Goal: Task Accomplishment & Management: Use online tool/utility

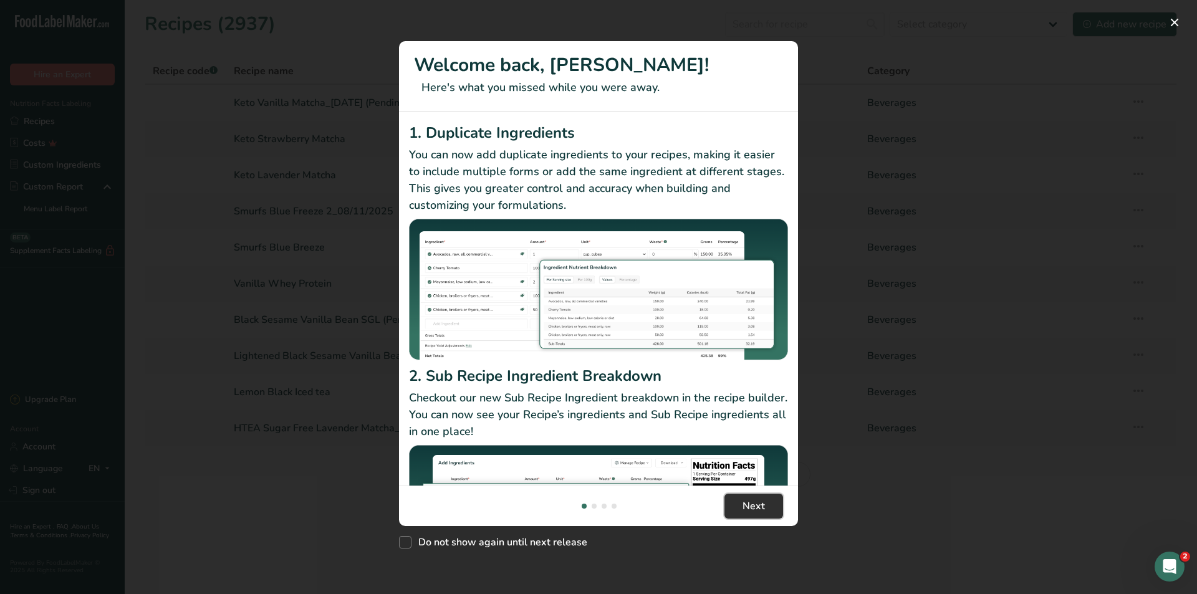
click at [748, 506] on span "Next" at bounding box center [754, 506] width 22 height 15
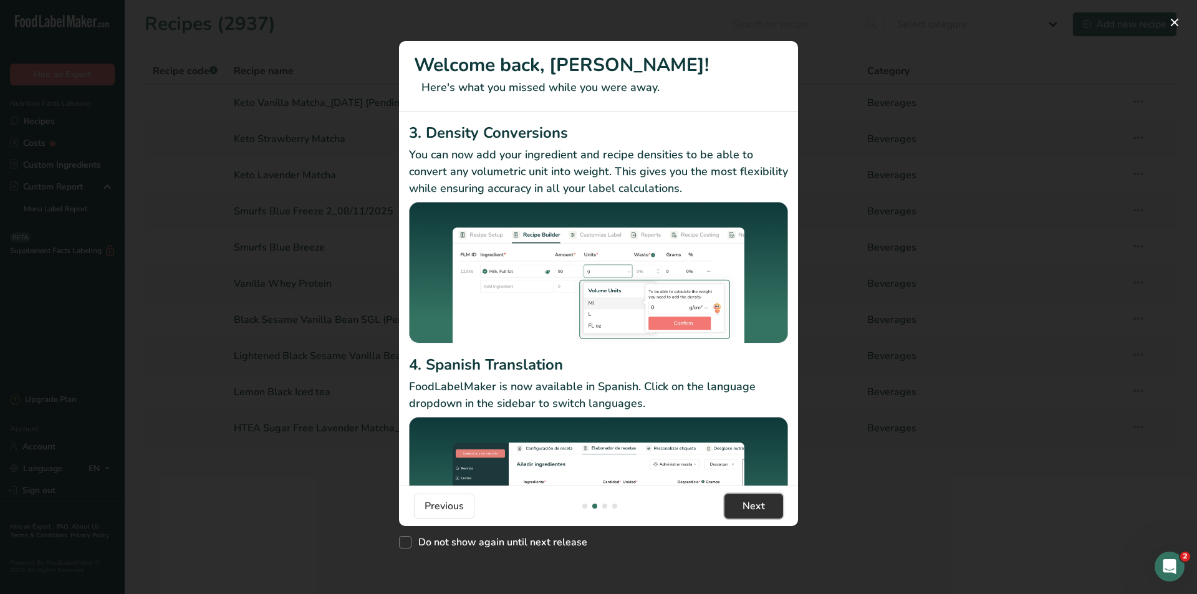
click at [748, 506] on span "Next" at bounding box center [754, 506] width 22 height 15
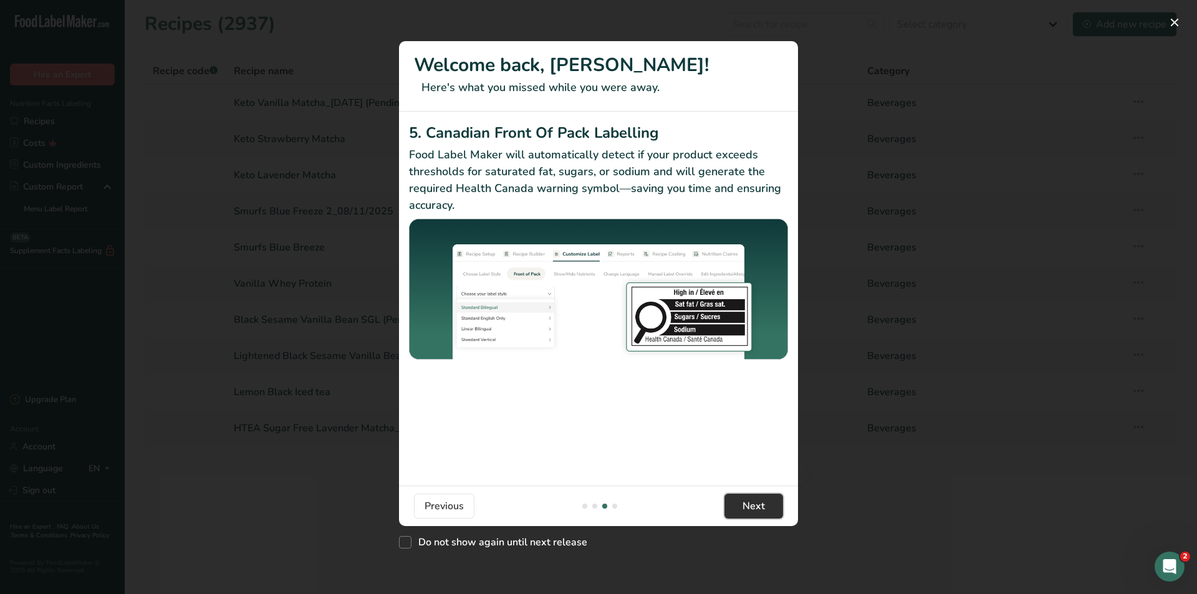
click at [748, 506] on span "Next" at bounding box center [754, 506] width 22 height 15
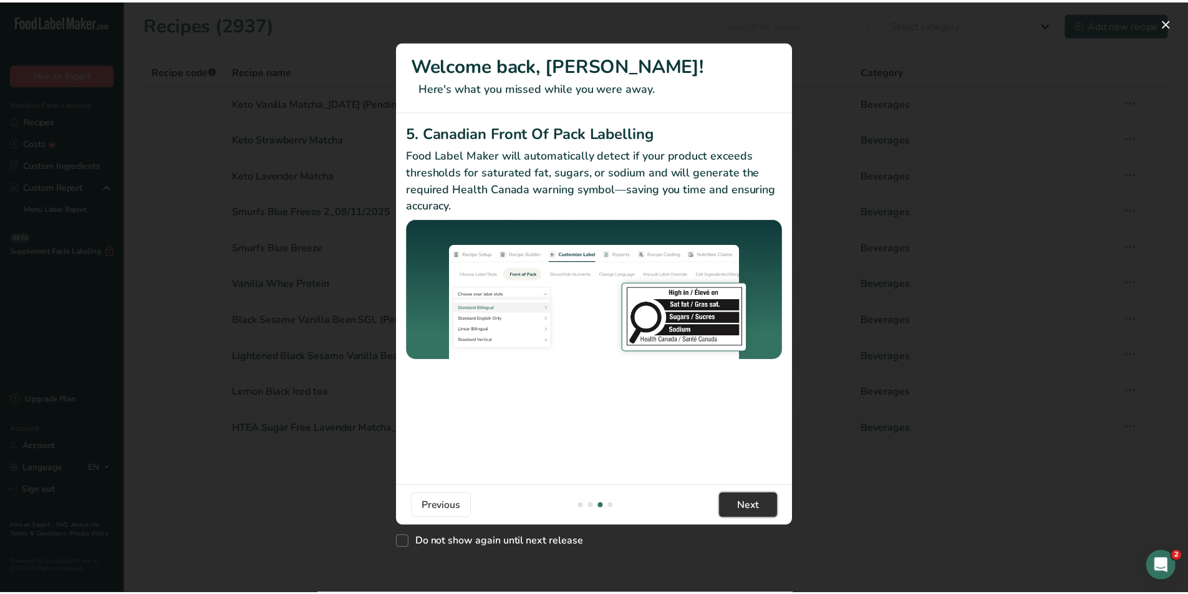
scroll to position [0, 1197]
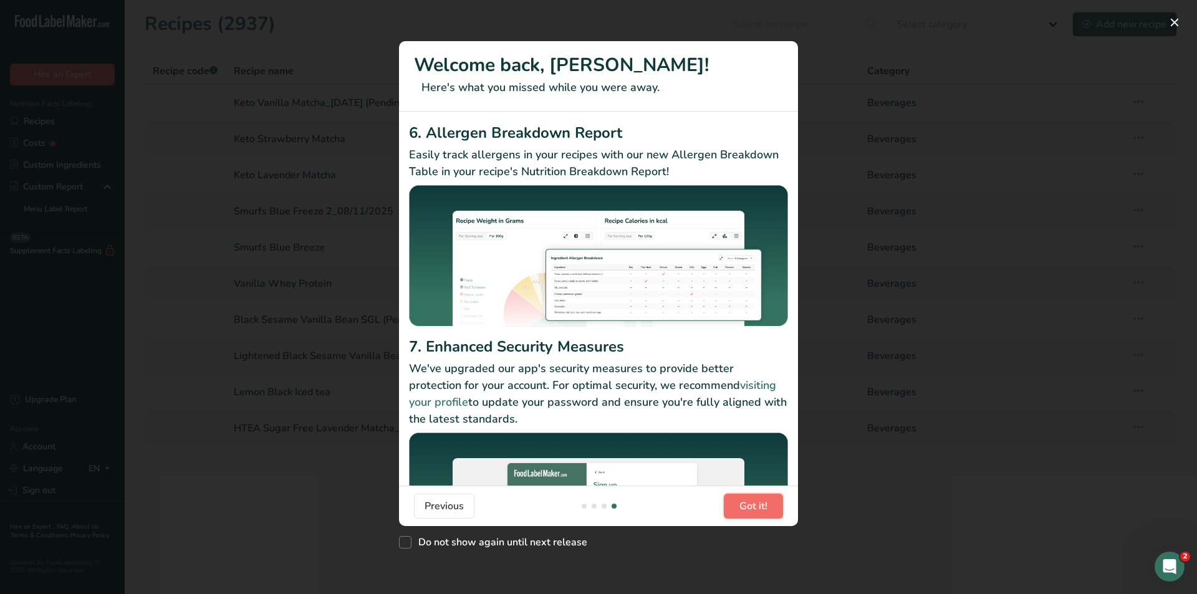
click at [748, 506] on span "Got it!" at bounding box center [753, 506] width 28 height 15
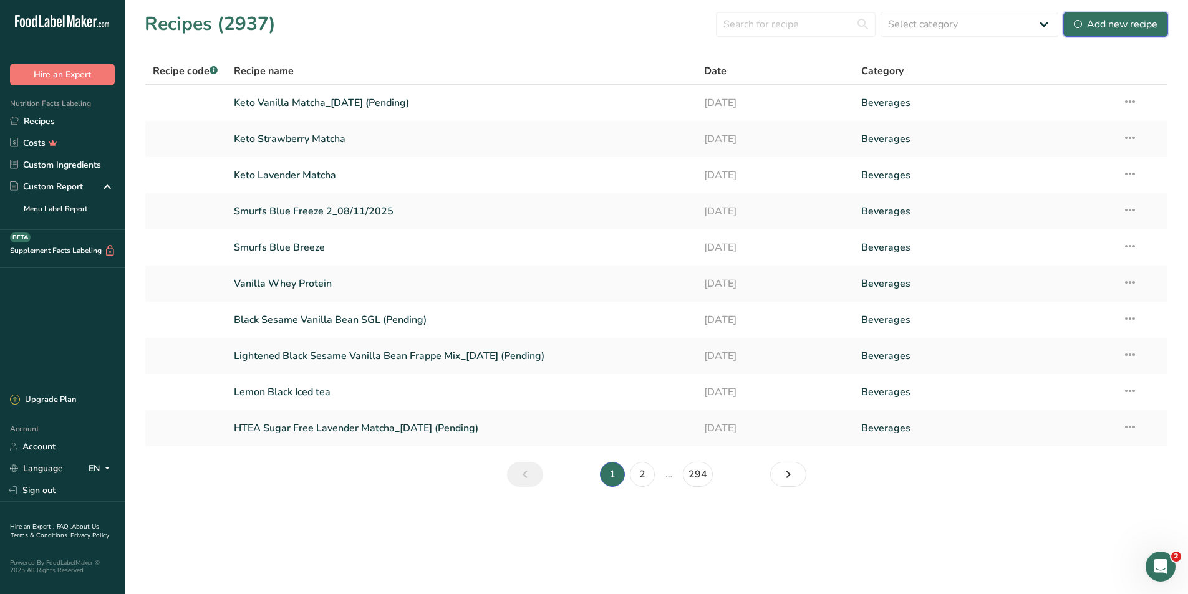
click at [1143, 32] on button "Add new recipe" at bounding box center [1115, 24] width 105 height 25
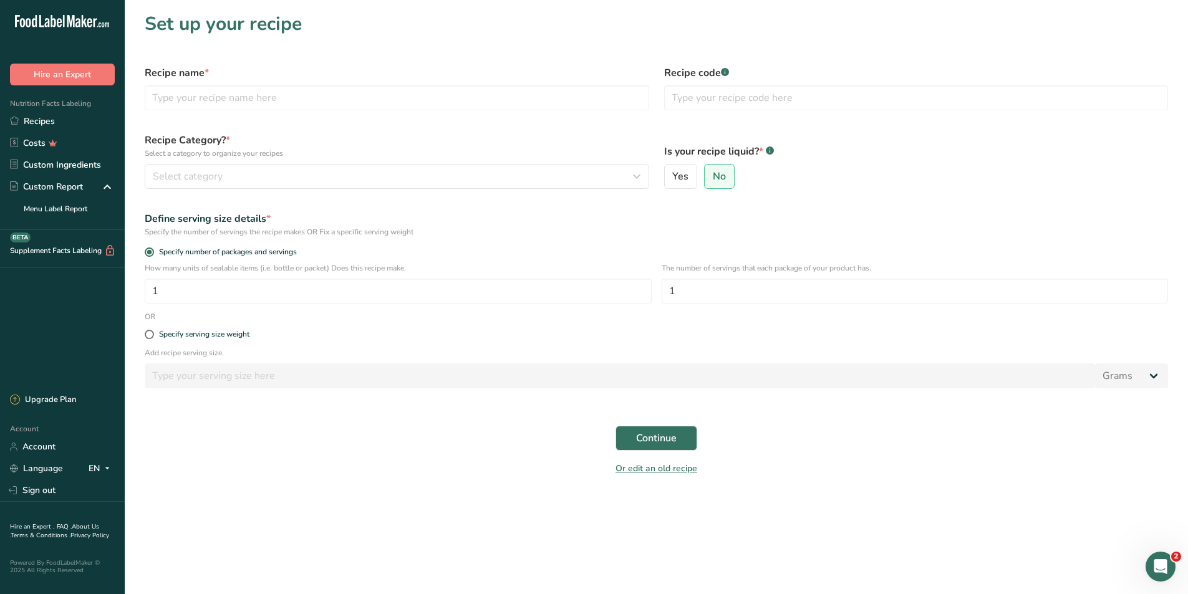
click at [234, 84] on div "Recipe name *" at bounding box center [396, 88] width 519 height 60
click at [234, 93] on input "text" at bounding box center [397, 97] width 504 height 25
type input "HTEA Pure Matcha Full Sugar"
click at [615, 426] on button "Continue" at bounding box center [656, 438] width 82 height 25
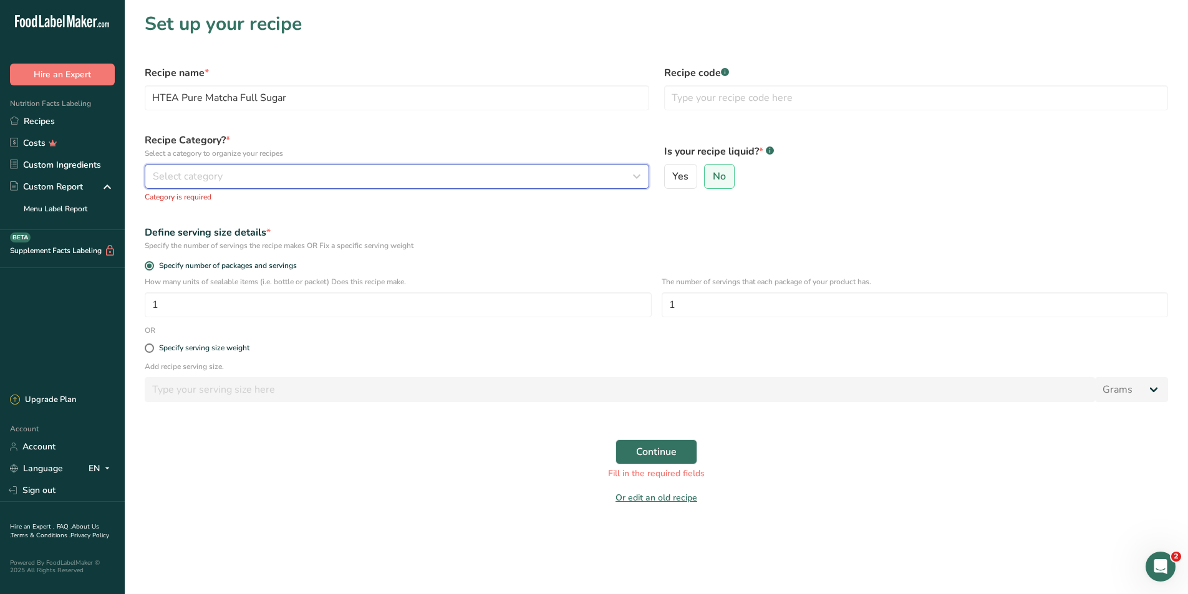
click at [499, 166] on button "Select category" at bounding box center [397, 176] width 504 height 25
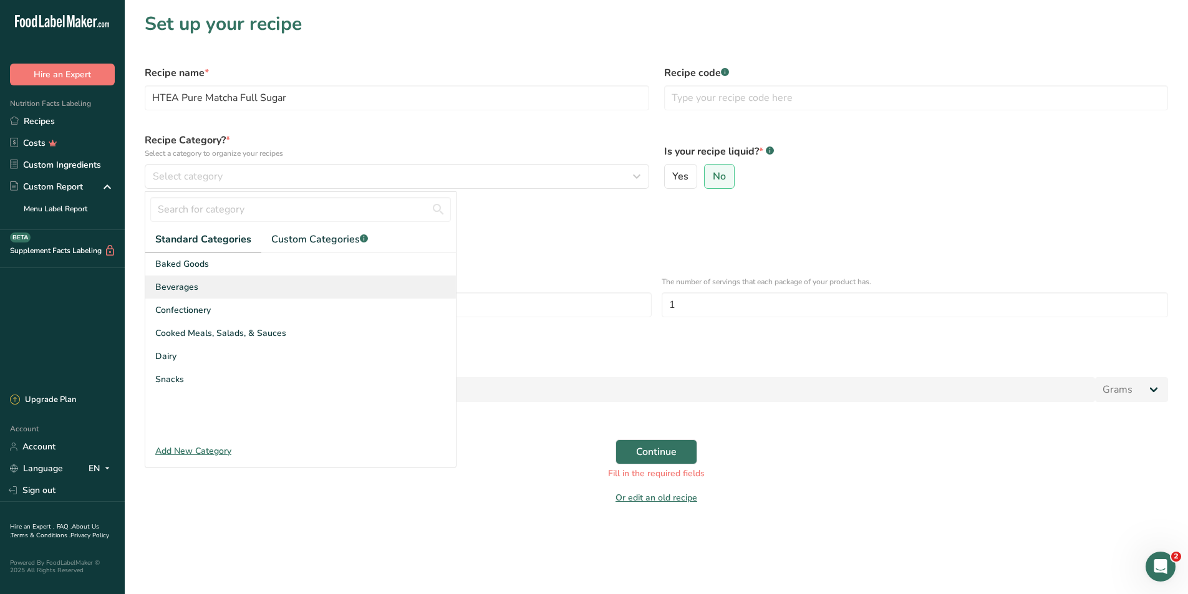
click at [286, 291] on div "Beverages" at bounding box center [300, 287] width 310 height 23
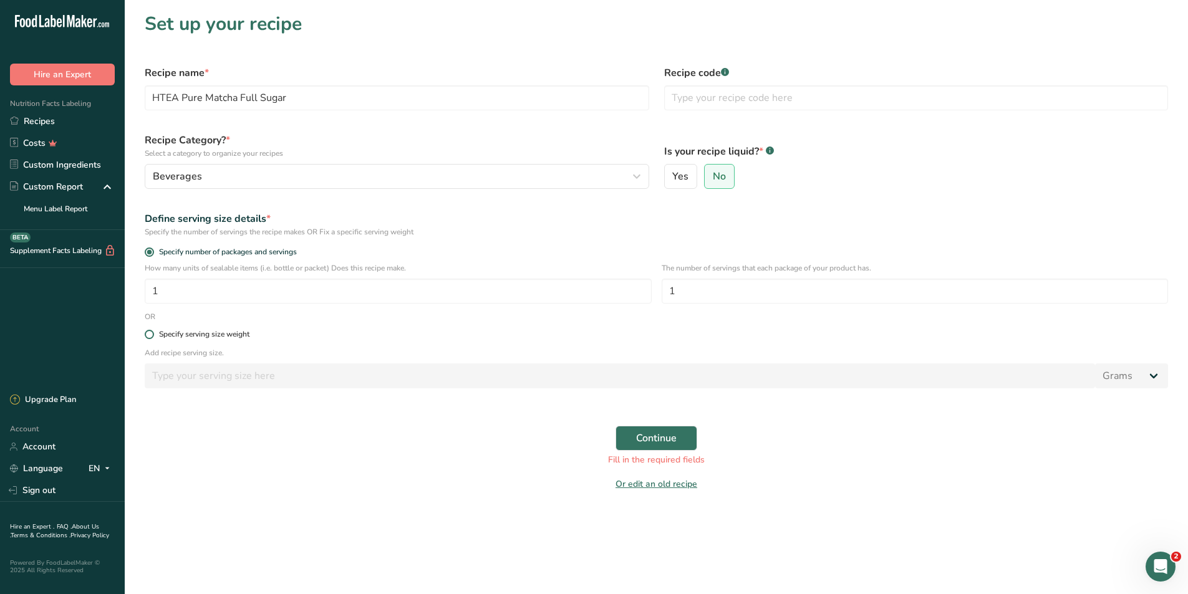
click at [198, 334] on div "Specify serving size weight" at bounding box center [204, 334] width 90 height 9
click at [153, 334] on input "Specify serving size weight" at bounding box center [149, 334] width 8 height 8
radio input "true"
radio input "false"
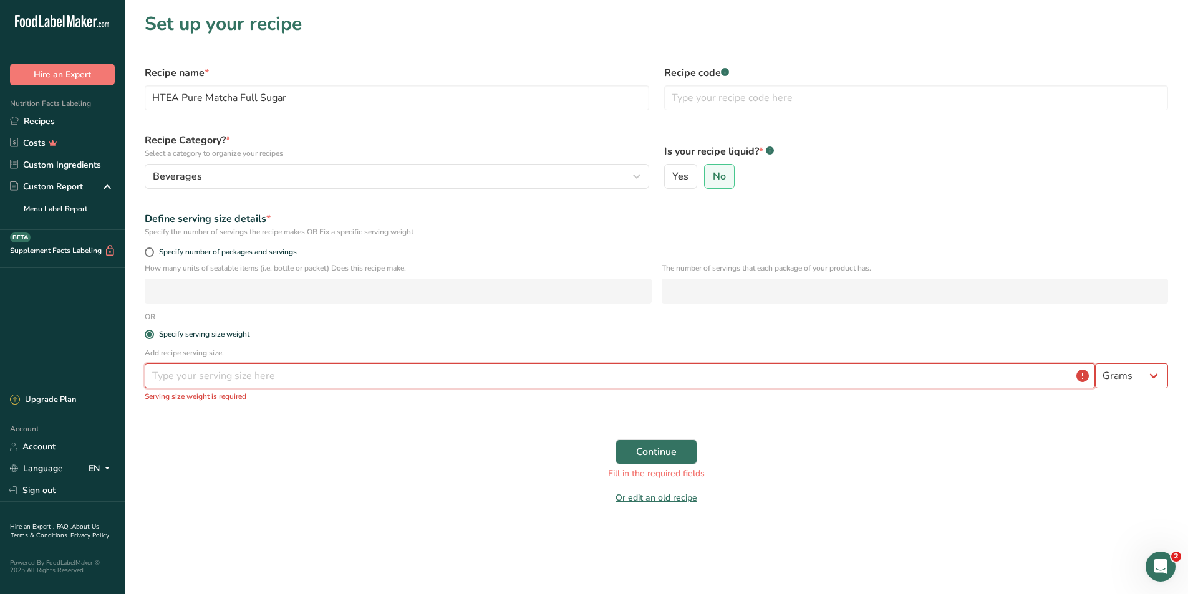
click at [272, 373] on input "number" at bounding box center [620, 375] width 950 height 25
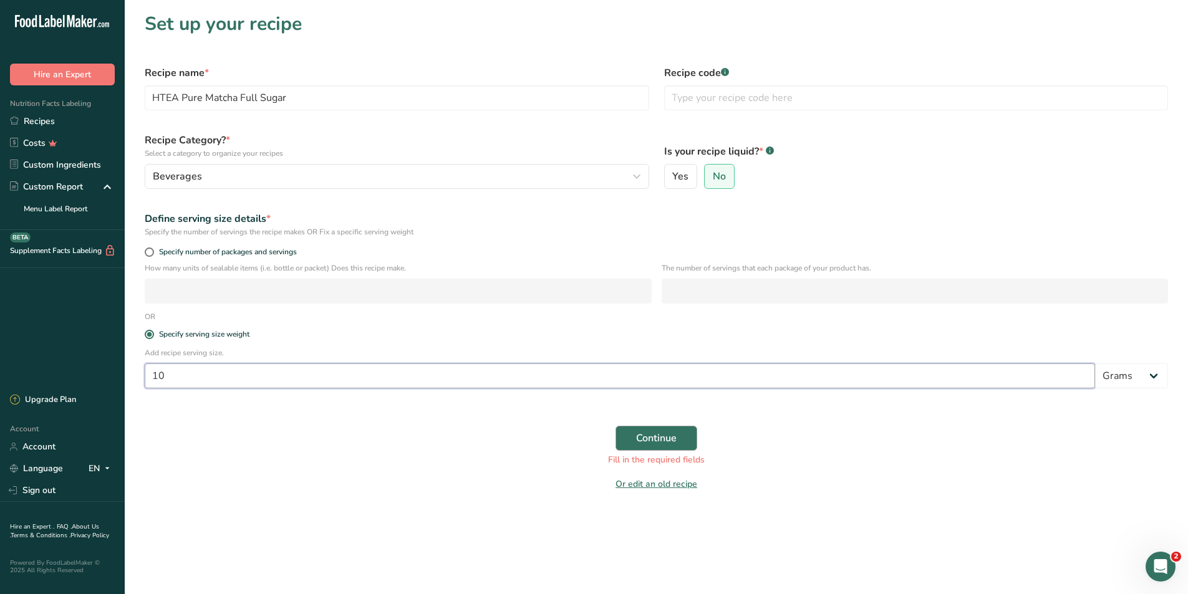
type input "10"
click at [646, 434] on span "Continue" at bounding box center [656, 438] width 41 height 15
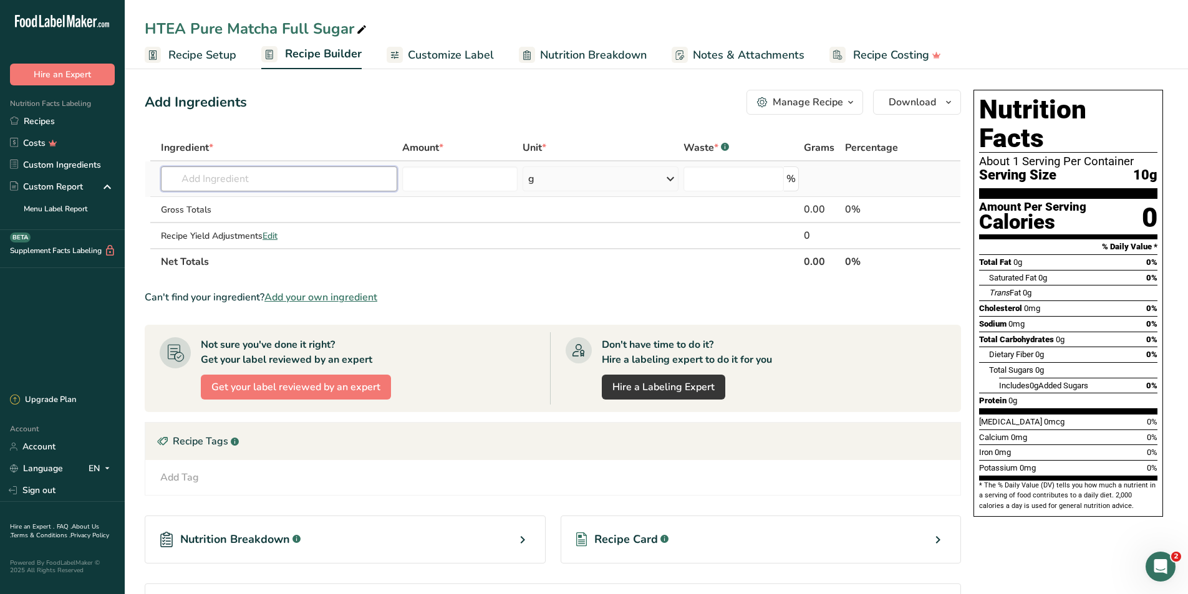
click at [234, 173] on input "text" at bounding box center [279, 178] width 236 height 25
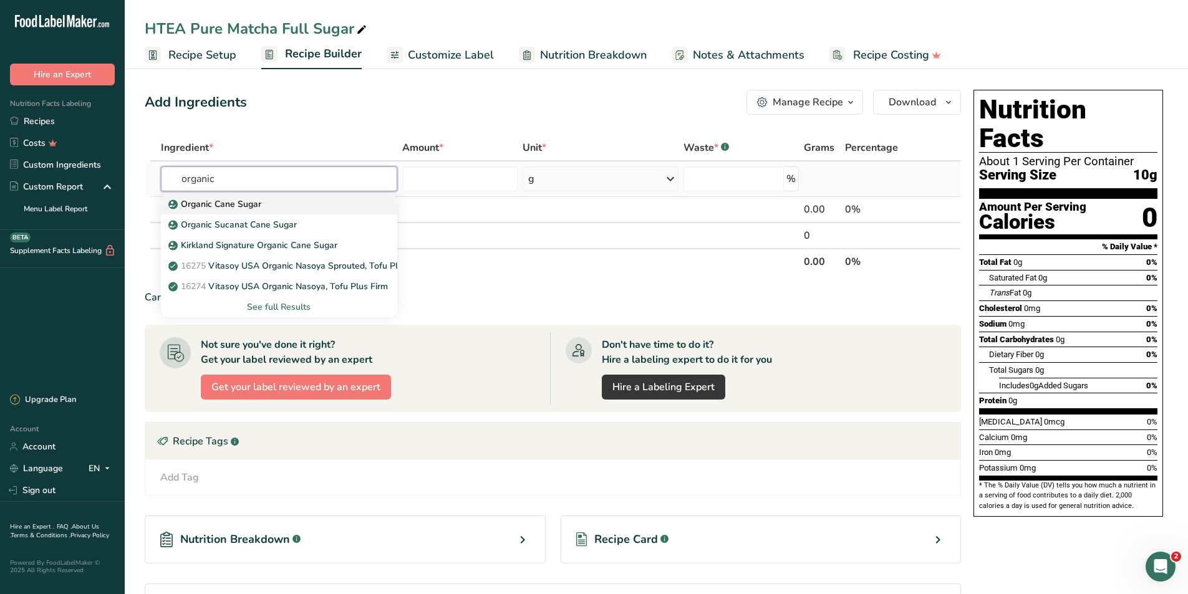
type input "organic"
click at [298, 199] on div "Organic Cane Sugar" at bounding box center [269, 204] width 196 height 13
type input "Organic Cane Sugar"
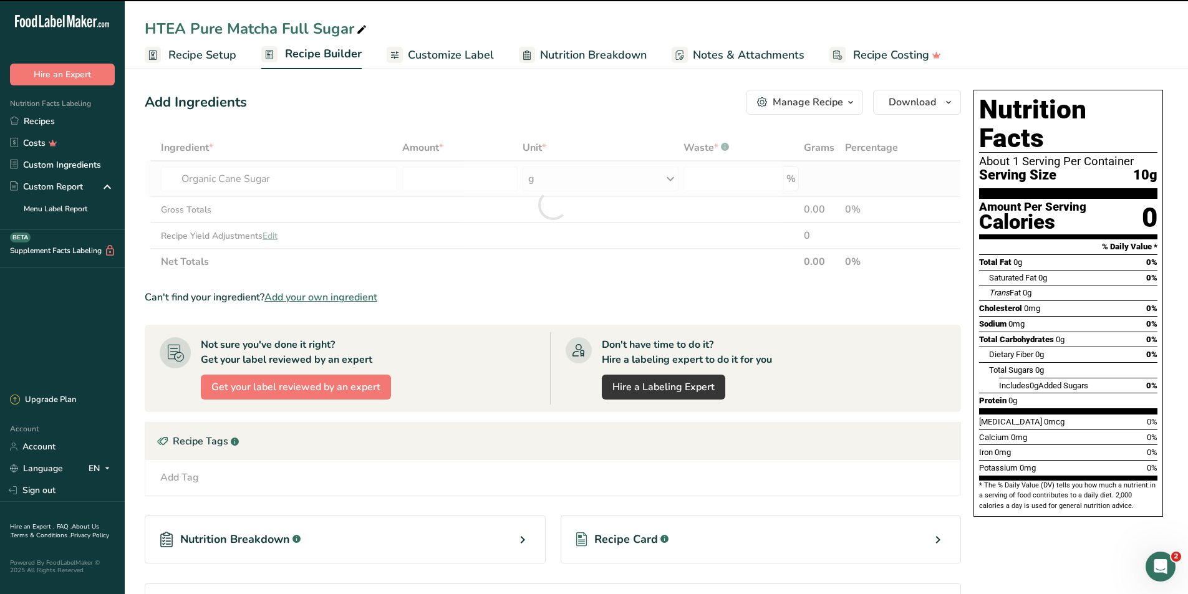
type input "0"
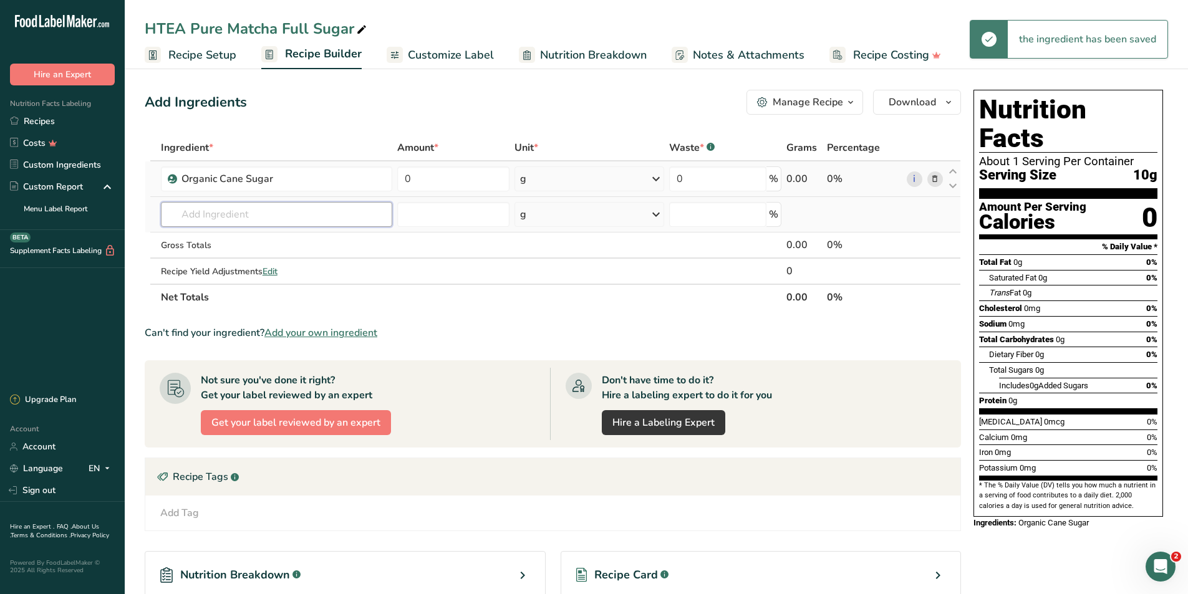
click at [244, 217] on input "text" at bounding box center [276, 214] width 231 height 25
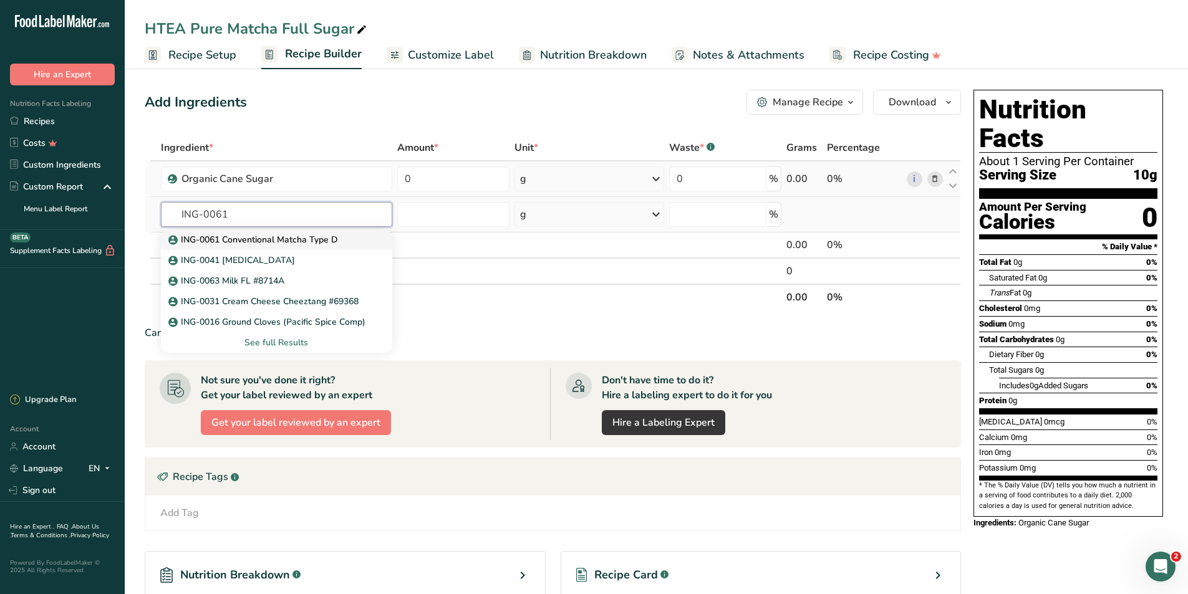
type input "ING-0061"
click at [253, 239] on p "ING-0061 Conventional Matcha Type D" at bounding box center [254, 239] width 167 height 13
type input "ING-0061 Conventional Matcha Type D"
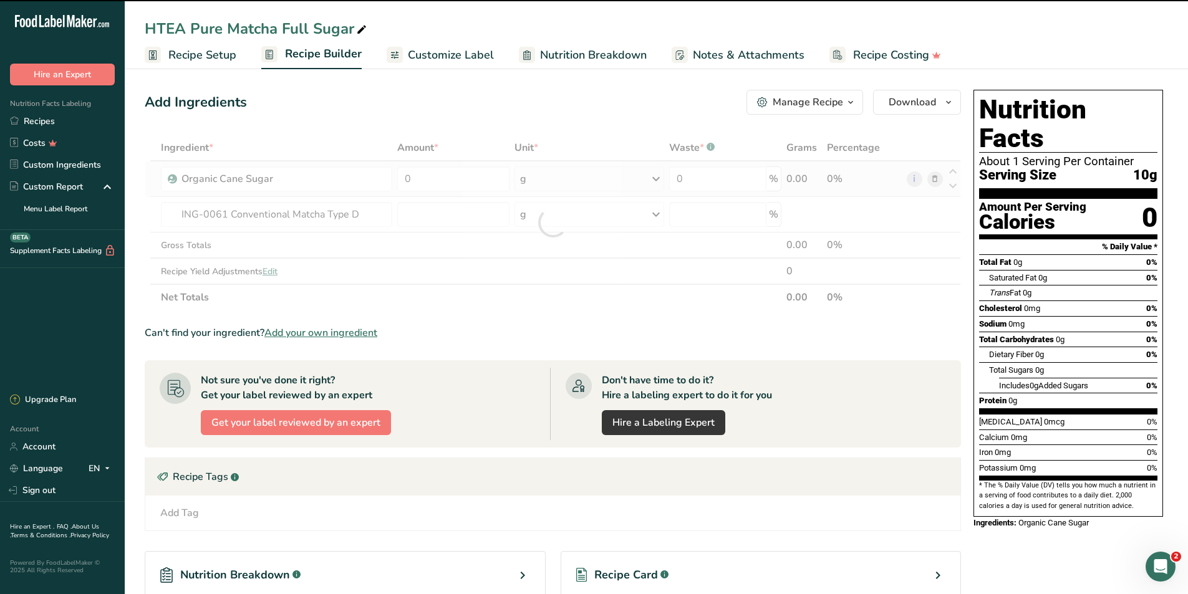
type input "0"
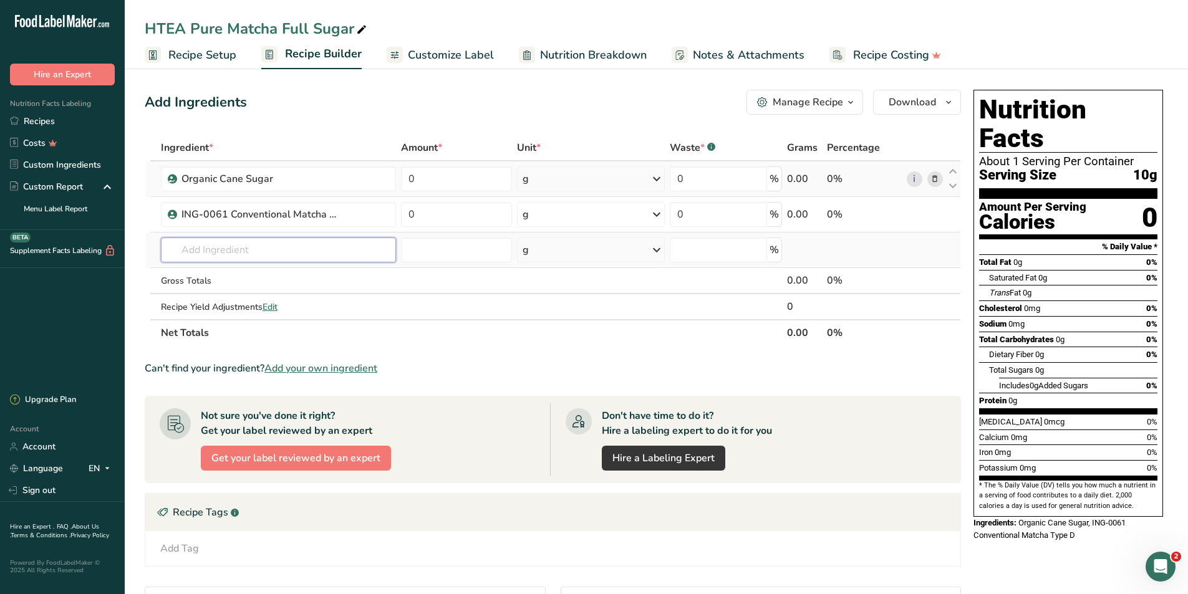
click at [344, 256] on input "text" at bounding box center [278, 250] width 235 height 25
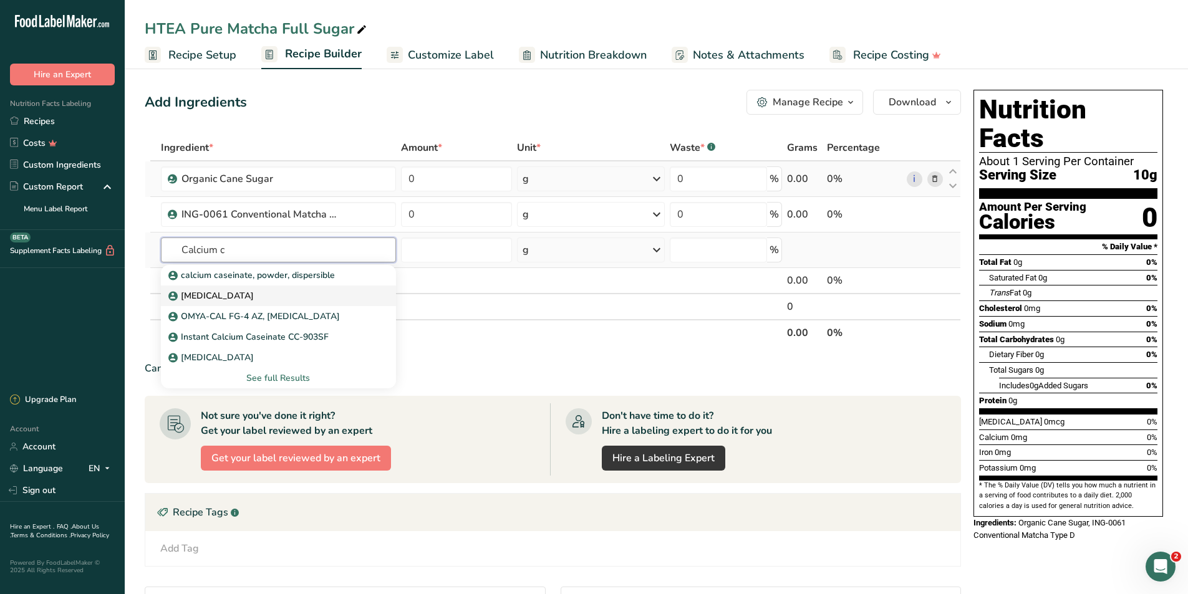
type input "Calcium c"
click at [334, 302] on link "[MEDICAL_DATA]" at bounding box center [278, 296] width 235 height 21
type input "[MEDICAL_DATA]"
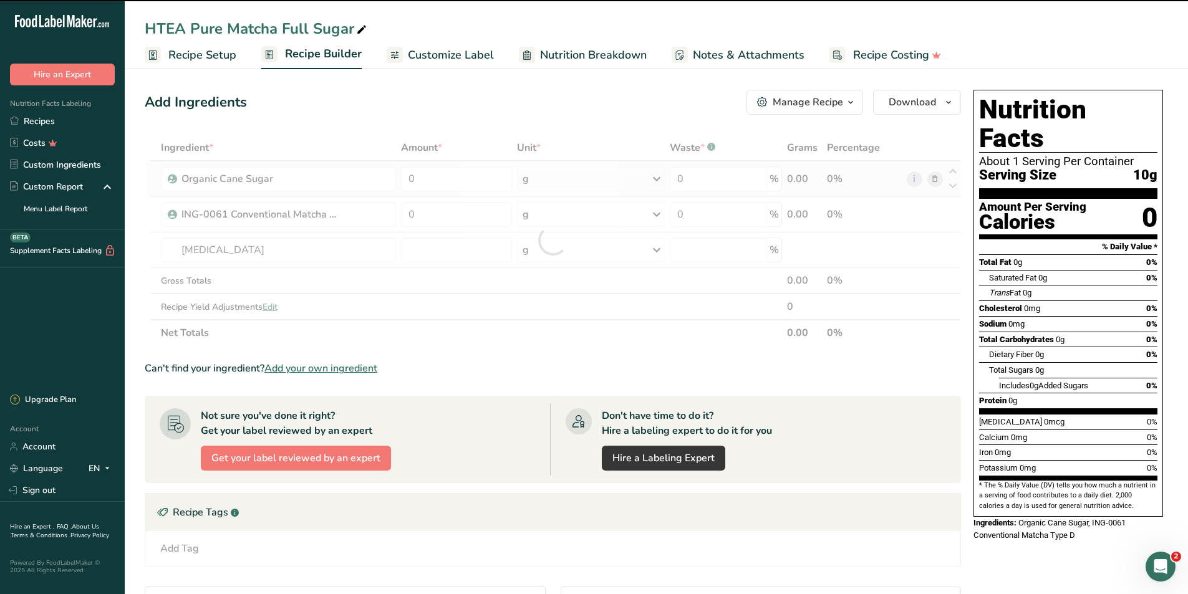
type input "0"
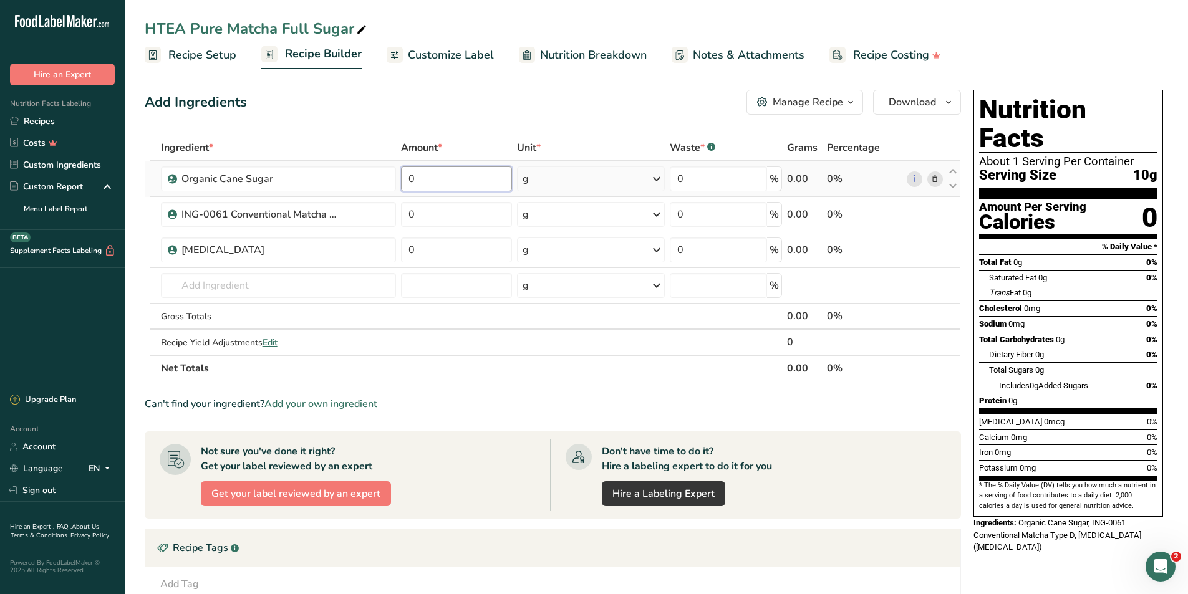
click at [455, 188] on input "0" at bounding box center [457, 178] width 112 height 25
type input "8.615"
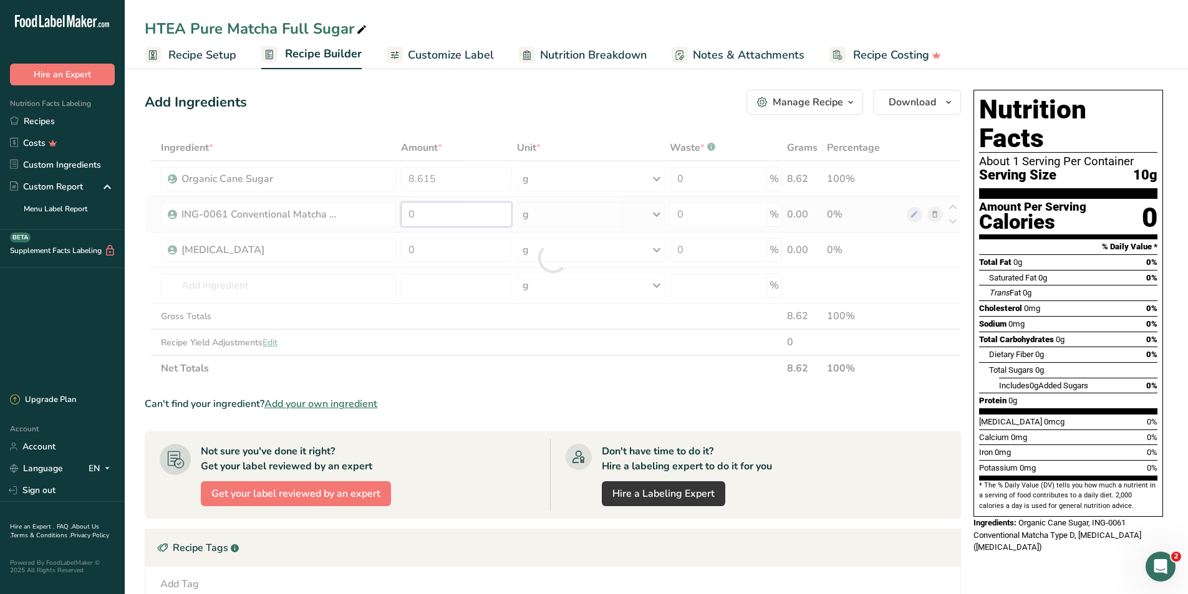
click at [486, 208] on div "Ingredient * Amount * Unit * Waste * .a-a{fill:#347362;}.b-a{fill:#fff;} Grams …" at bounding box center [553, 258] width 816 height 247
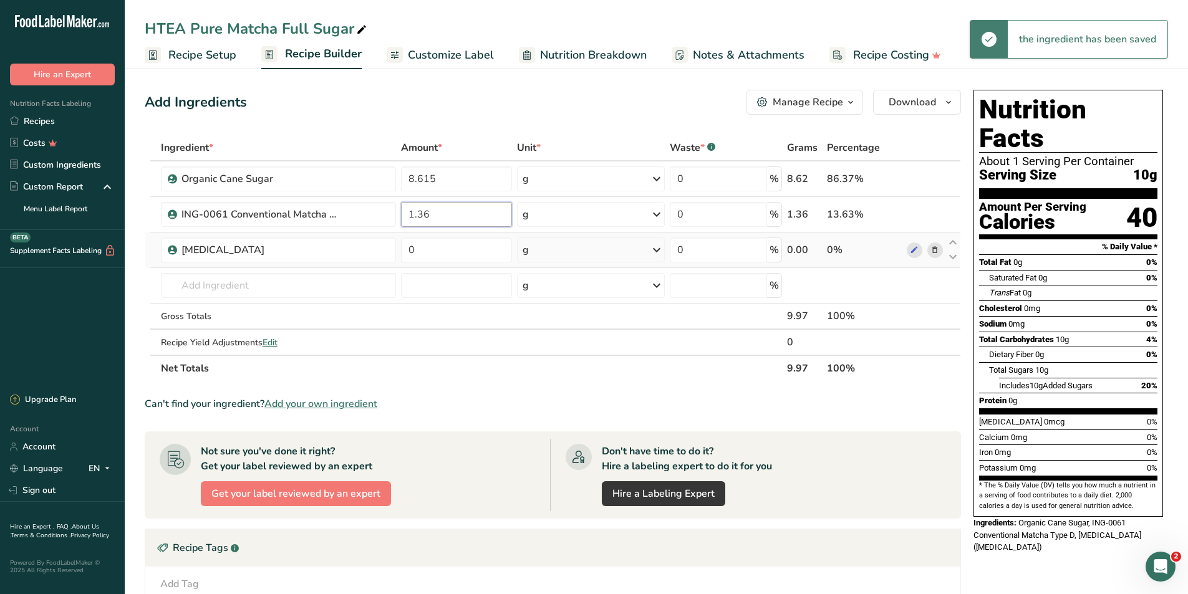
type input "1.36"
click at [478, 262] on div "Ingredient * Amount * Unit * Waste * .a-a{fill:#347362;}.b-a{fill:#fff;} Grams …" at bounding box center [553, 258] width 816 height 247
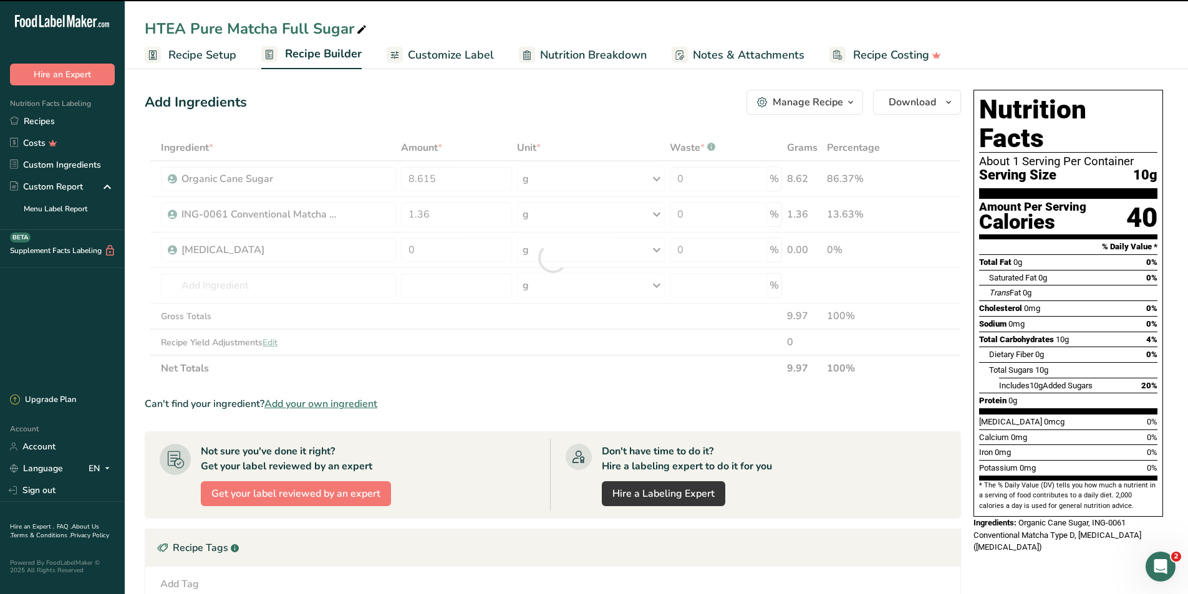
click at [489, 251] on div at bounding box center [553, 258] width 816 height 247
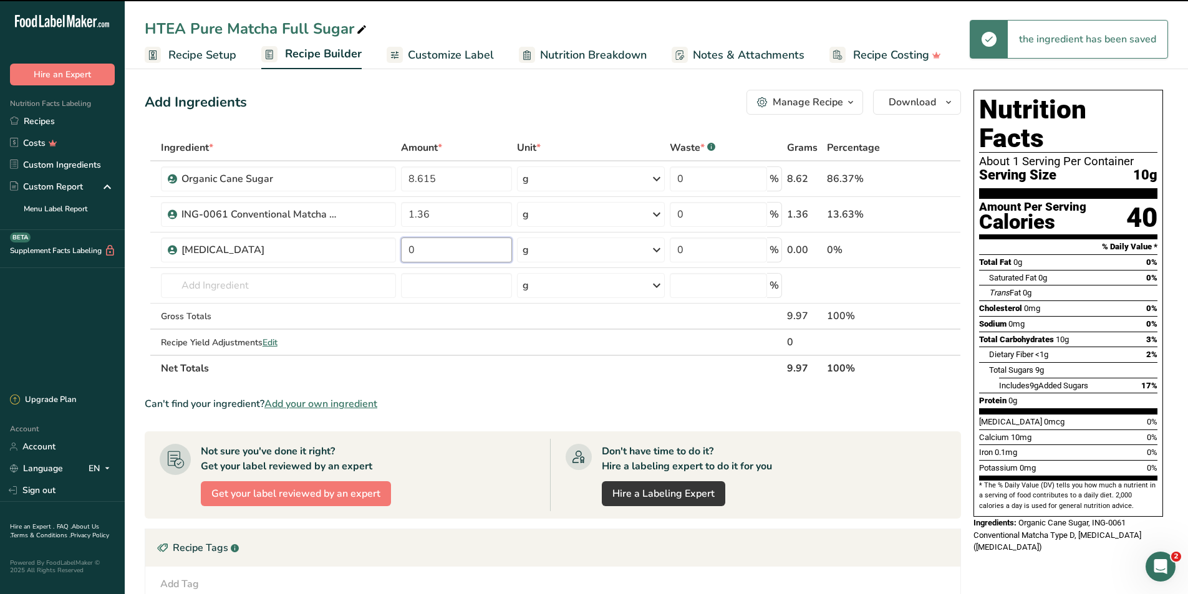
click at [489, 251] on input "0" at bounding box center [457, 250] width 112 height 25
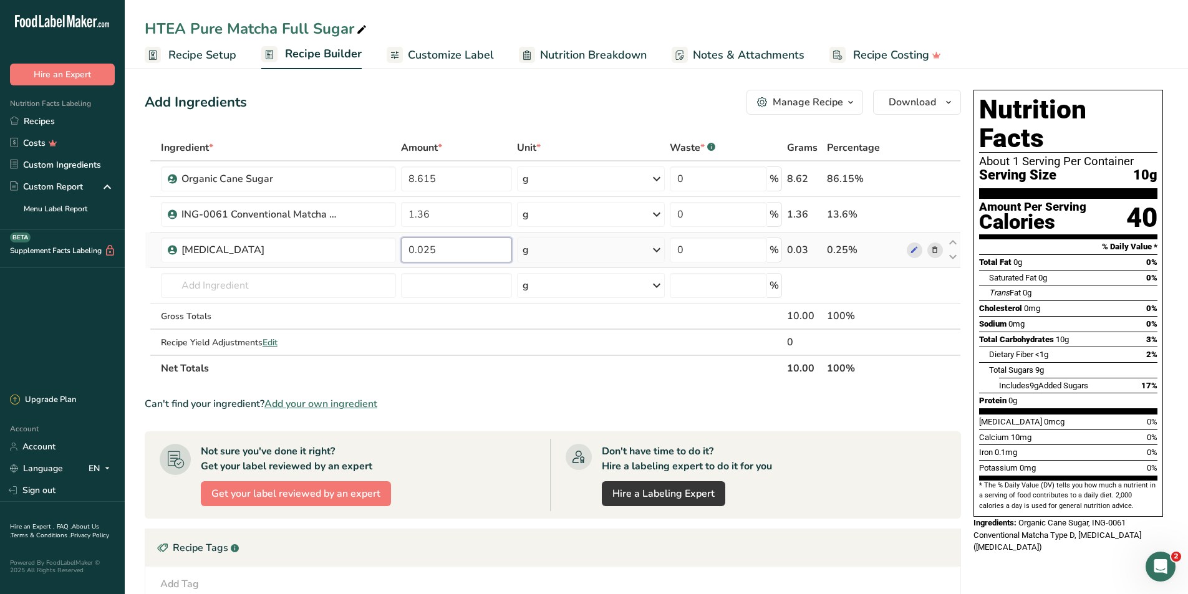
type input "0.025"
click at [275, 282] on div "Ingredient * Amount * Unit * Waste * .a-a{fill:#347362;}.b-a{fill:#fff;} Grams …" at bounding box center [553, 258] width 816 height 247
click at [400, 59] on div at bounding box center [395, 55] width 16 height 16
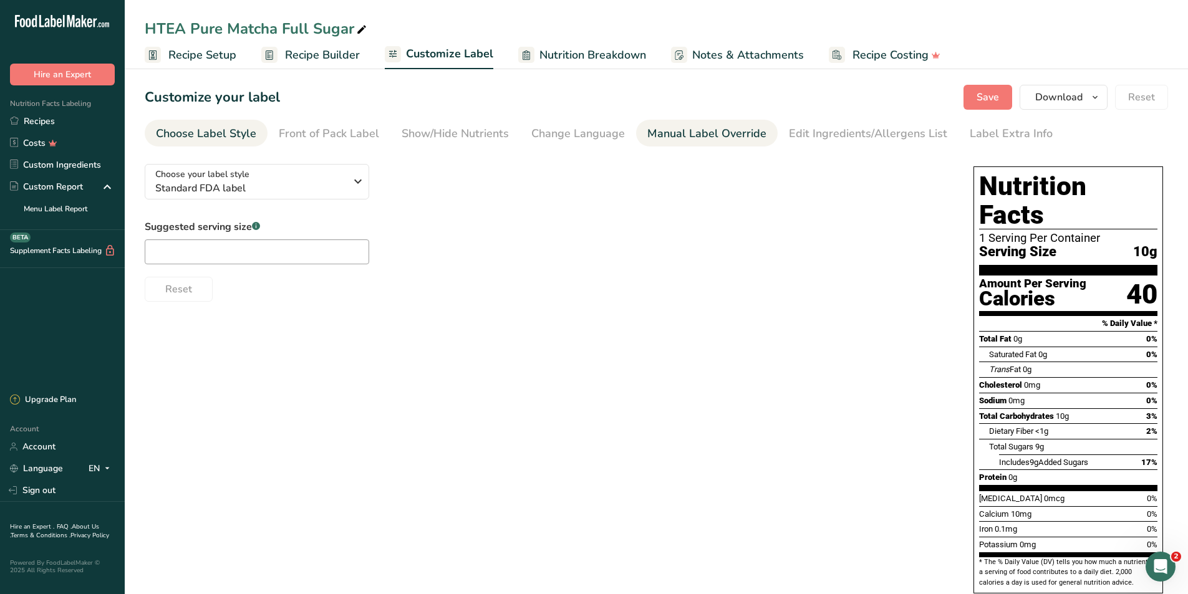
click at [708, 133] on div "Manual Label Override" at bounding box center [706, 133] width 119 height 17
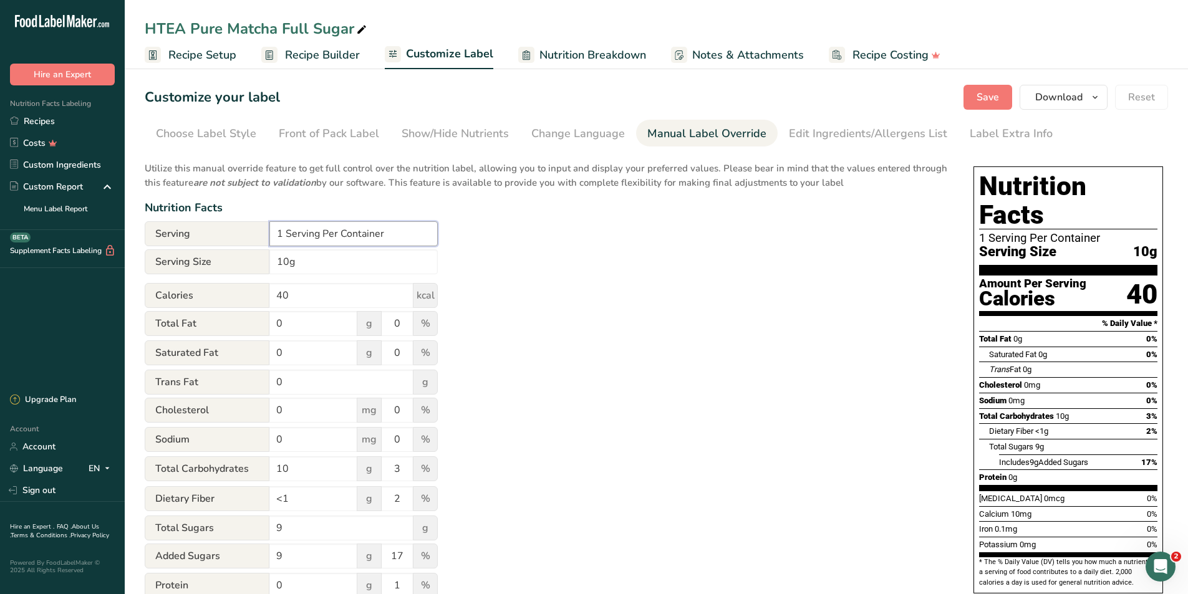
click at [382, 231] on input "1 Serving Per Container" at bounding box center [353, 233] width 168 height 25
type input "1 Serving Per"
click at [175, 53] on span "Recipe Setup" at bounding box center [202, 55] width 68 height 17
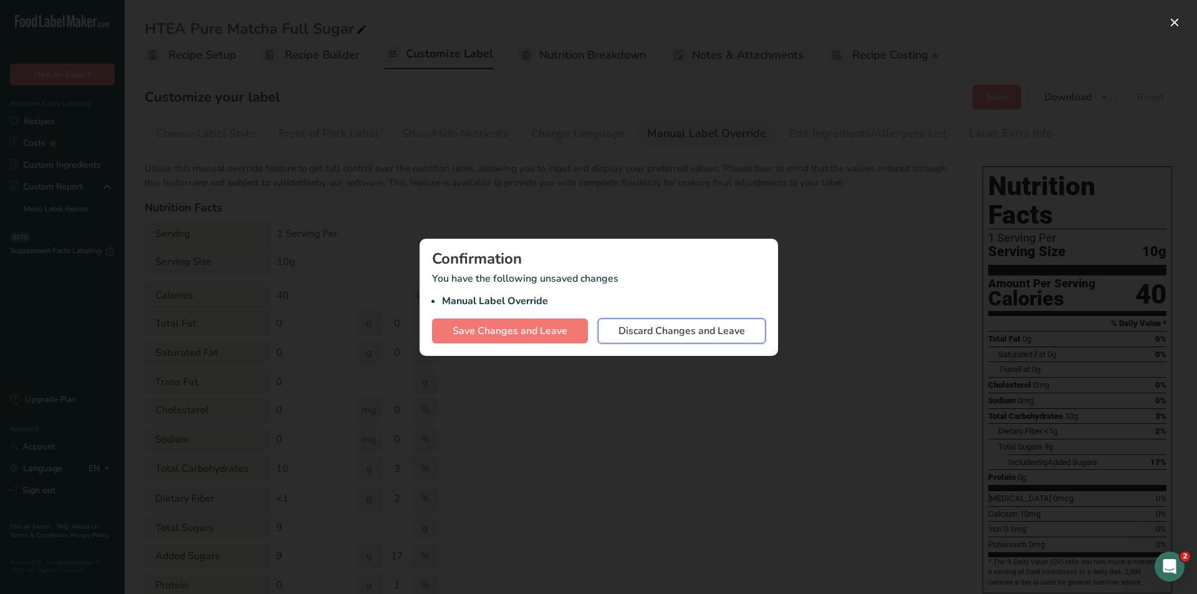
click at [656, 336] on span "Discard Changes and Leave" at bounding box center [681, 331] width 127 height 15
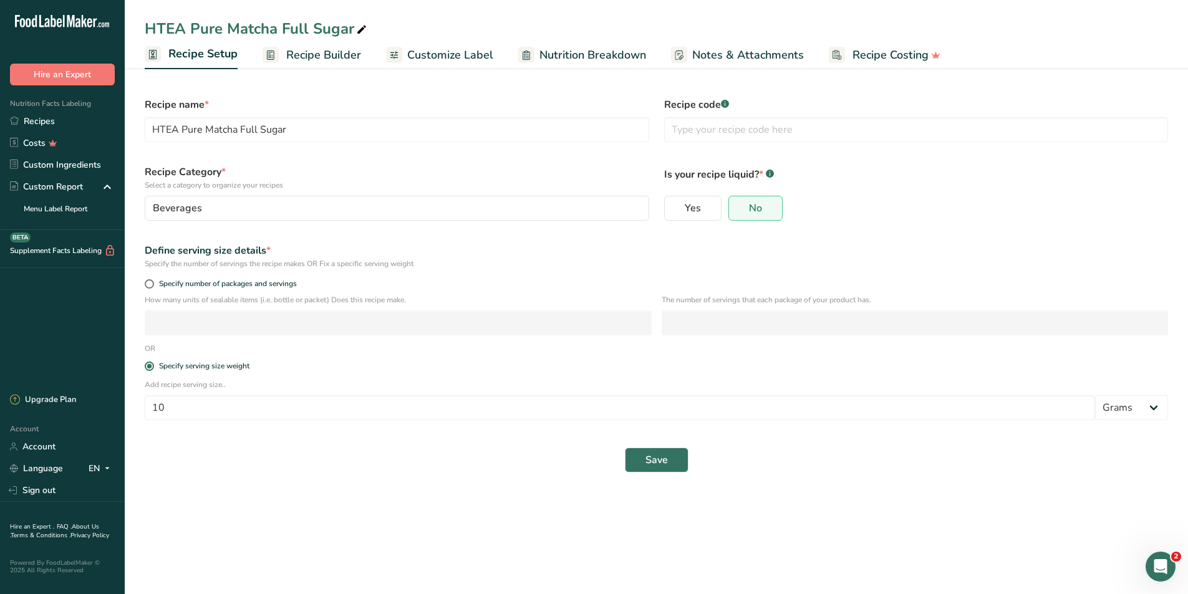
click at [322, 53] on span "Recipe Builder" at bounding box center [323, 55] width 75 height 17
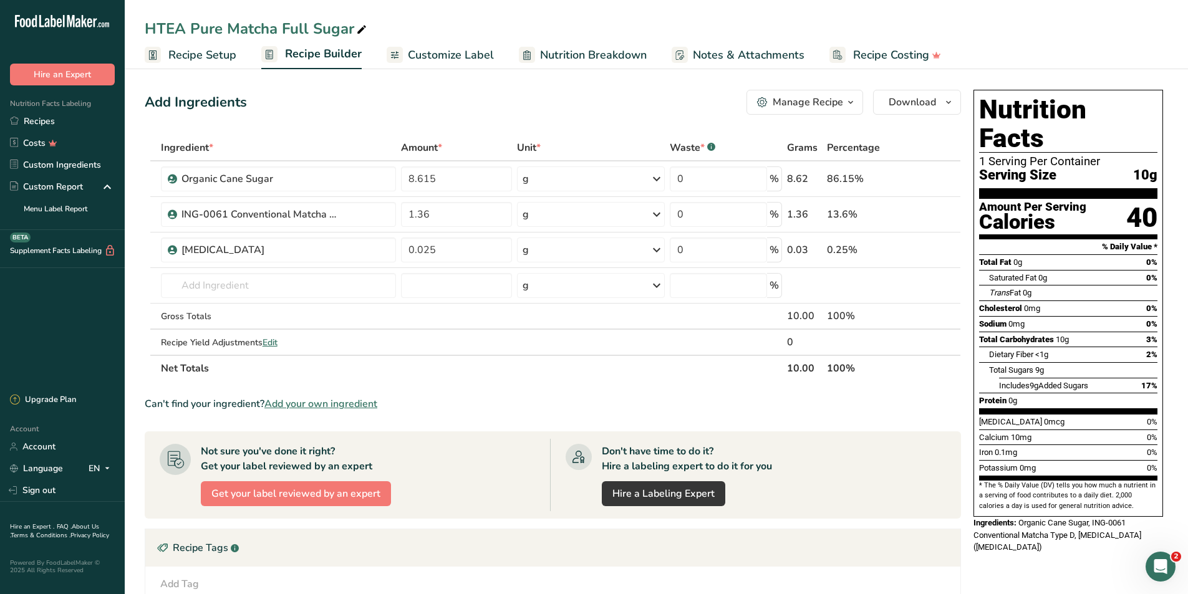
click at [520, 59] on div at bounding box center [527, 55] width 16 height 16
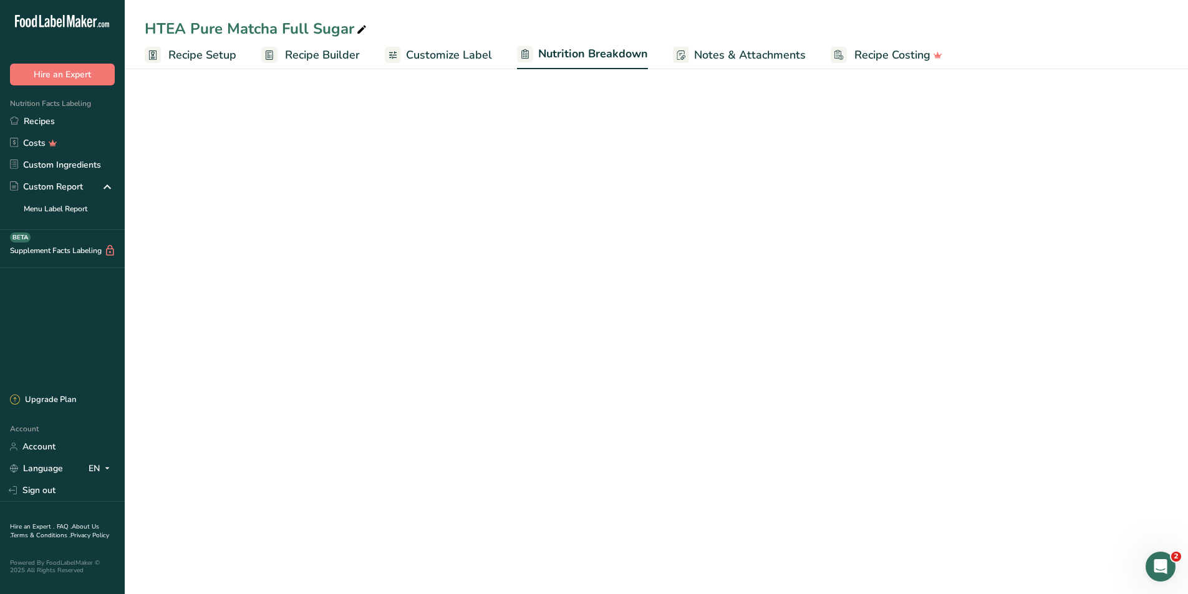
select select "Calories"
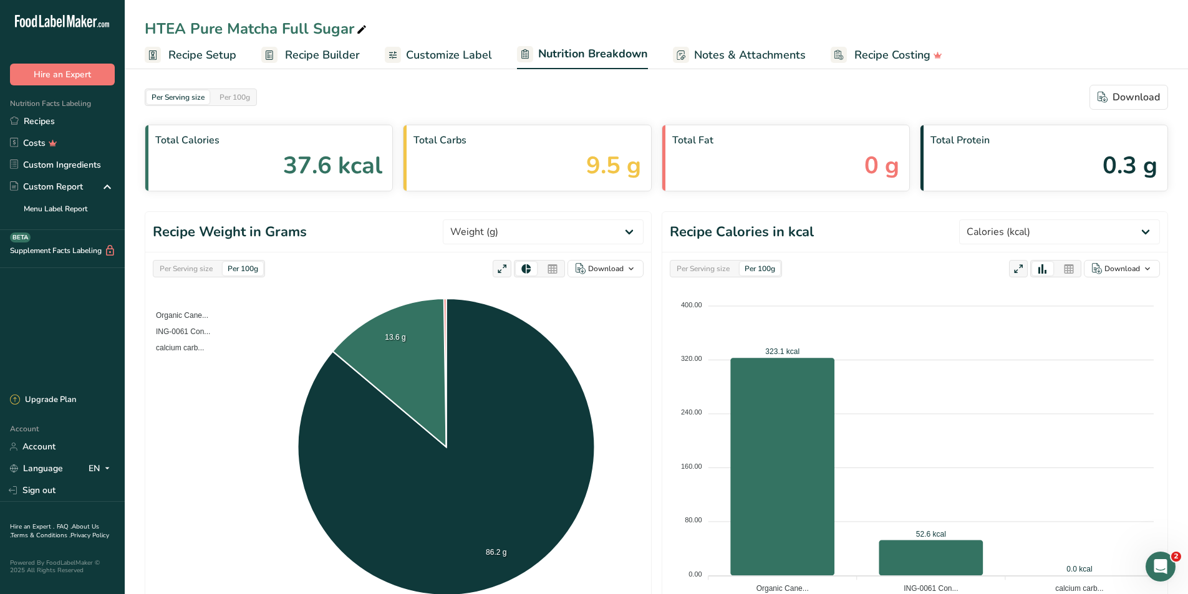
click at [731, 62] on span "Notes & Attachments" at bounding box center [750, 55] width 112 height 17
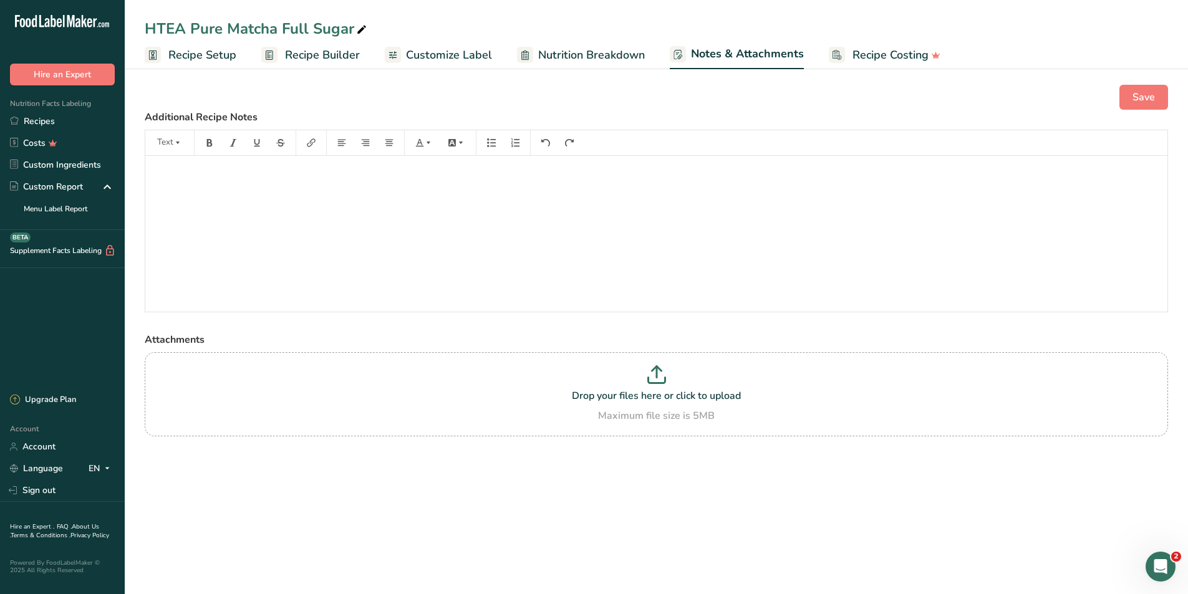
click at [468, 63] on span "Customize Label" at bounding box center [449, 55] width 86 height 17
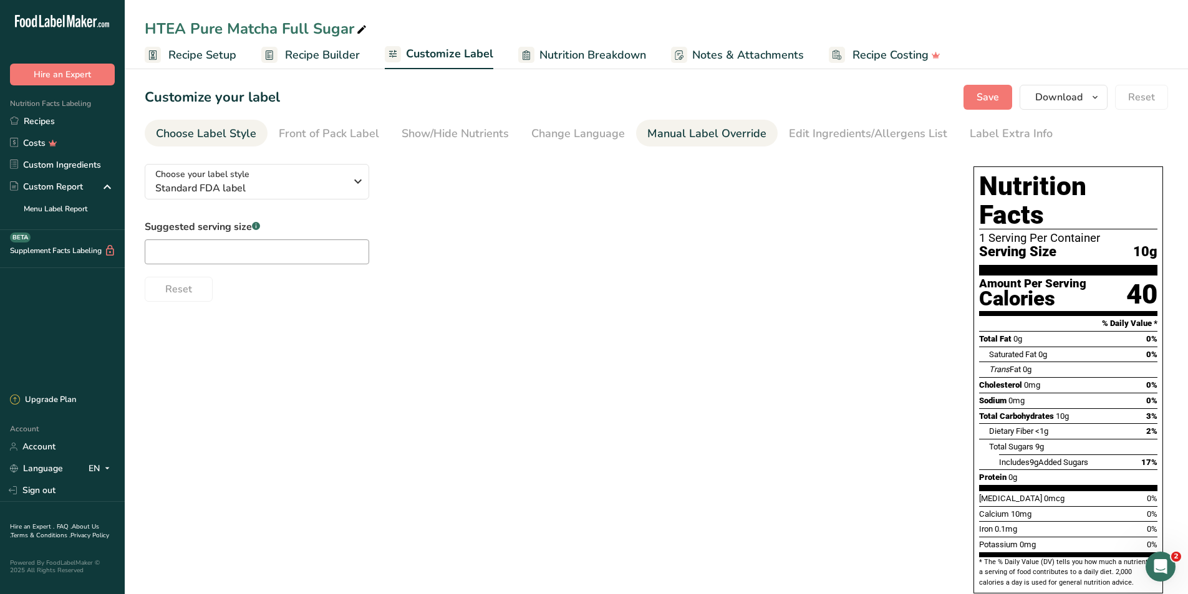
drag, startPoint x: 644, startPoint y: 133, endPoint x: 651, endPoint y: 134, distance: 7.6
click at [651, 134] on ul "Choose Label Style Front of Pack Label Show/Hide Nutrients Change Language Manu…" at bounding box center [656, 133] width 1023 height 27
click at [651, 134] on div "Manual Label Override" at bounding box center [706, 133] width 119 height 17
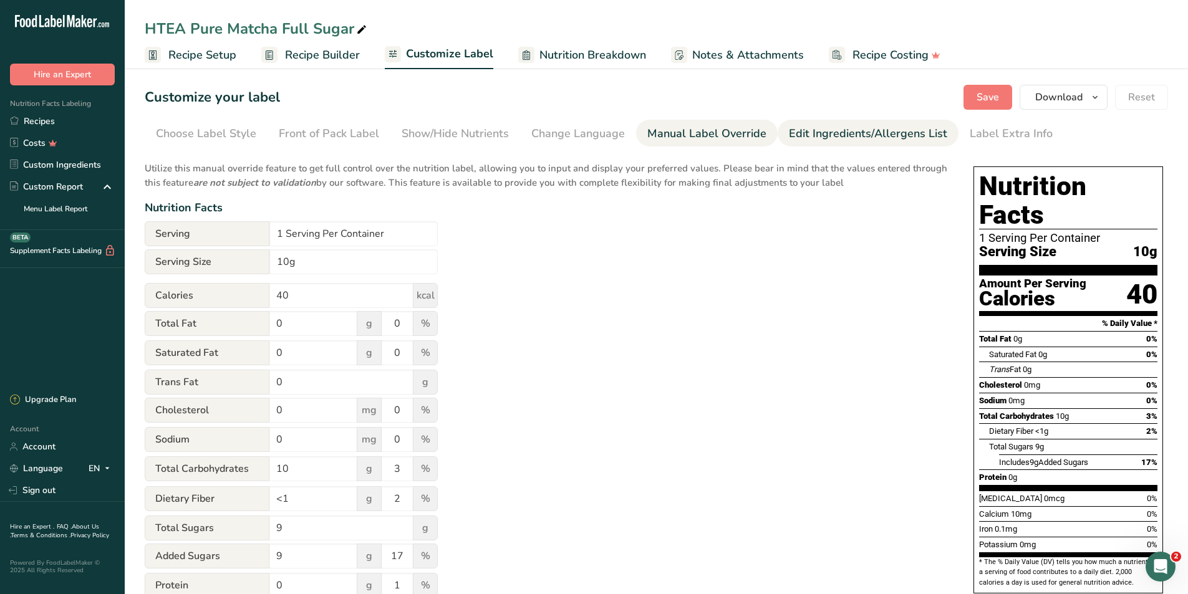
click at [797, 132] on div "Edit Ingredients/Allergens List" at bounding box center [868, 133] width 158 height 17
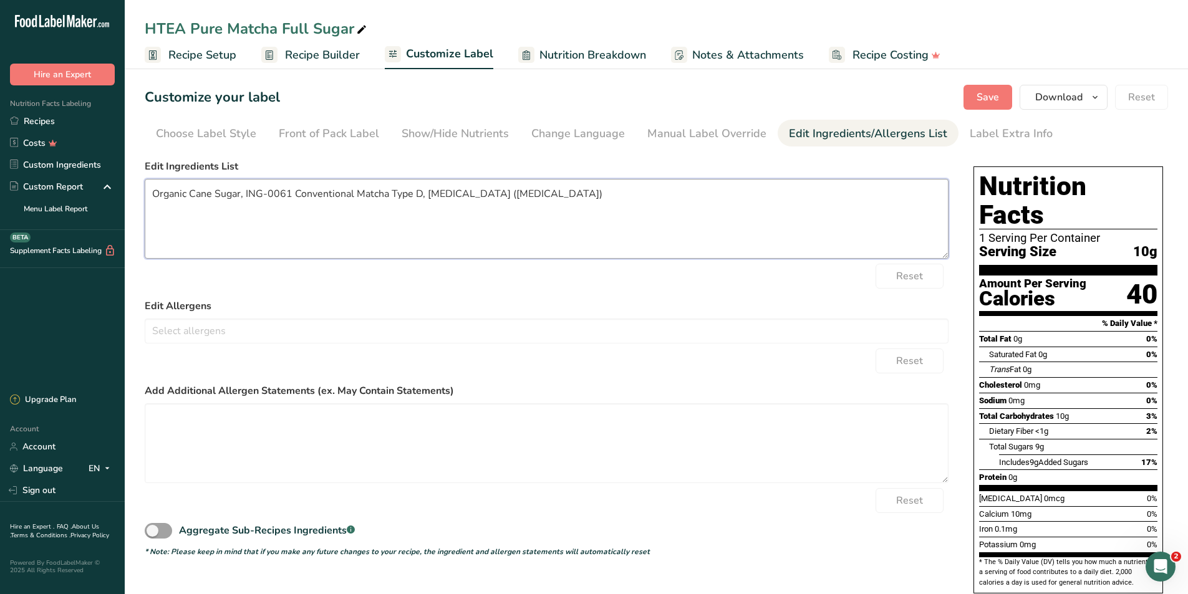
click at [345, 196] on textarea "Organic Cane Sugar, ING-0061 Conventional Matcha Type D, [MEDICAL_DATA] ([MEDIC…" at bounding box center [547, 219] width 804 height 80
drag, startPoint x: 350, startPoint y: 195, endPoint x: 248, endPoint y: 196, distance: 102.2
click at [248, 196] on textarea "Organic Cane Sugar, ING-0061 Conventional Matcha Type D, [MEDICAL_DATA] ([MEDIC…" at bounding box center [547, 219] width 804 height 80
click at [973, 103] on button "Save" at bounding box center [987, 97] width 49 height 25
click at [279, 202] on textarea "Organic Cane Sugar, Matcha , [MEDICAL_DATA] (Anti-Caking Agent)." at bounding box center [547, 219] width 804 height 80
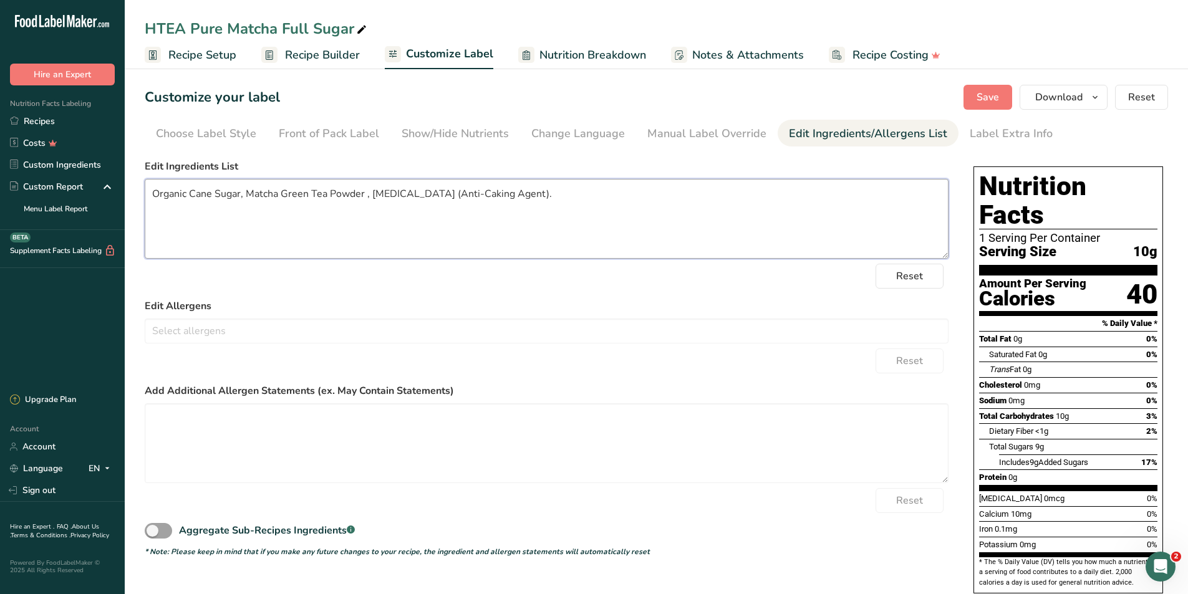
click at [201, 192] on textarea "Organic Cane Sugar, Matcha Green Tea Powder , [MEDICAL_DATA] (Anti-Caking Agent…" at bounding box center [547, 219] width 804 height 80
type textarea "Organic Sugar, Matcha Green Tea Powder , [MEDICAL_DATA] (Anti-Caking Agent)."
click at [579, 195] on textarea "Organic Sugar, Matcha Green Tea Powder , [MEDICAL_DATA] (Anti-Caking Agent)." at bounding box center [547, 219] width 804 height 80
click at [982, 95] on span "Save" at bounding box center [987, 97] width 22 height 15
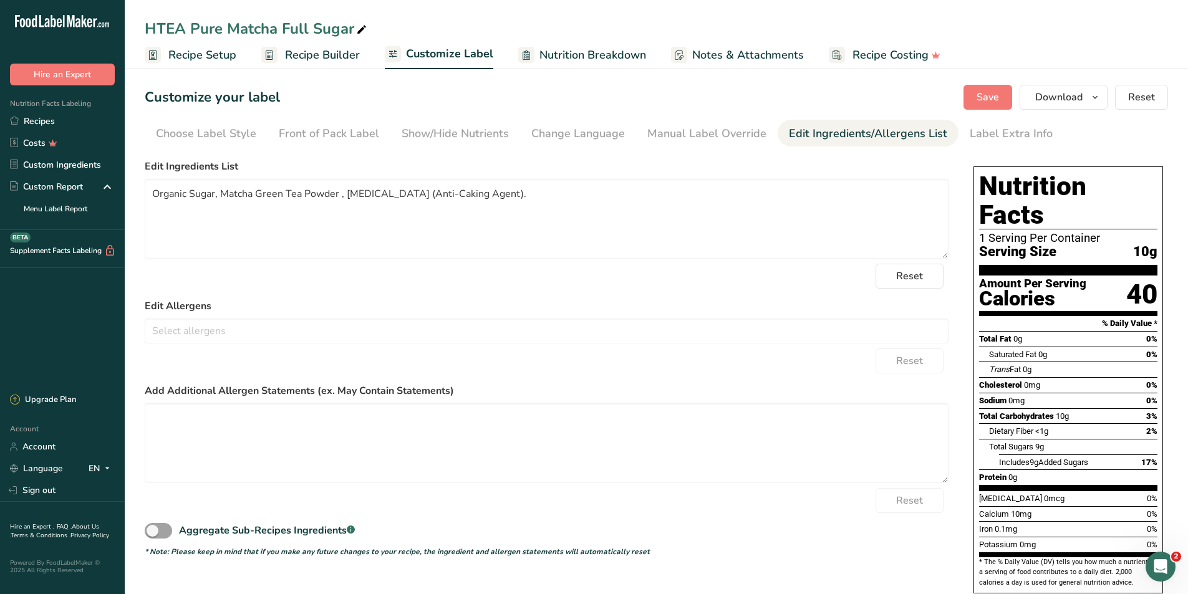
click at [198, 57] on span "Recipe Setup" at bounding box center [202, 55] width 68 height 17
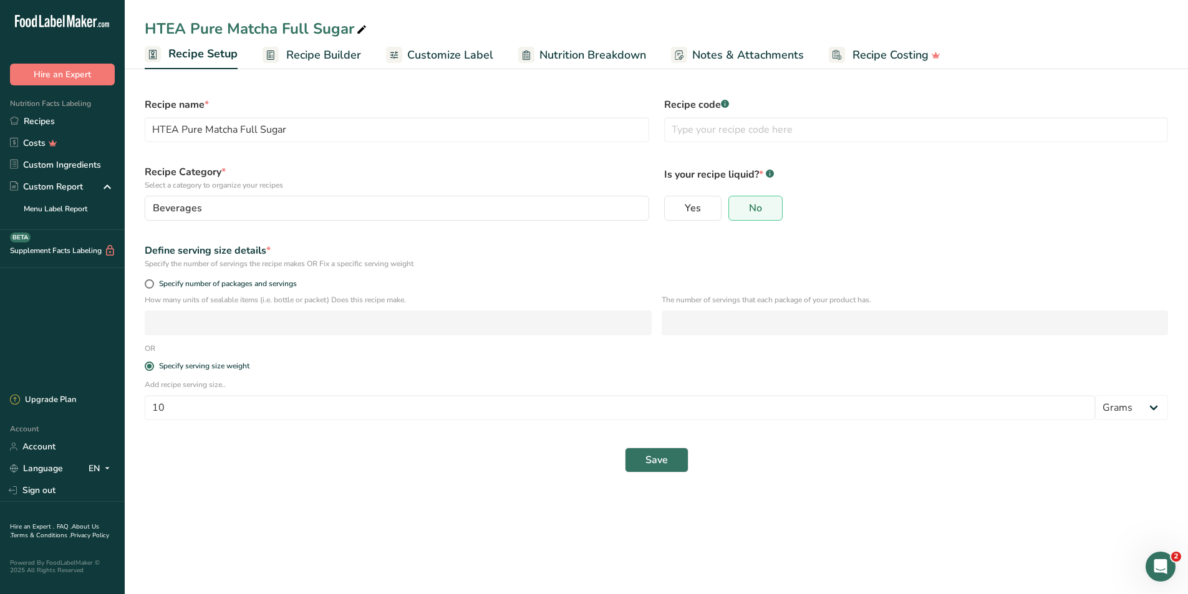
click at [308, 52] on span "Recipe Builder" at bounding box center [323, 55] width 75 height 17
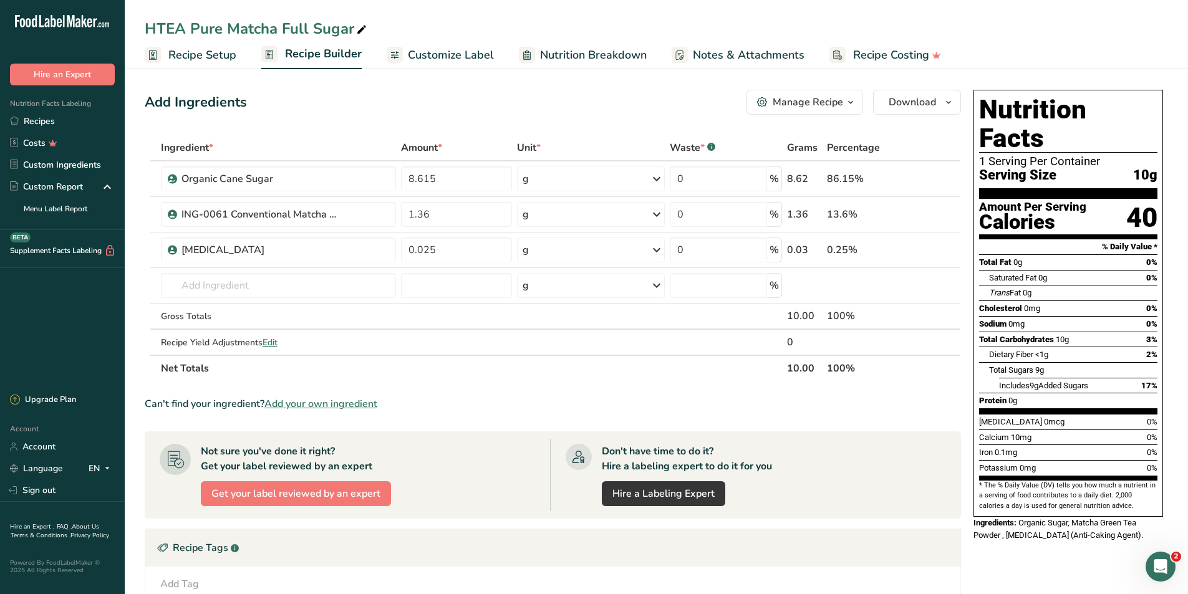
click at [594, 60] on span "Nutrition Breakdown" at bounding box center [593, 55] width 107 height 17
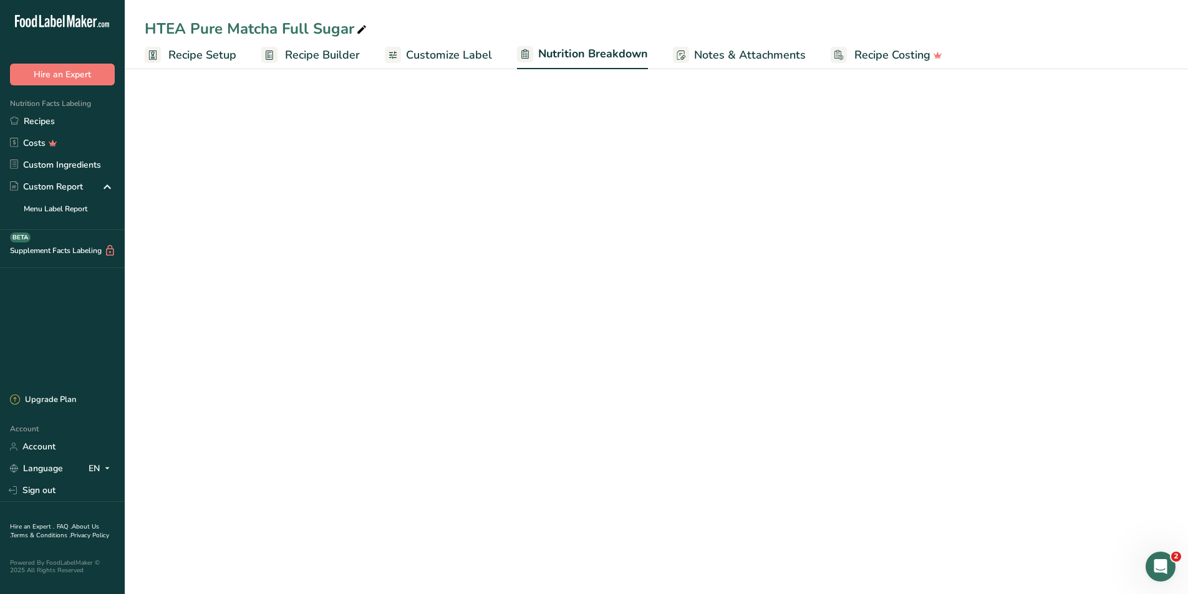
select select "Calories"
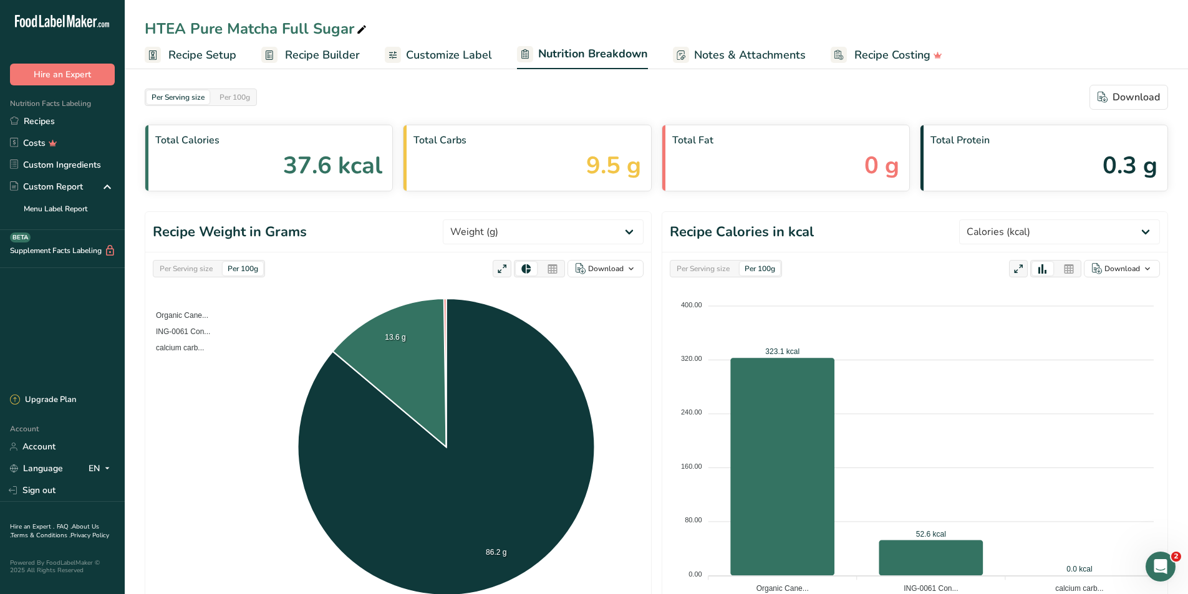
click at [446, 47] on span "Customize Label" at bounding box center [449, 55] width 86 height 17
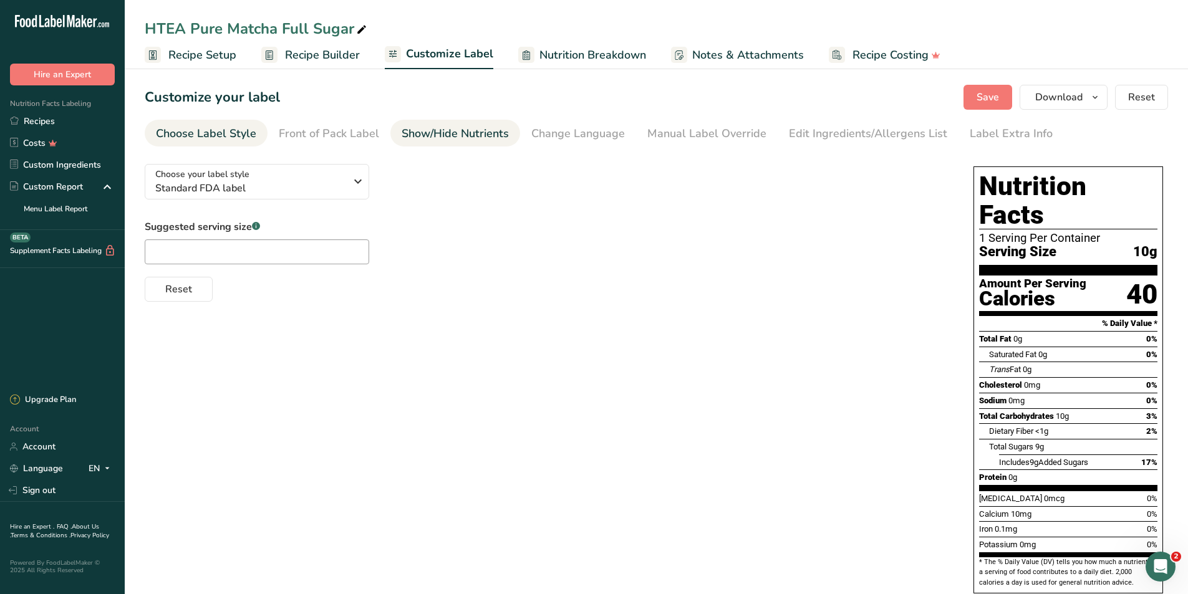
click at [426, 137] on div "Show/Hide Nutrients" at bounding box center [454, 133] width 107 height 17
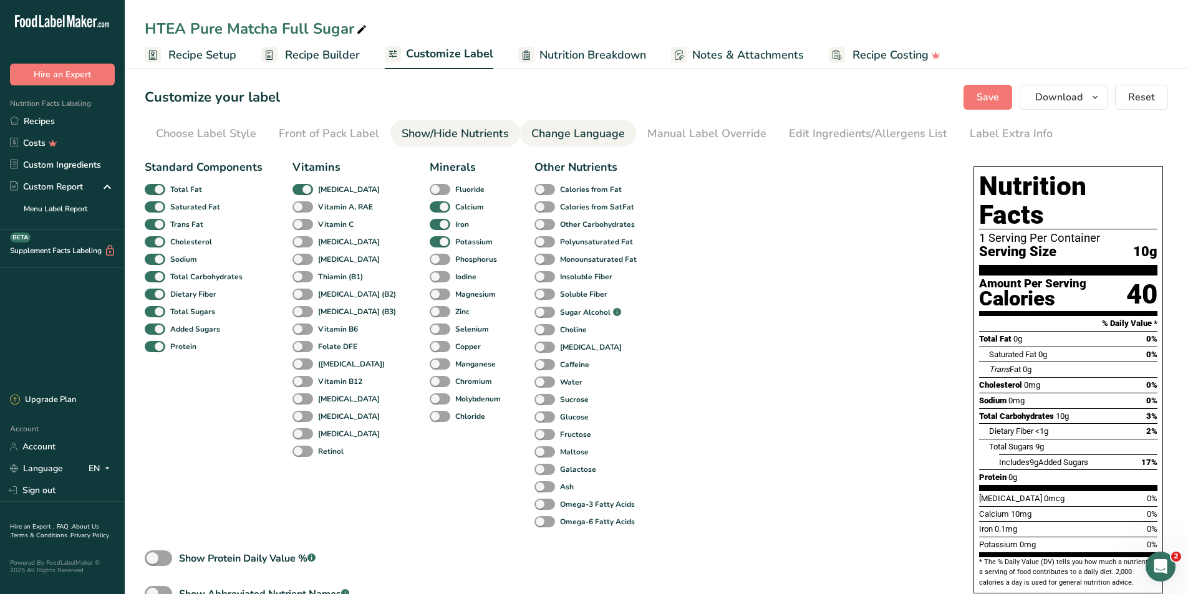
click at [532, 138] on div "Change Language" at bounding box center [578, 133] width 94 height 17
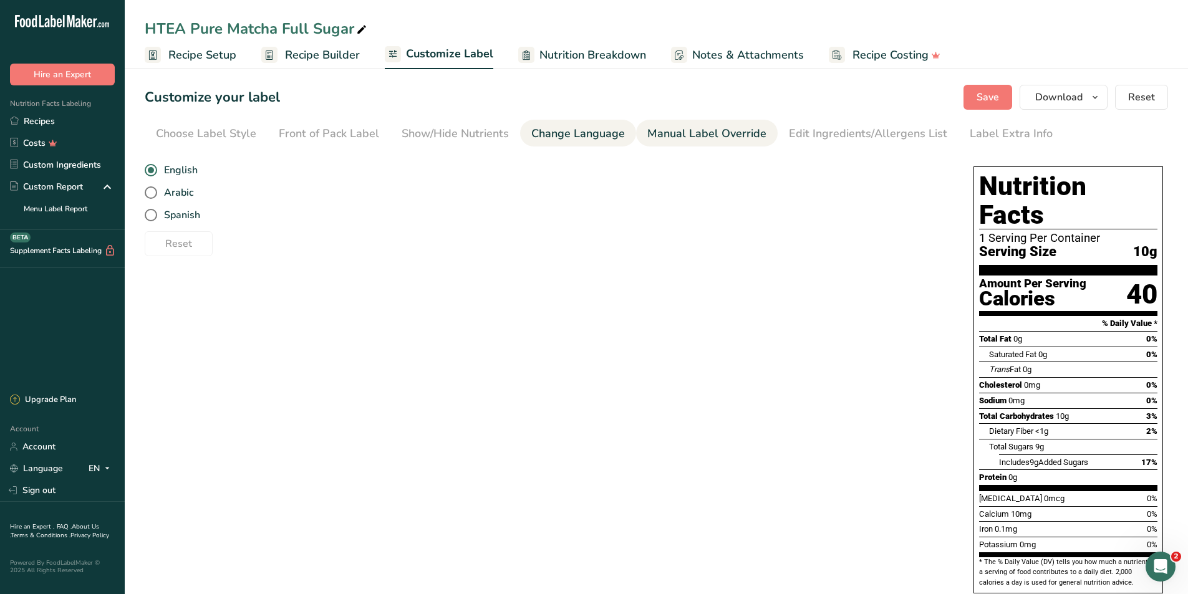
click at [662, 132] on div "Manual Label Override" at bounding box center [706, 133] width 119 height 17
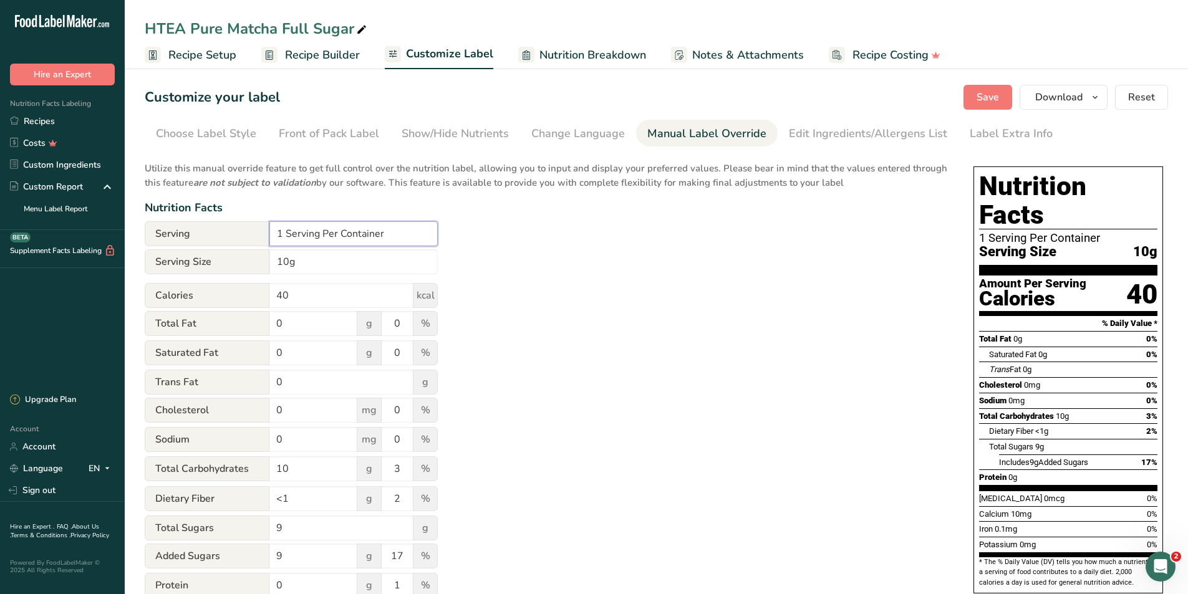
click at [403, 234] on input "1 Serving Per Container" at bounding box center [353, 233] width 168 height 25
click at [322, 55] on span "Recipe Builder" at bounding box center [322, 55] width 75 height 17
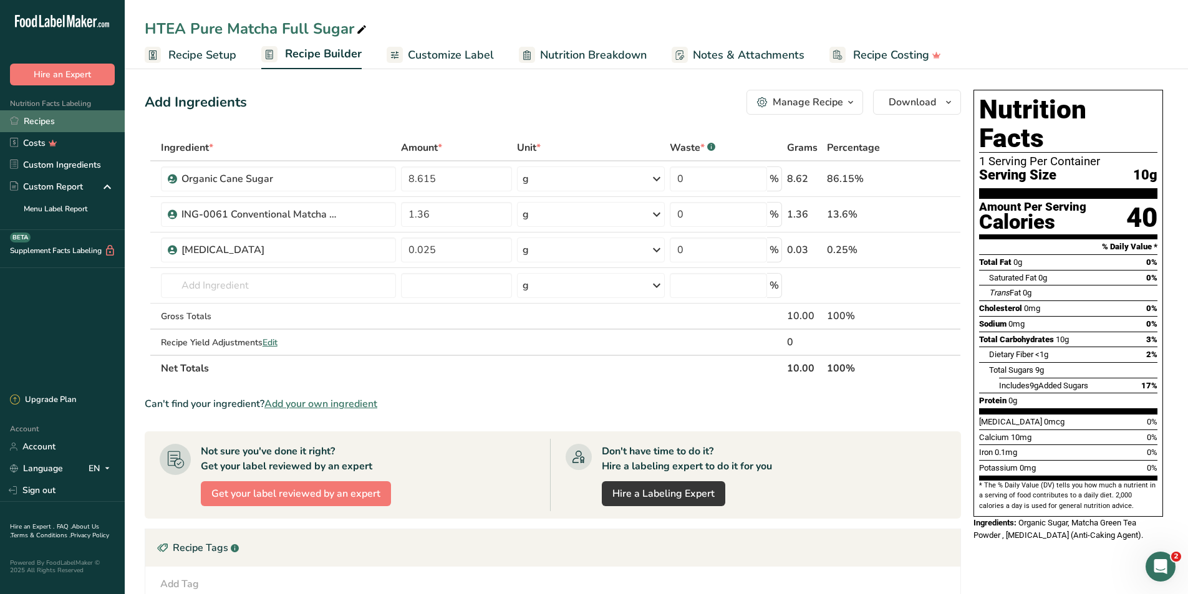
click at [94, 113] on link "Recipes" at bounding box center [62, 121] width 125 height 22
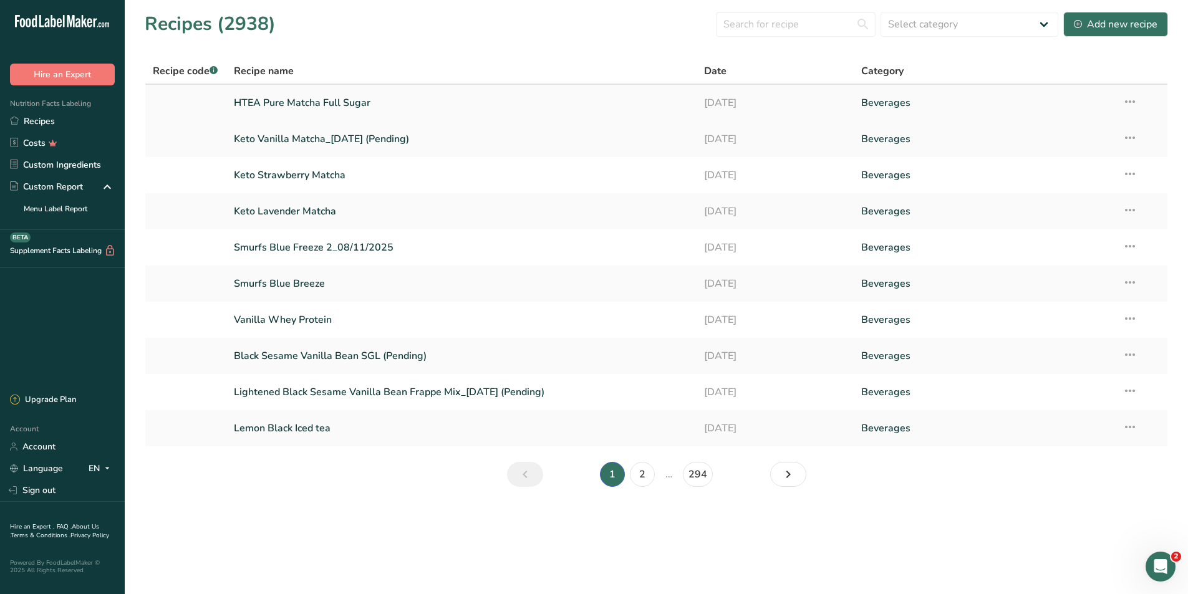
click at [1131, 109] on icon at bounding box center [1129, 101] width 15 height 22
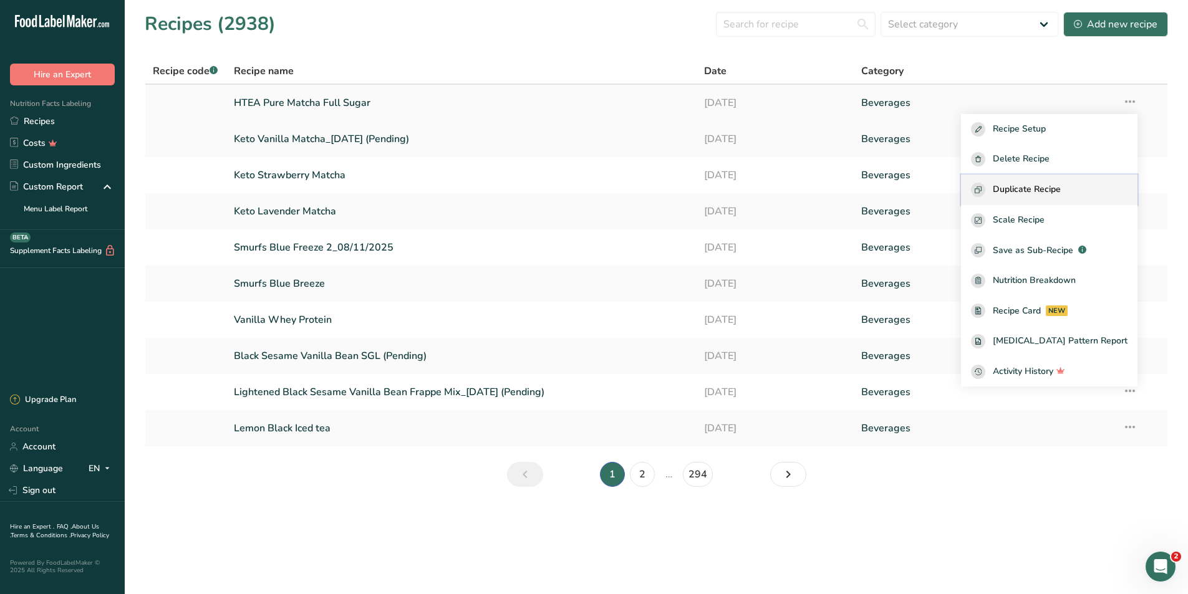
click at [1088, 175] on button "Duplicate Recipe" at bounding box center [1049, 190] width 176 height 31
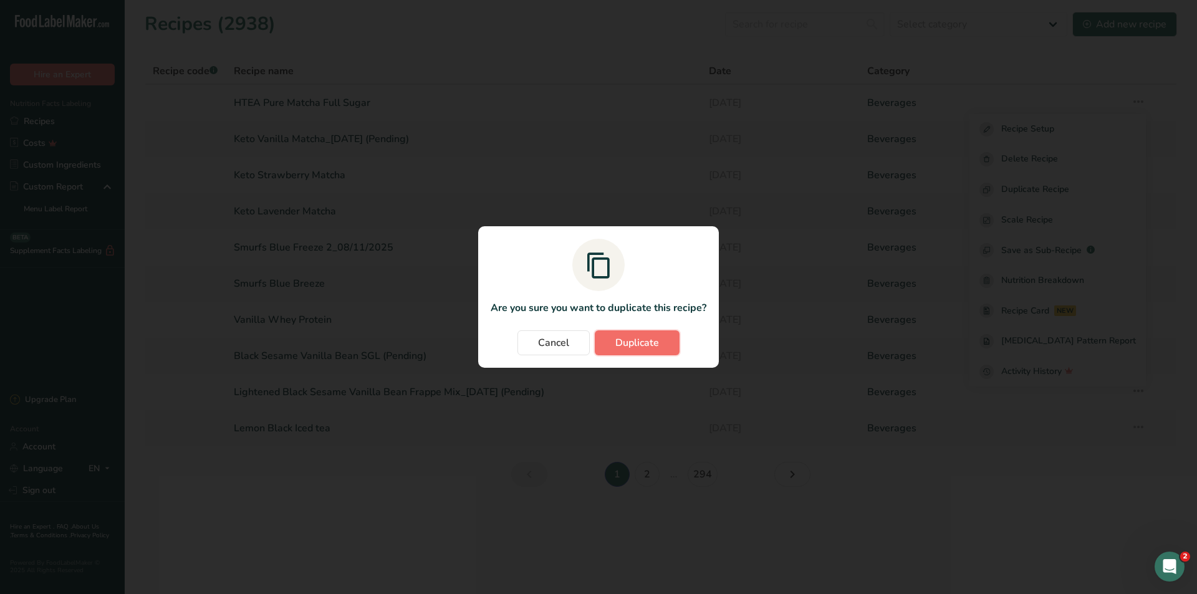
click at [648, 335] on button "Duplicate" at bounding box center [637, 342] width 85 height 25
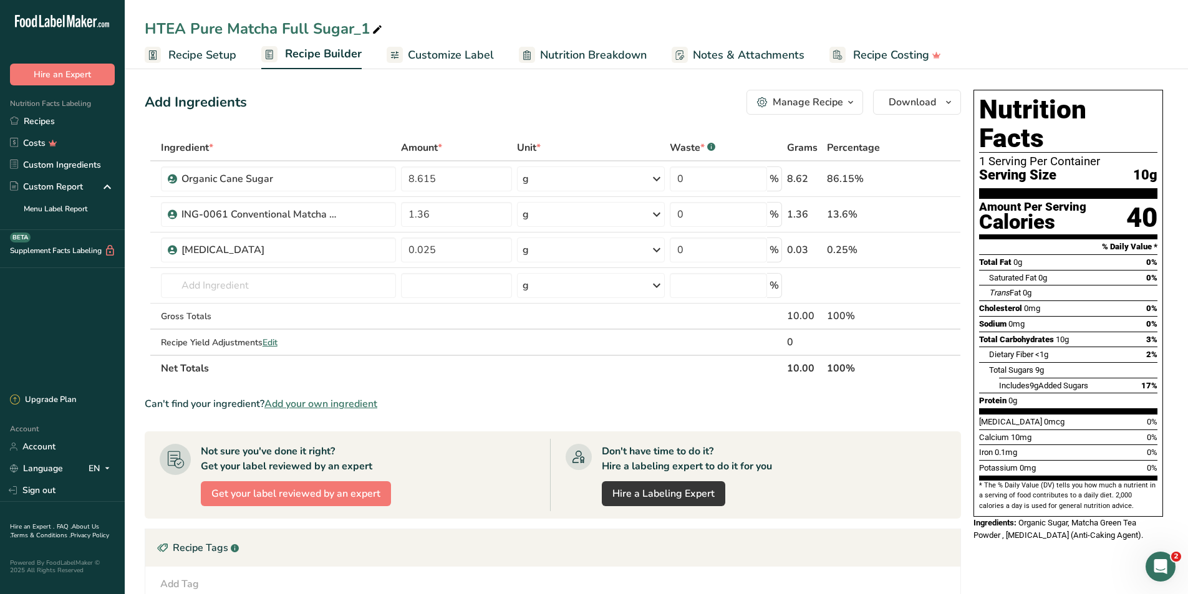
click at [378, 31] on icon at bounding box center [377, 29] width 11 height 17
type input "HTEA Pure Matcha Sugar Free_Pending ([DATE])"
click at [942, 181] on span at bounding box center [934, 178] width 15 height 15
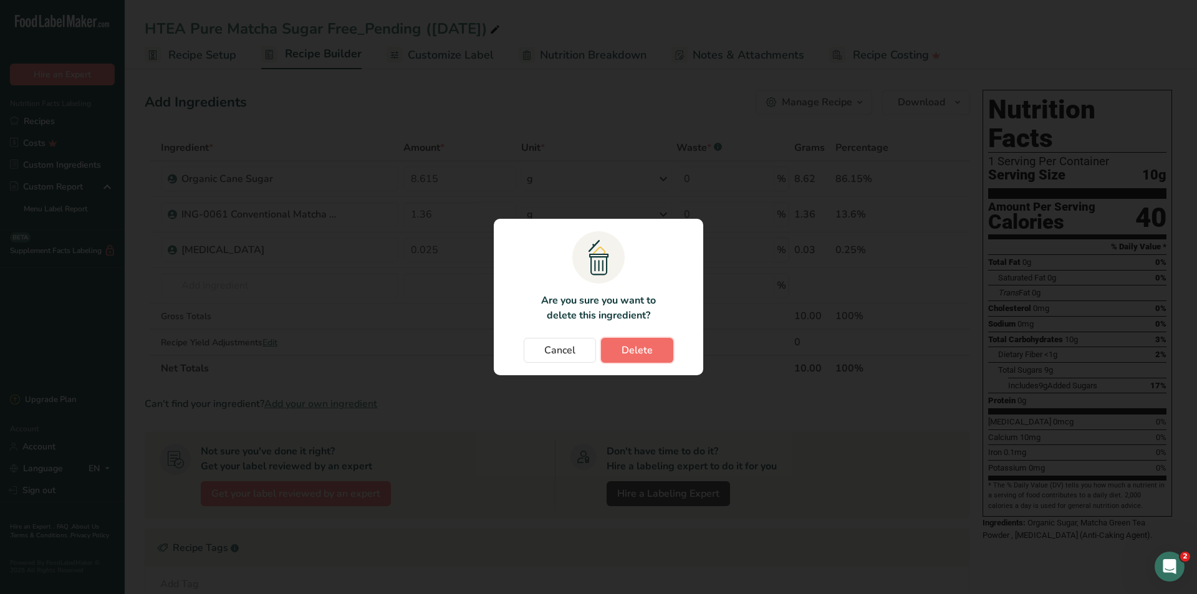
click at [639, 349] on span "Delete" at bounding box center [637, 350] width 31 height 15
type input "1.36"
type input "0.025"
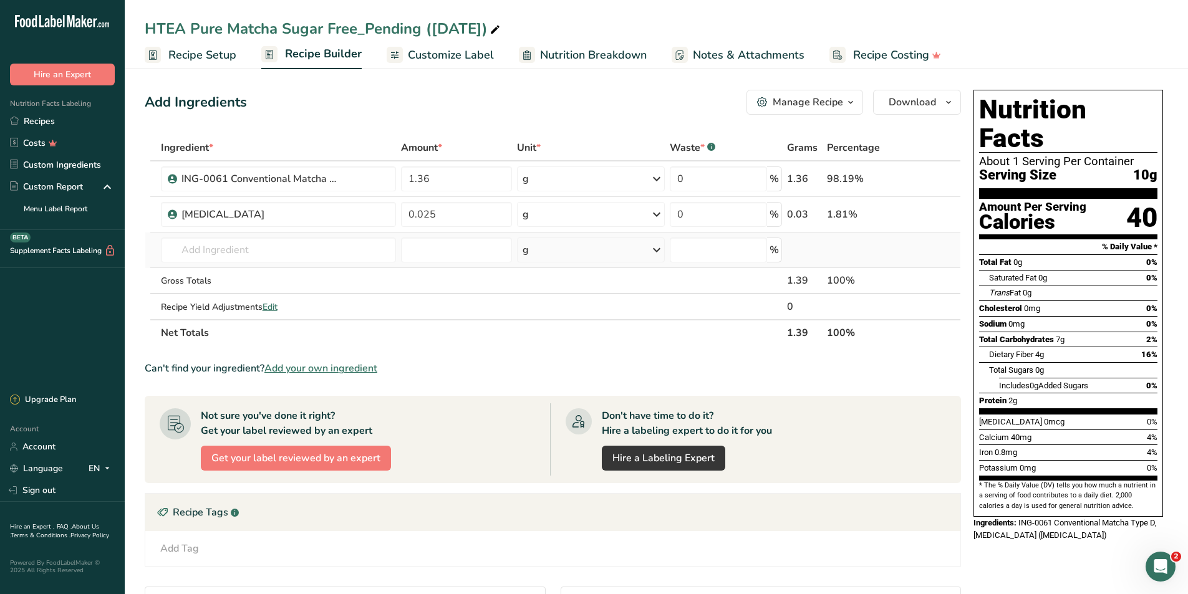
click at [316, 265] on td "Almond flour 1211 Milk, whole, 3.25% milkfat, without added vitamin A and [MEDI…" at bounding box center [278, 251] width 240 height 36
click at [323, 253] on input "text" at bounding box center [278, 250] width 235 height 25
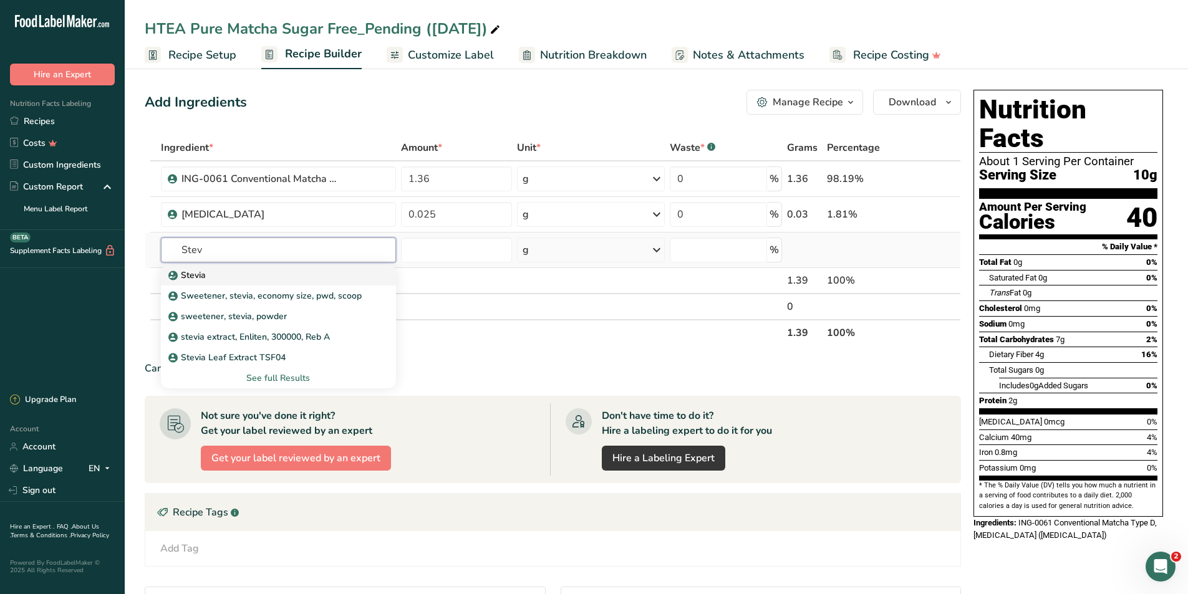
type input "Stev"
click at [321, 270] on div "Stevia" at bounding box center [268, 275] width 195 height 13
type input "Stevia"
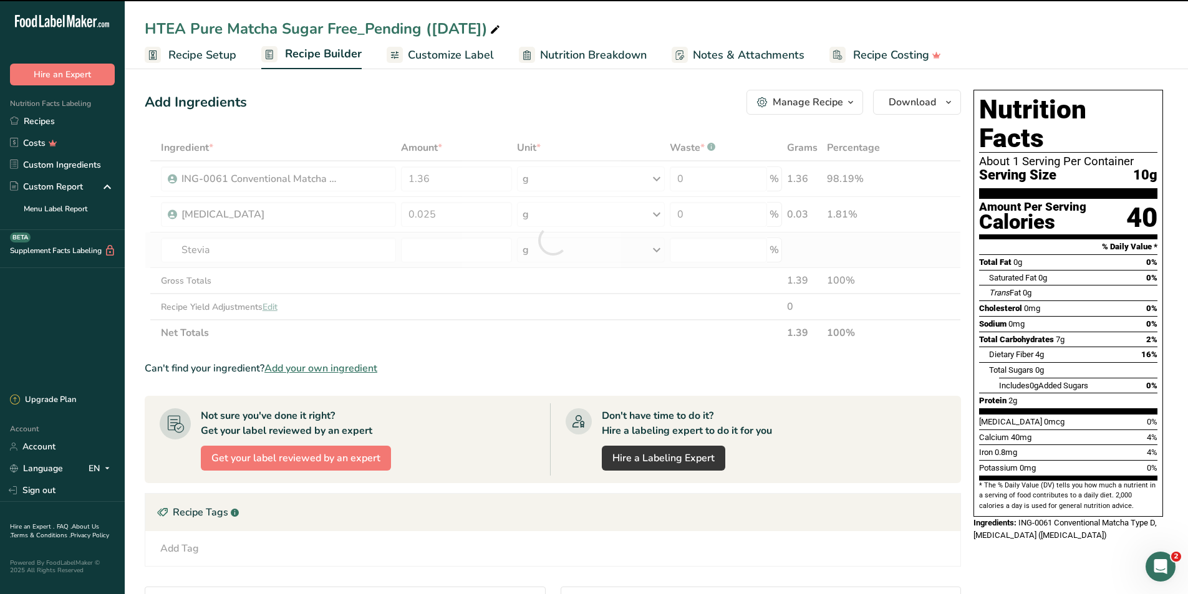
type input "0"
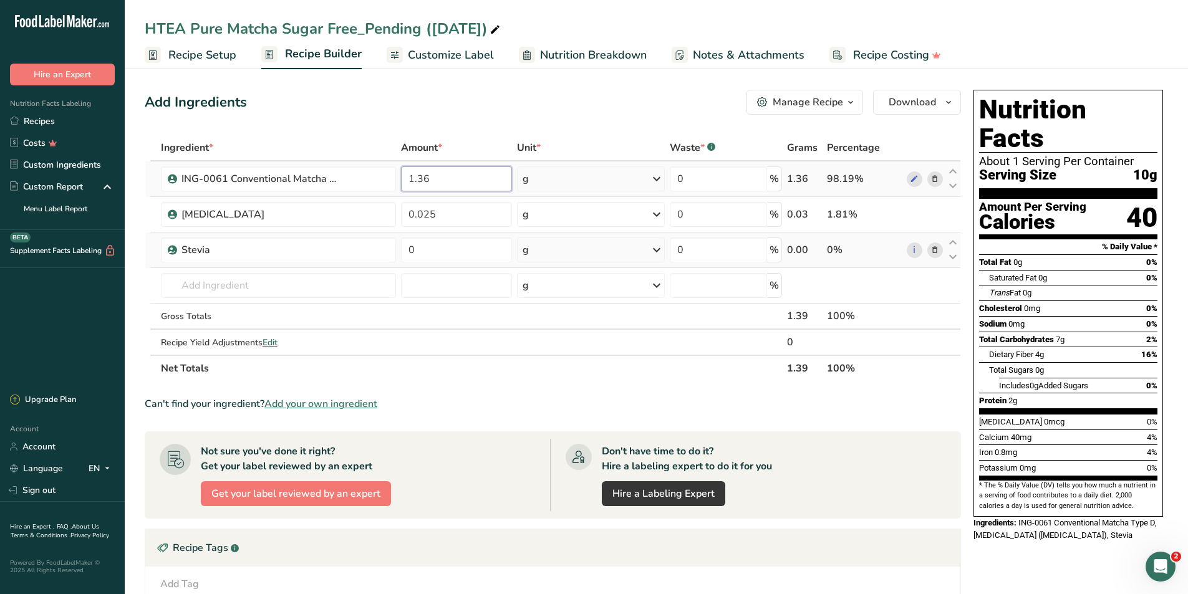
click at [450, 180] on input "1.36" at bounding box center [457, 178] width 112 height 25
type input "1.43255"
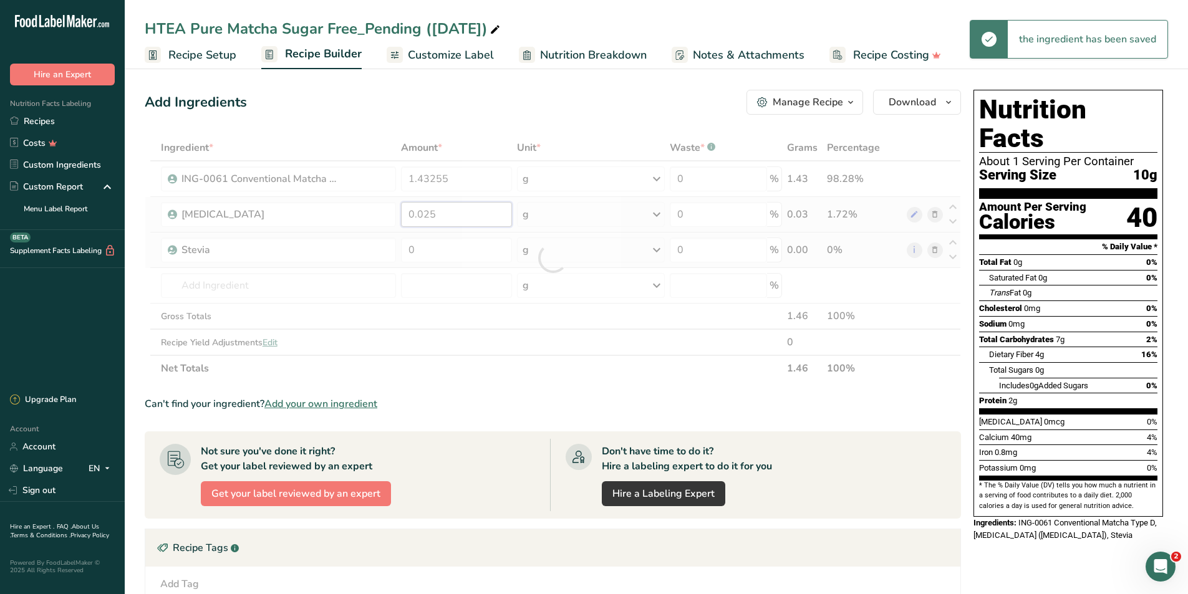
click at [462, 210] on div "Ingredient * Amount * Unit * Waste * .a-a{fill:#347362;}.b-a{fill:#fff;} Grams …" at bounding box center [553, 258] width 816 height 247
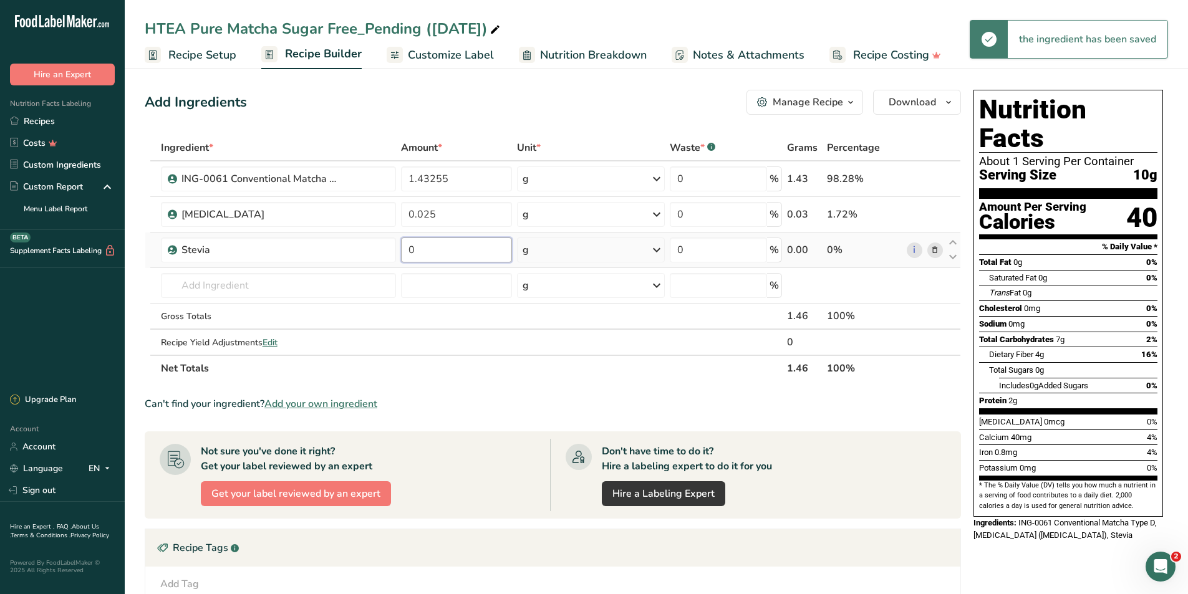
click at [454, 240] on div "Ingredient * Amount * Unit * Waste * .a-a{fill:#347362;}.b-a{fill:#fff;} Grams …" at bounding box center [553, 258] width 816 height 247
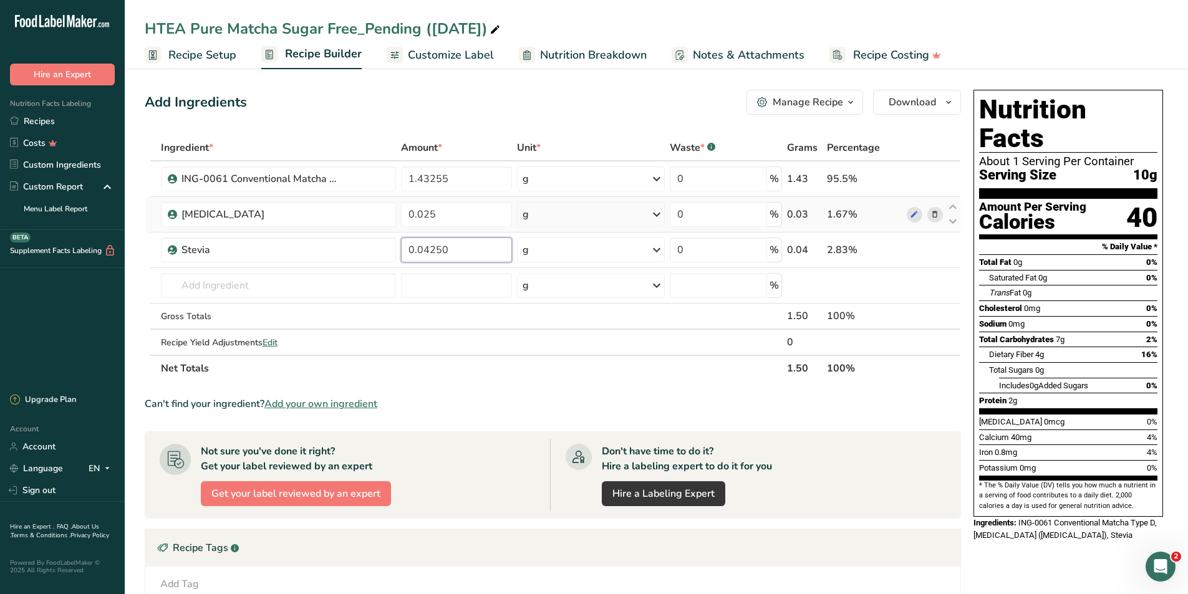
type input "0.04250"
click at [280, 289] on div "Ingredient * Amount * Unit * Waste * .a-a{fill:#347362;}.b-a{fill:#fff;} Grams …" at bounding box center [553, 258] width 816 height 247
click at [234, 59] on span "Recipe Setup" at bounding box center [202, 55] width 68 height 17
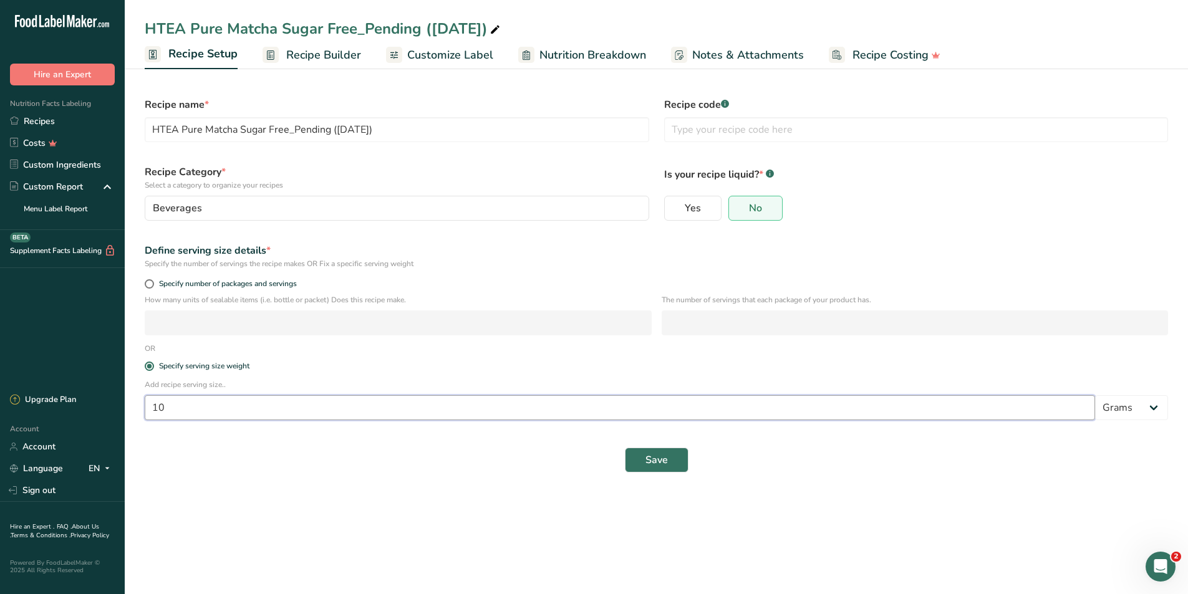
click at [233, 416] on input "10" at bounding box center [620, 407] width 950 height 25
type input "1"
type input "1.5"
click at [663, 448] on button "Save" at bounding box center [657, 460] width 64 height 25
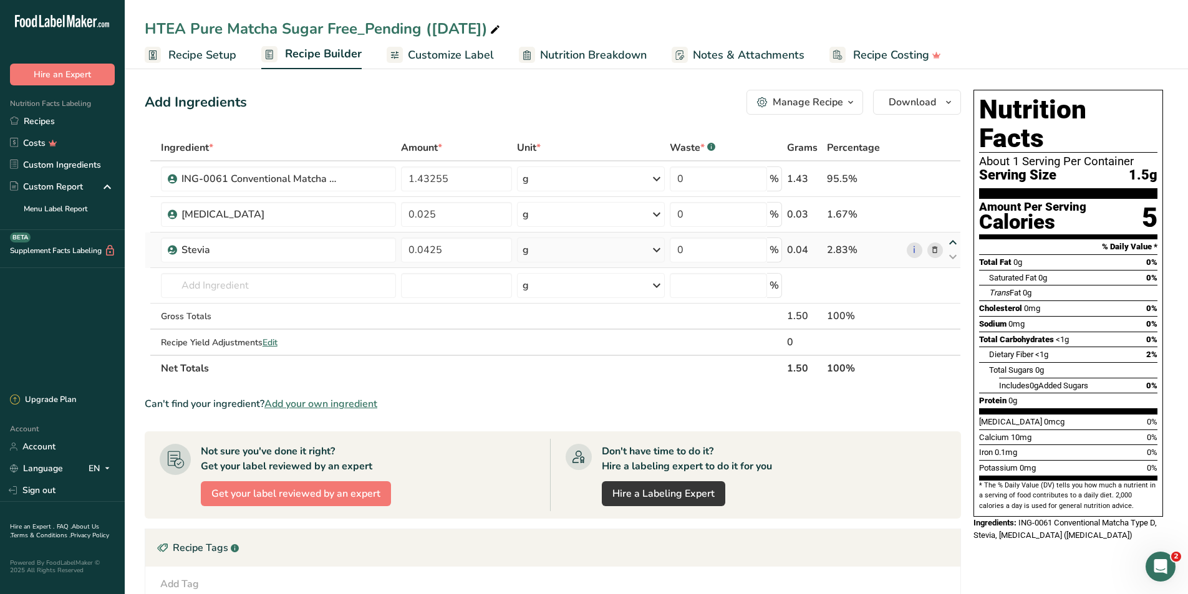
click at [955, 243] on icon at bounding box center [952, 242] width 15 height 9
type input "0.0425"
type input "0.025"
click at [615, 53] on span "Nutrition Breakdown" at bounding box center [593, 55] width 107 height 17
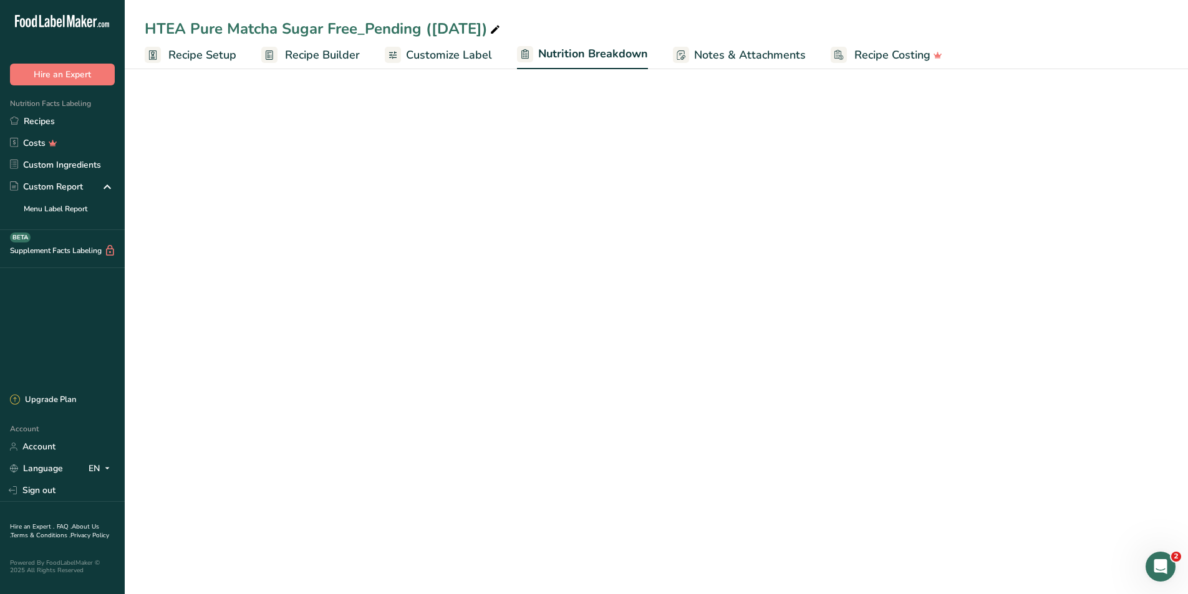
select select "Calories"
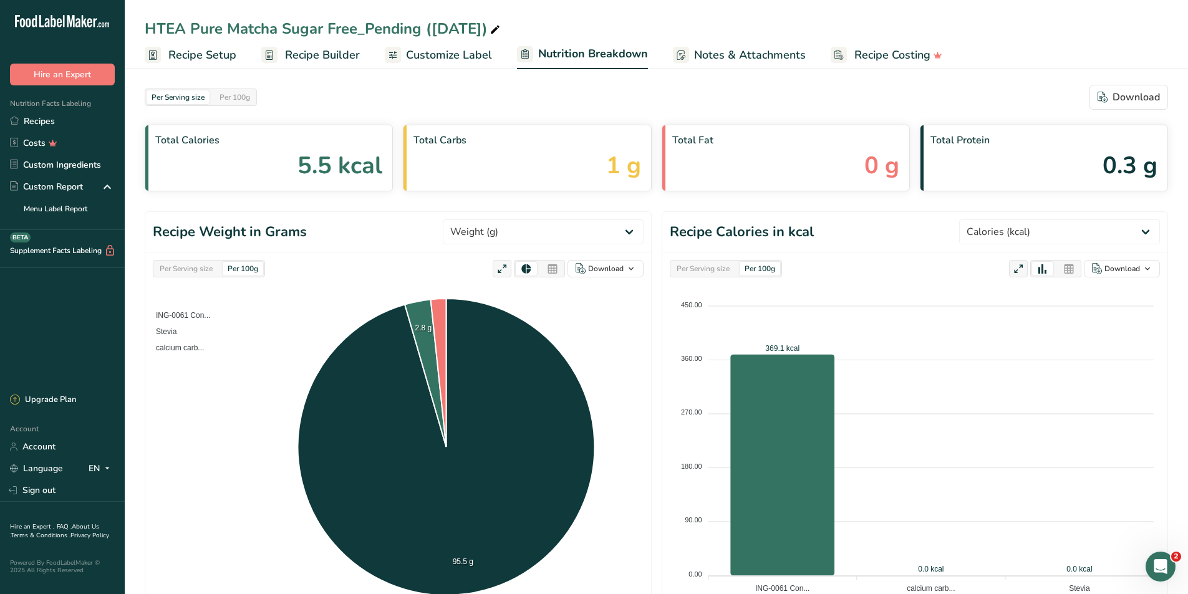
click at [413, 47] on span "Customize Label" at bounding box center [449, 55] width 86 height 17
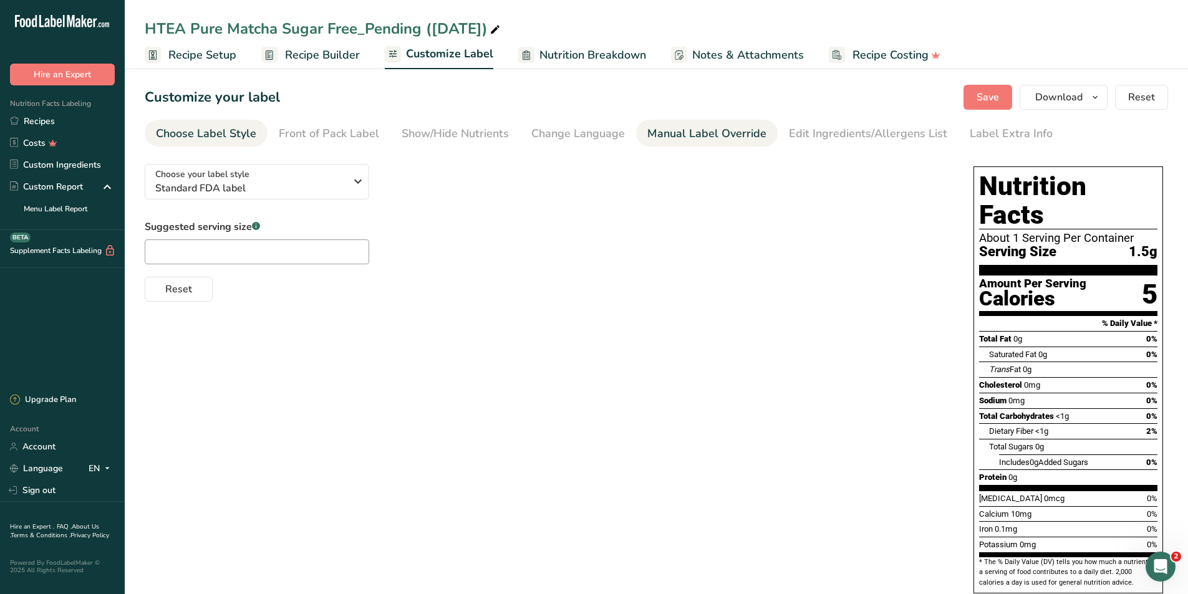
click at [691, 131] on div "Manual Label Override" at bounding box center [706, 133] width 119 height 17
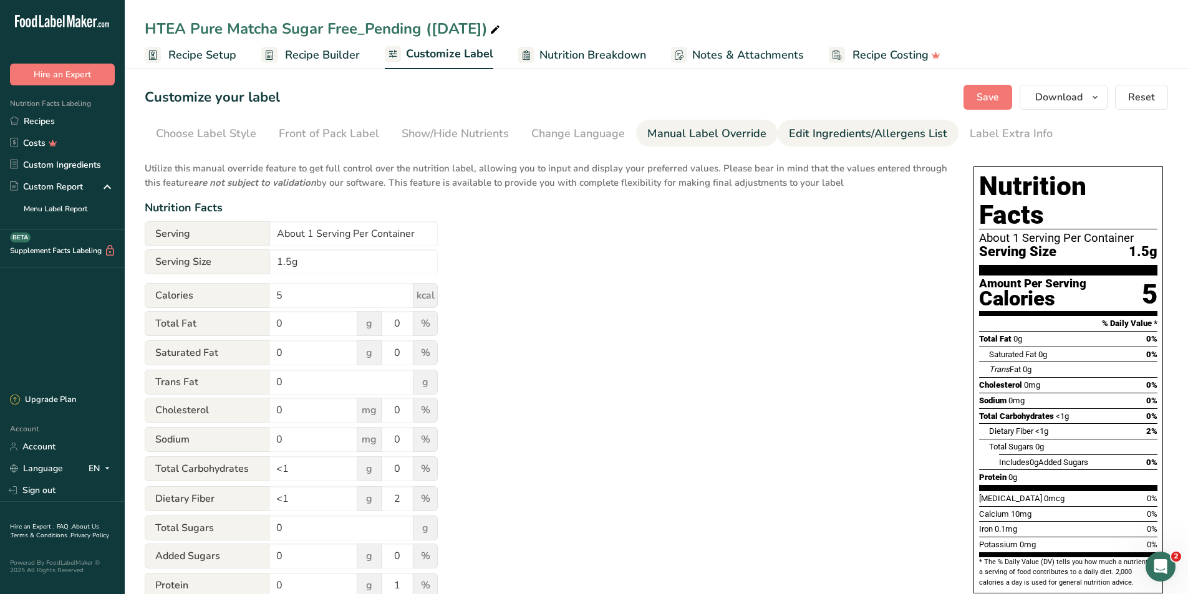
click at [829, 130] on div "Edit Ingredients/Allergens List" at bounding box center [868, 133] width 158 height 17
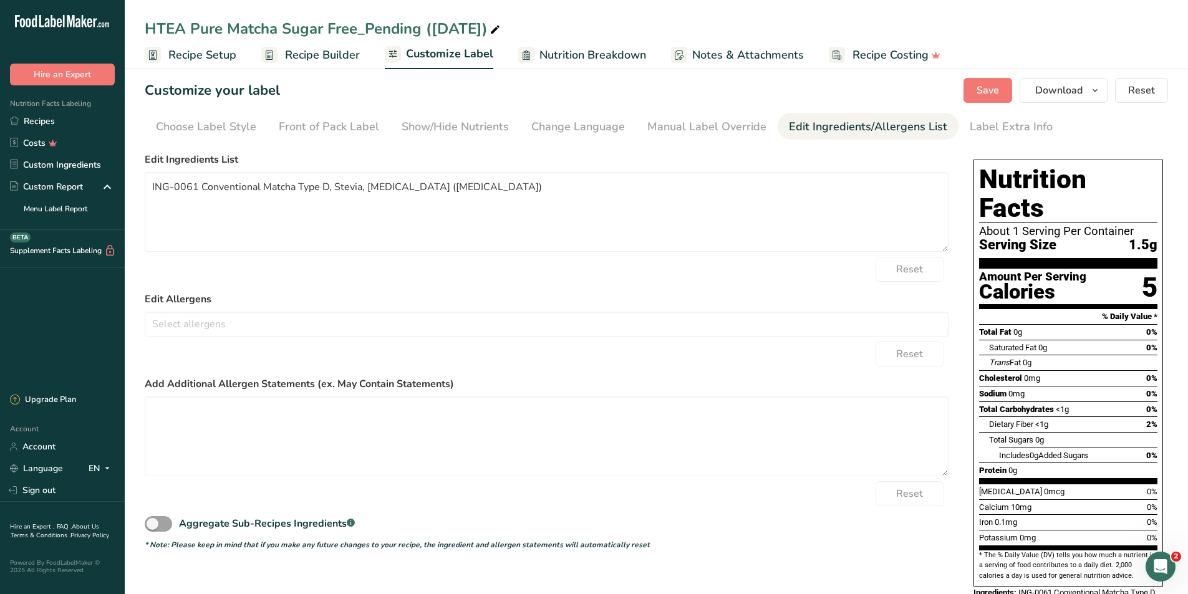
scroll to position [28, 0]
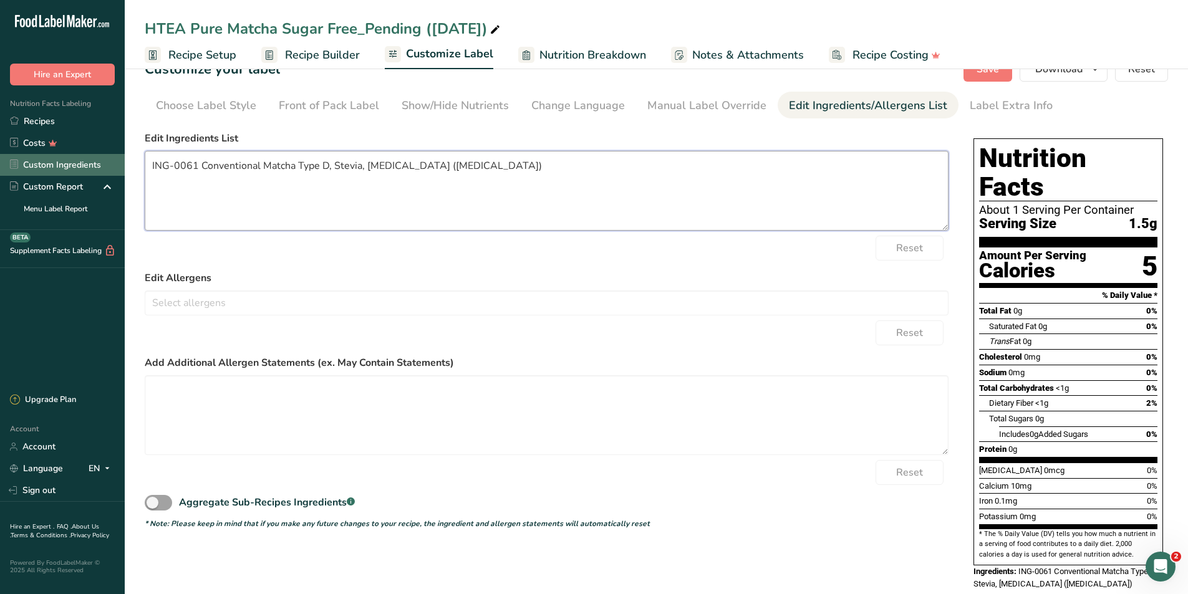
drag, startPoint x: 330, startPoint y: 165, endPoint x: 92, endPoint y: 158, distance: 238.2
click at [92, 158] on div ".a-20{fill:#fff;} Hire an Expert Nutrition Facts Labeling Recipes Costs Custom …" at bounding box center [594, 297] width 1188 height 650
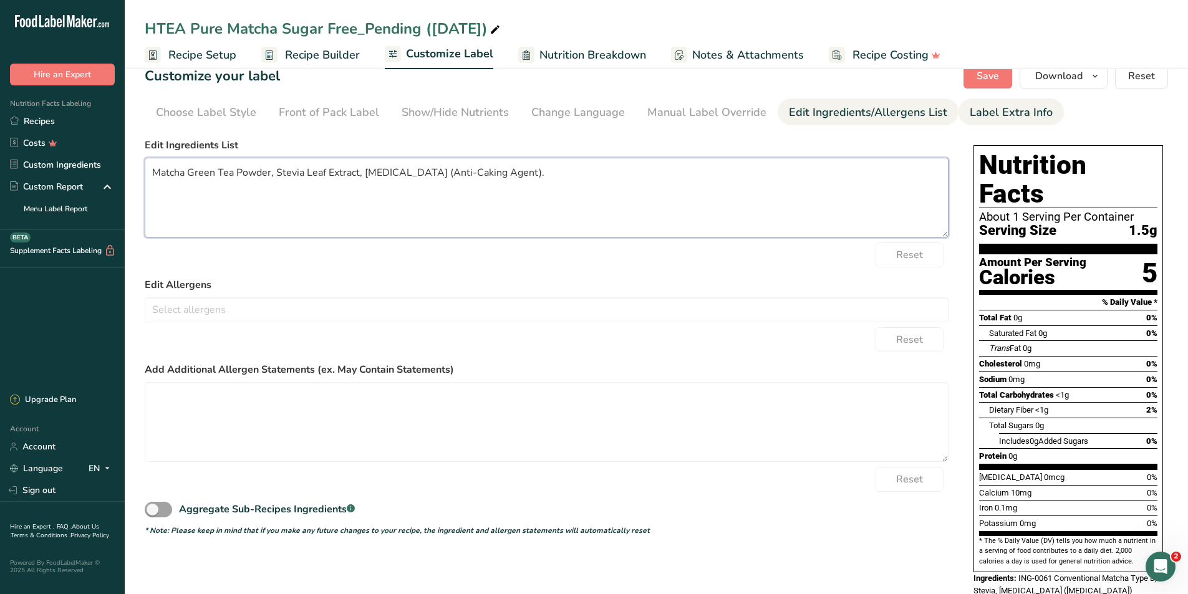
scroll to position [0, 0]
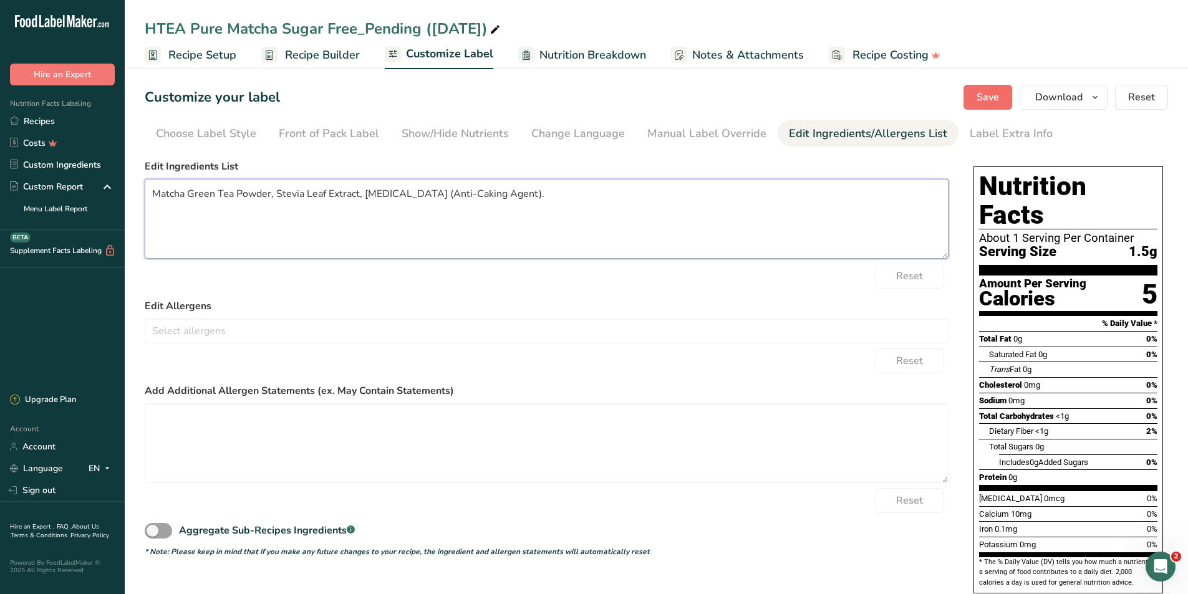
type textarea "Matcha Green Tea Powder, Stevia Leaf Extract, [MEDICAL_DATA] (Anti-Caking Agent…"
click at [996, 103] on span "Save" at bounding box center [987, 97] width 22 height 15
click at [339, 62] on span "Recipe Builder" at bounding box center [322, 55] width 75 height 17
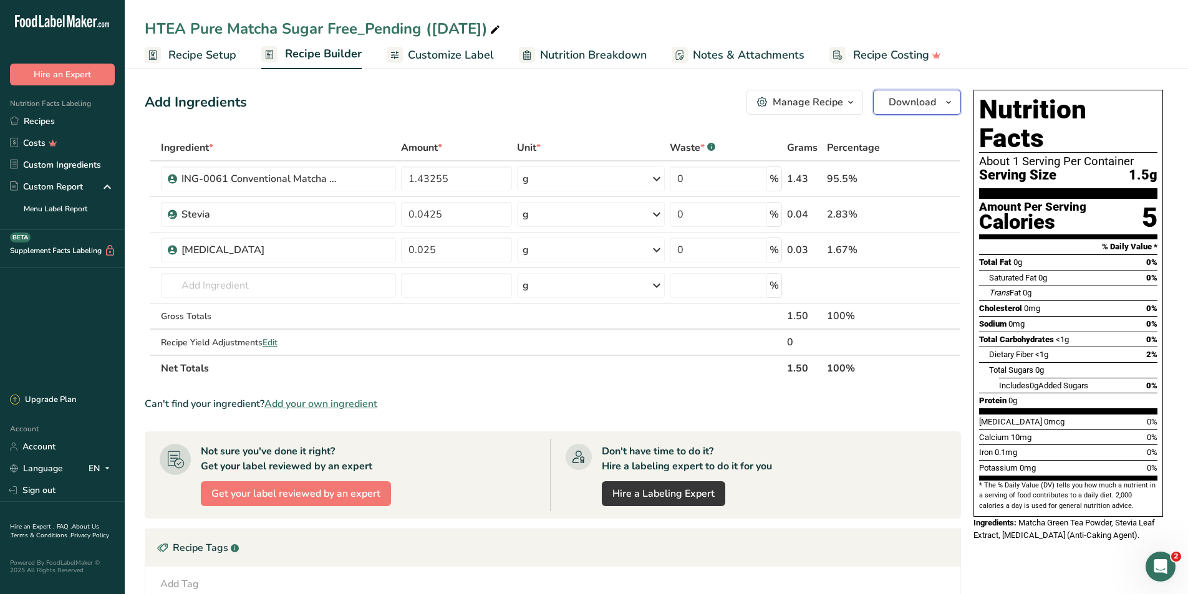
click at [953, 102] on span "button" at bounding box center [948, 102] width 15 height 15
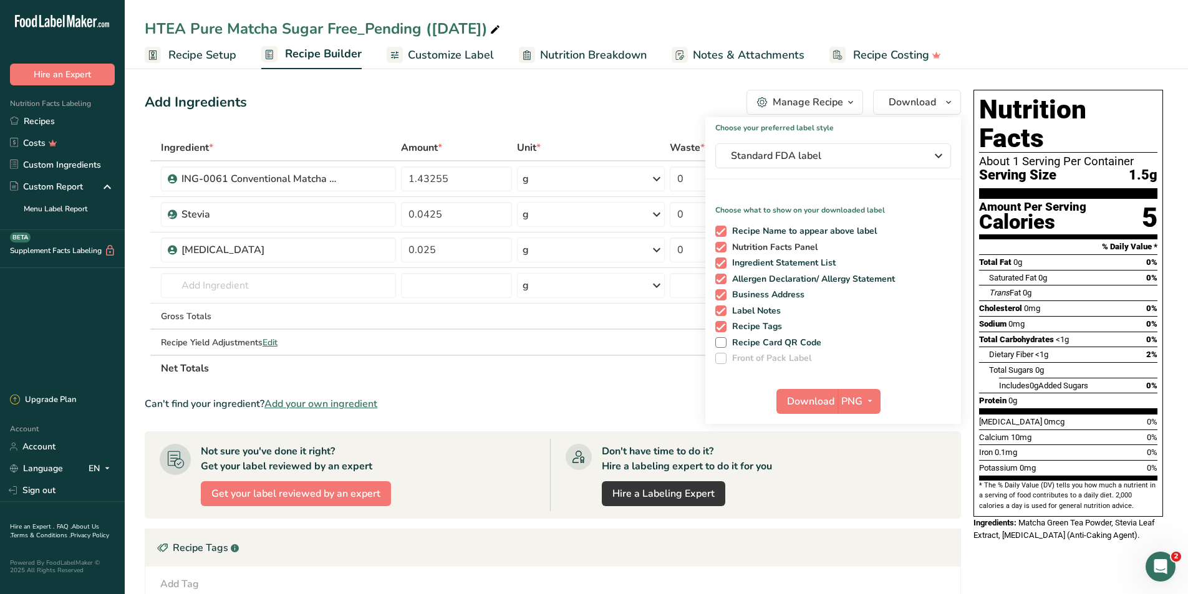
drag, startPoint x: 820, startPoint y: 228, endPoint x: 815, endPoint y: 241, distance: 13.8
click at [820, 228] on span "Recipe Name to appear above label" at bounding box center [801, 231] width 151 height 11
click at [723, 228] on input "Recipe Name to appear above label" at bounding box center [719, 231] width 8 height 8
checkbox input "false"
click at [798, 275] on span "Allergen Declaration/ Allergy Statement" at bounding box center [810, 279] width 169 height 11
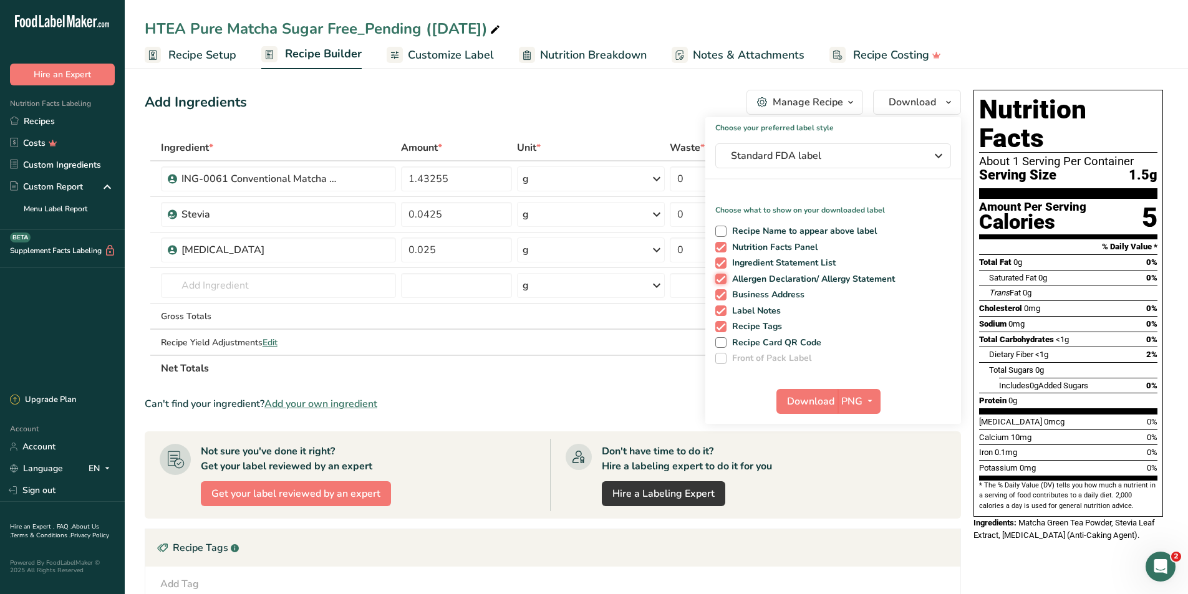
click at [723, 275] on input "Allergen Declaration/ Allergy Statement" at bounding box center [719, 279] width 8 height 8
checkbox input "false"
click at [786, 294] on span "Business Address" at bounding box center [765, 294] width 79 height 11
click at [723, 294] on input "Business Address" at bounding box center [719, 295] width 8 height 8
checkbox input "false"
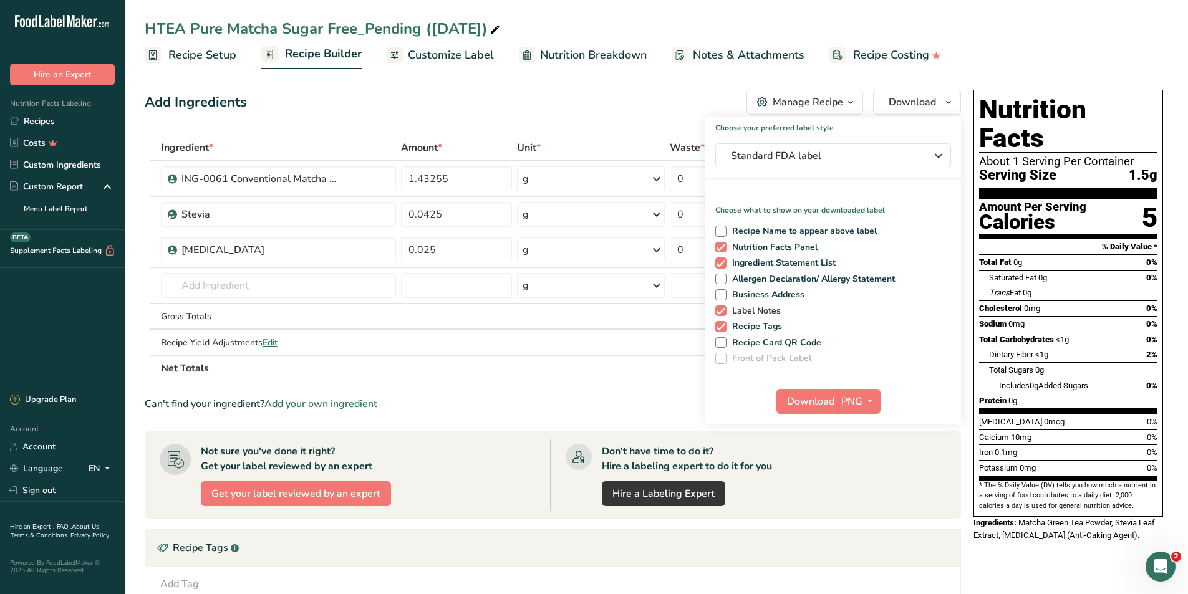
click at [760, 311] on span "Label Notes" at bounding box center [753, 310] width 55 height 11
click at [723, 311] on input "Label Notes" at bounding box center [719, 311] width 8 height 8
checkbox input "false"
drag, startPoint x: 750, startPoint y: 329, endPoint x: 772, endPoint y: 357, distance: 35.9
click at [751, 330] on span "Recipe Tags" at bounding box center [754, 326] width 56 height 11
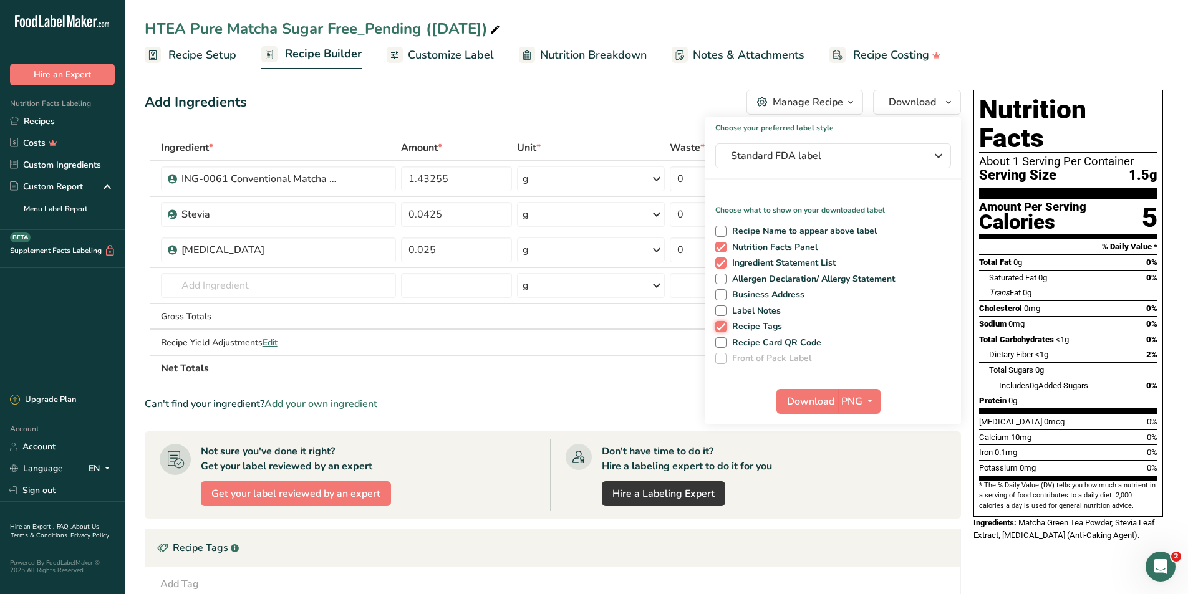
click at [723, 330] on input "Recipe Tags" at bounding box center [719, 326] width 8 height 8
checkbox input "false"
click at [813, 399] on span "Download" at bounding box center [810, 401] width 47 height 15
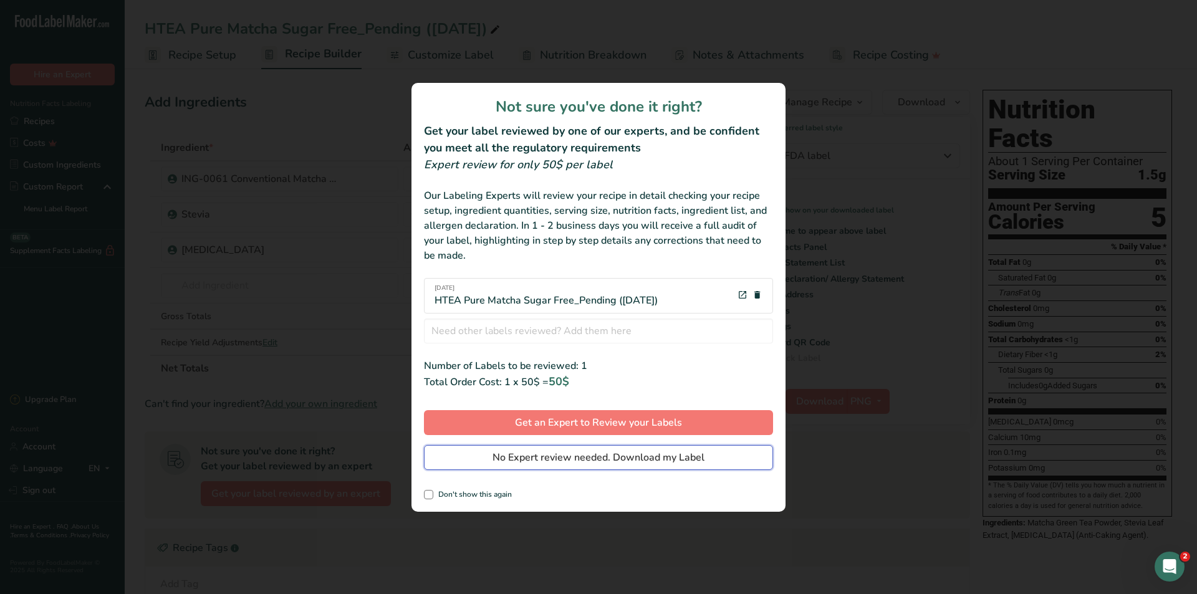
click at [629, 456] on span "No Expert review needed. Download my Label" at bounding box center [599, 457] width 212 height 15
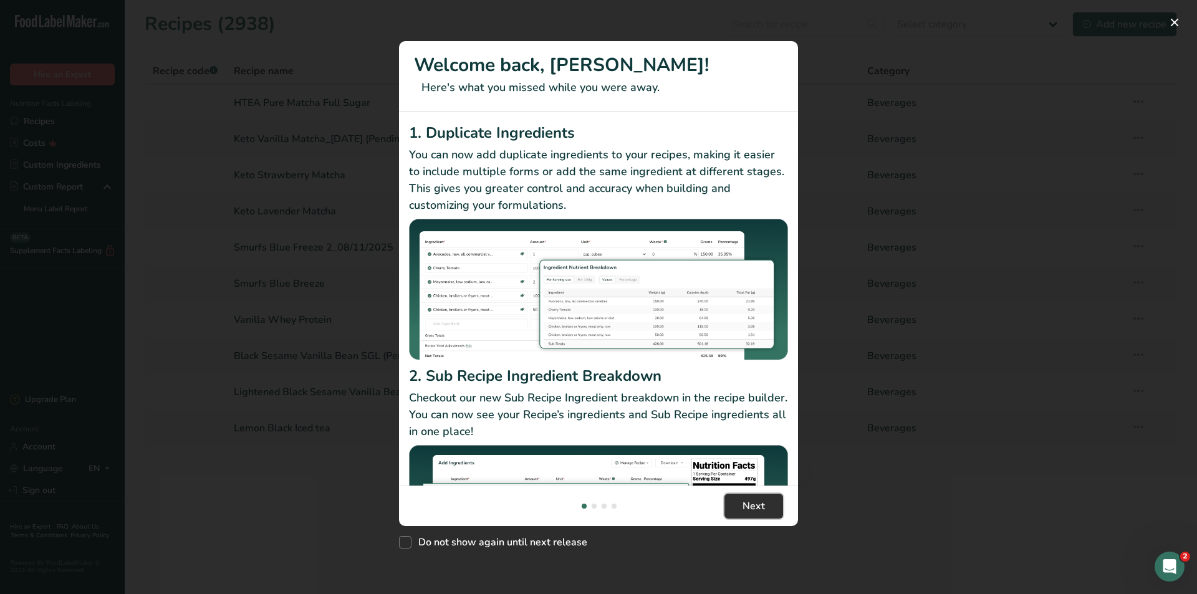
click at [779, 502] on button "Next" at bounding box center [753, 506] width 59 height 25
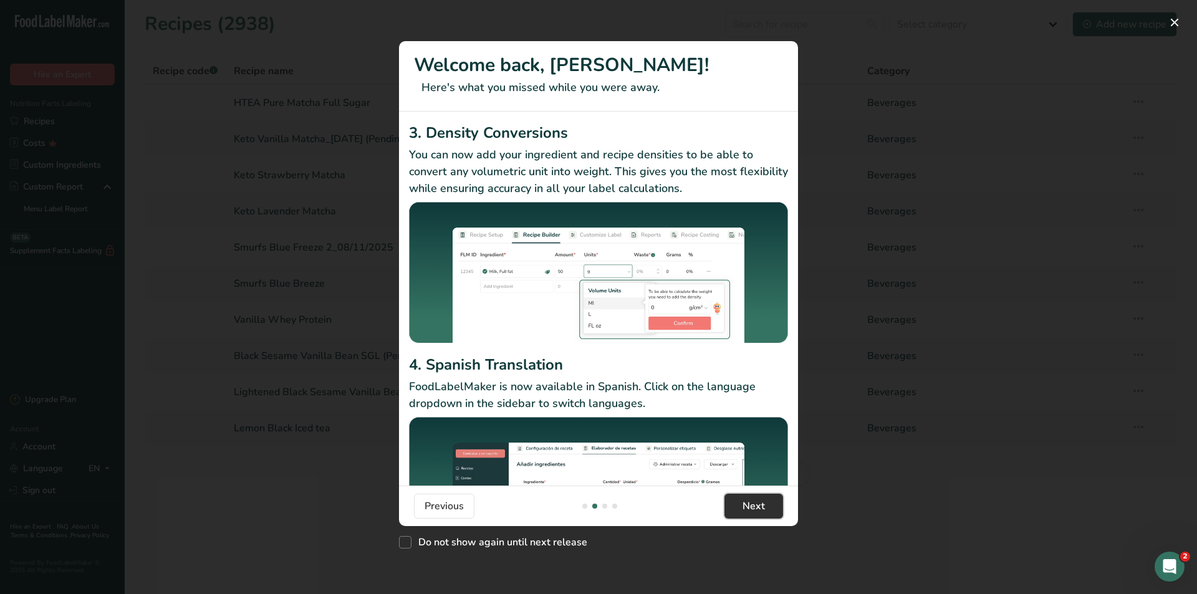
click at [779, 502] on button "Next" at bounding box center [753, 506] width 59 height 25
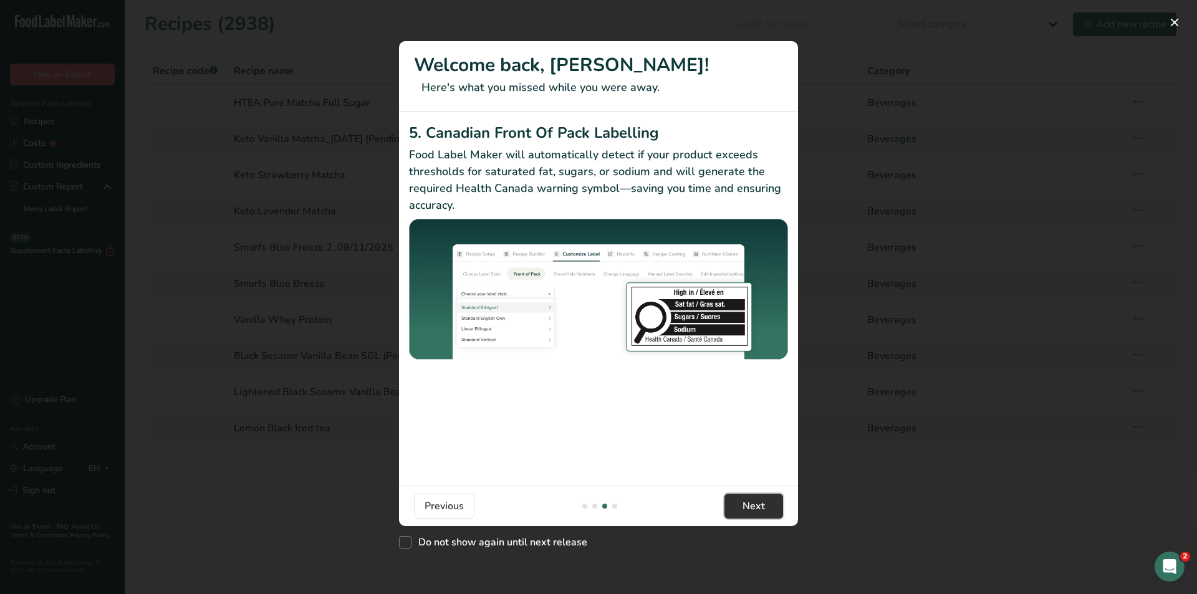
click at [779, 502] on button "Next" at bounding box center [753, 506] width 59 height 25
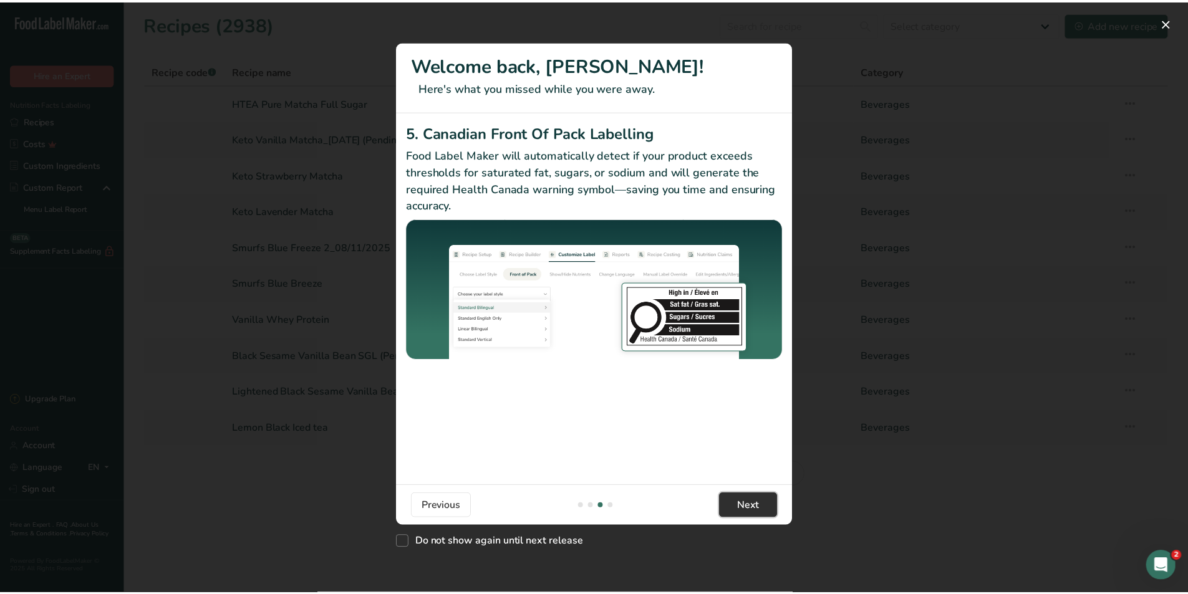
scroll to position [0, 1197]
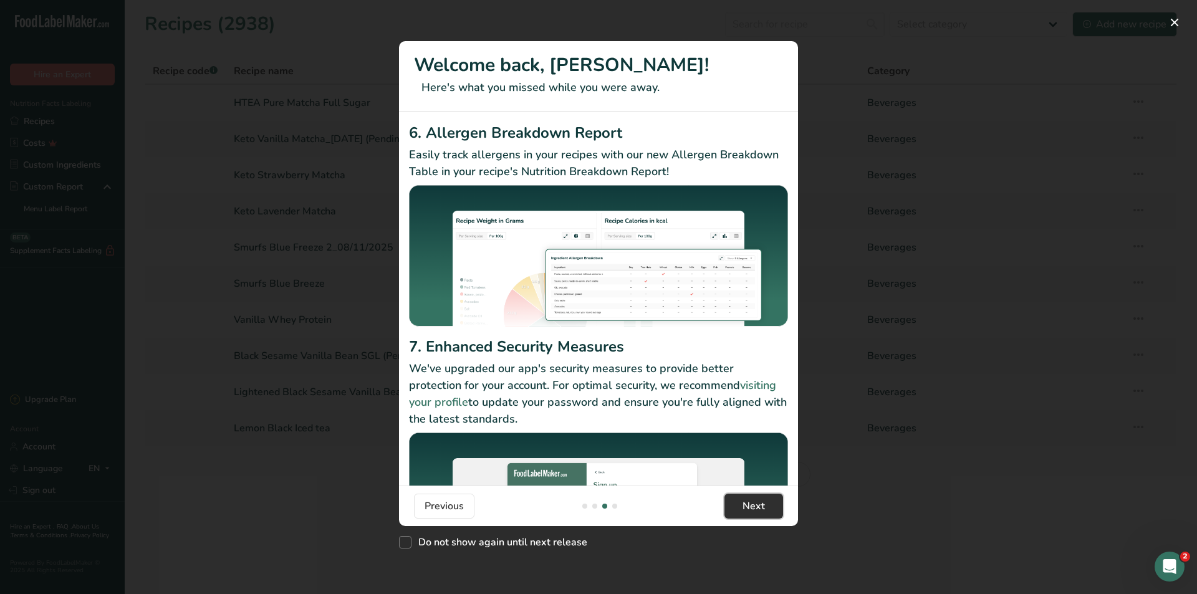
click at [779, 502] on button "Next" at bounding box center [753, 506] width 59 height 25
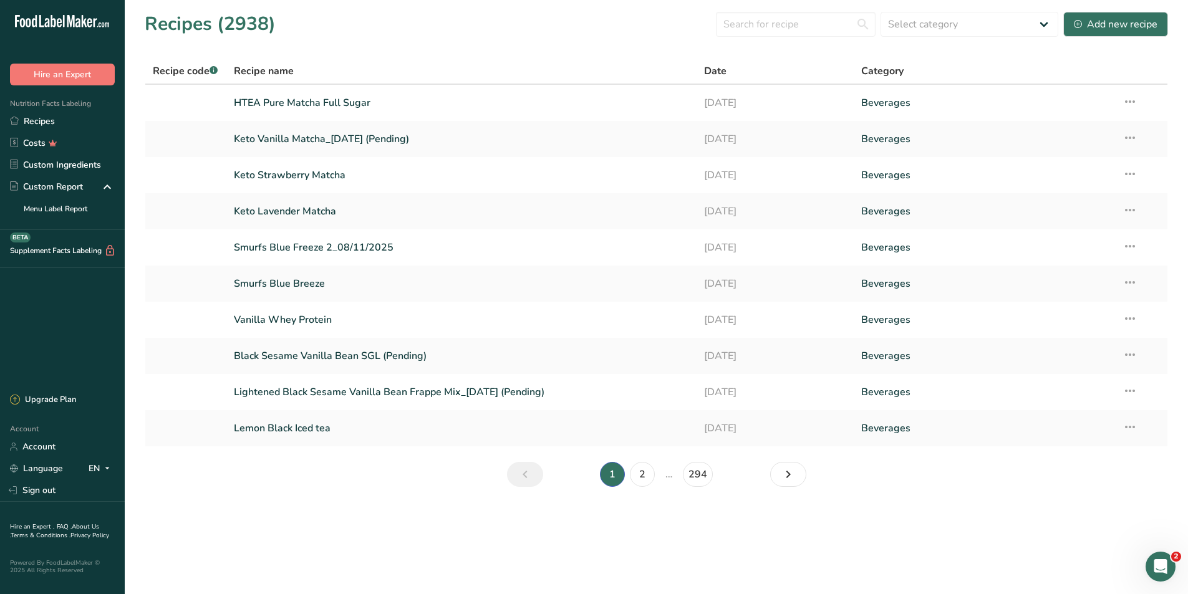
click at [779, 502] on footer "Previous Got it!" at bounding box center [594, 516] width 419 height 42
click at [799, 474] on link "Next page" at bounding box center [788, 474] width 36 height 25
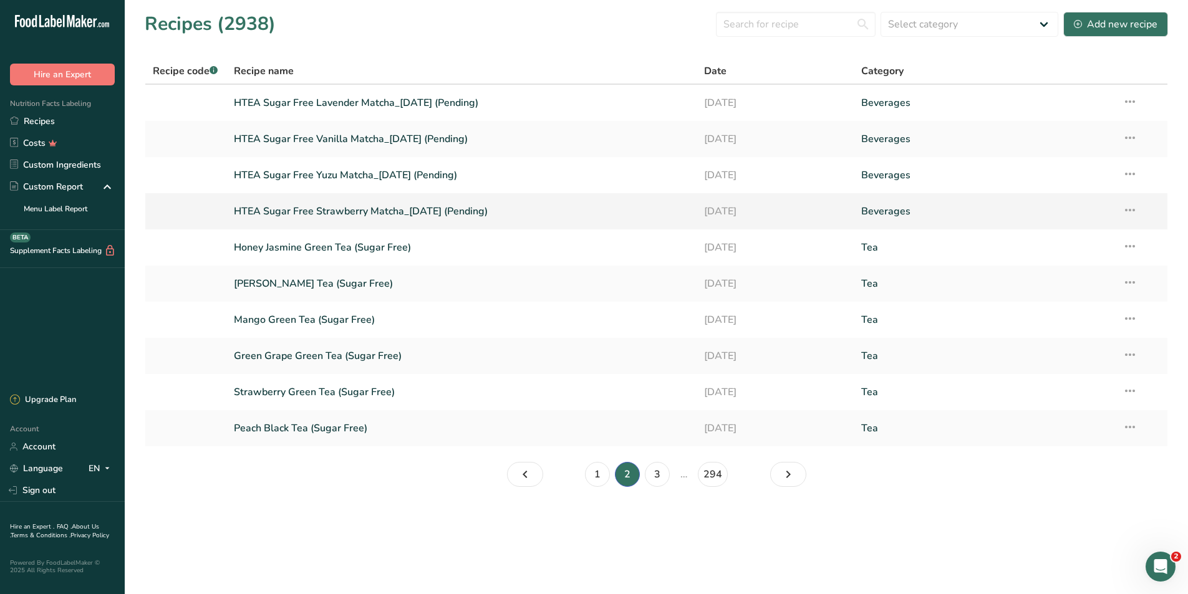
click at [417, 209] on link "HTEA Sugar Free Strawberry Matcha_07/22/2025 (Pending)" at bounding box center [462, 211] width 456 height 26
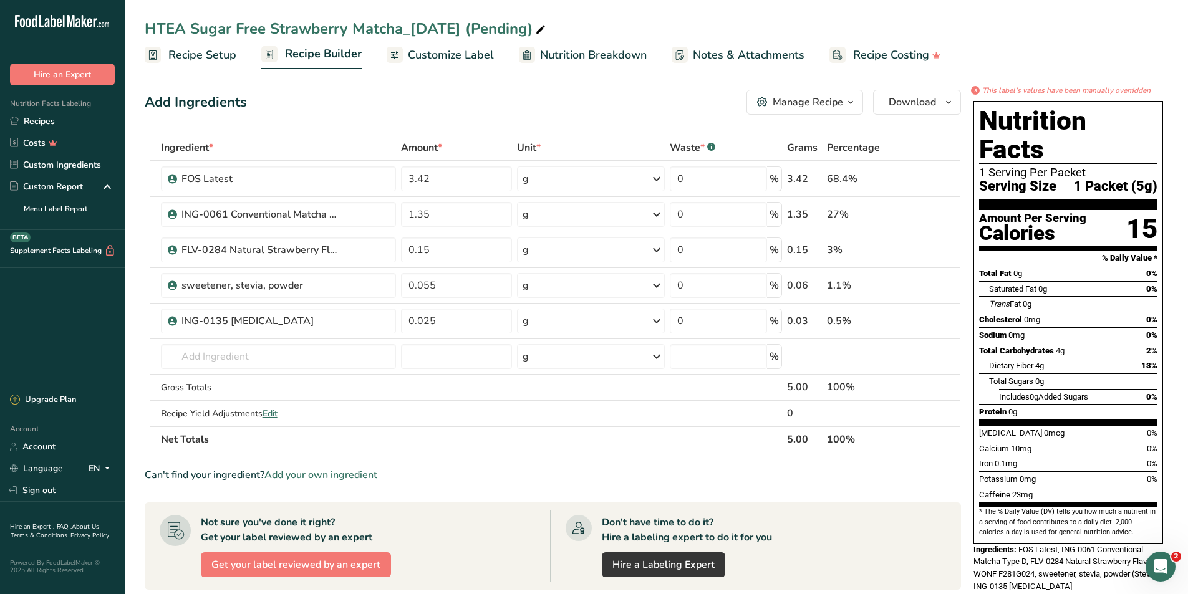
click at [479, 63] on span "Customize Label" at bounding box center [451, 55] width 86 height 17
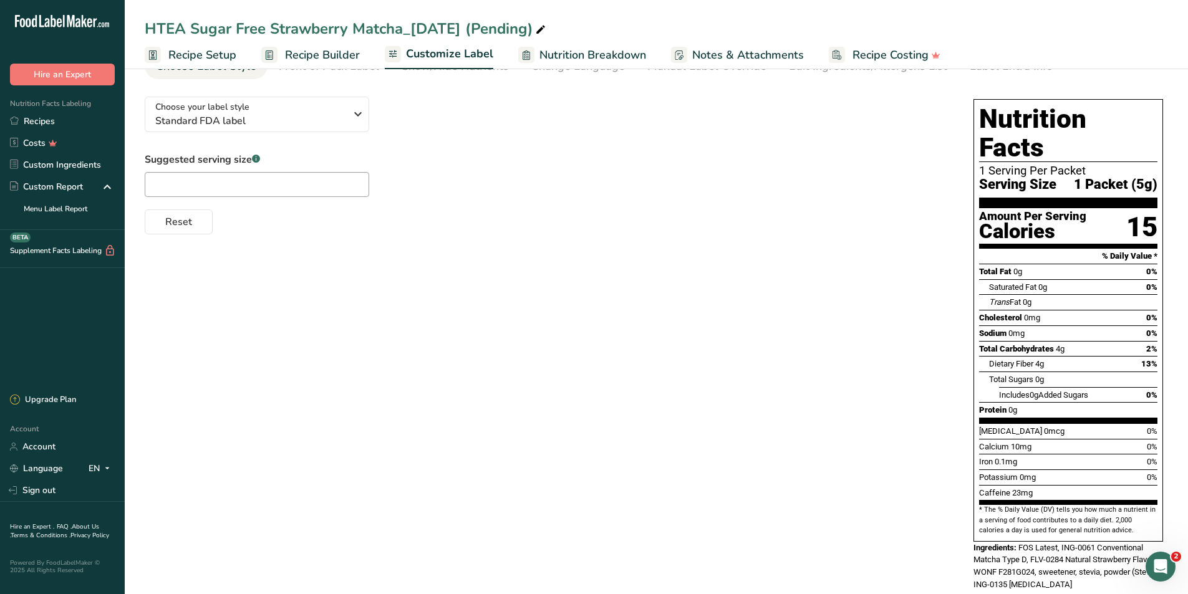
scroll to position [68, 0]
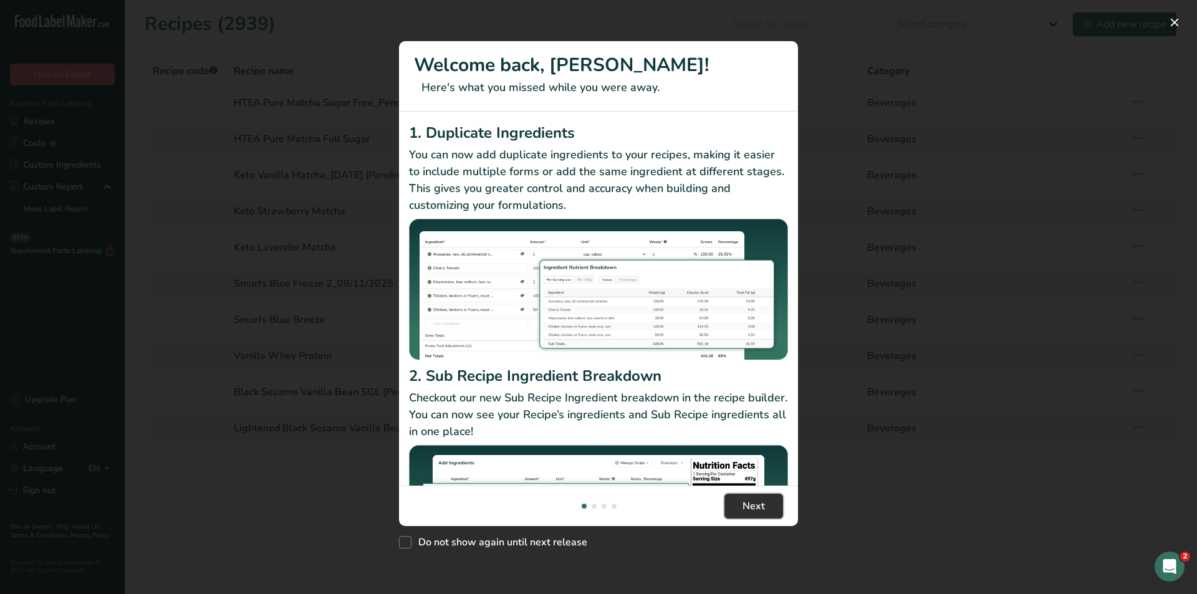
click at [772, 501] on button "Next" at bounding box center [753, 506] width 59 height 25
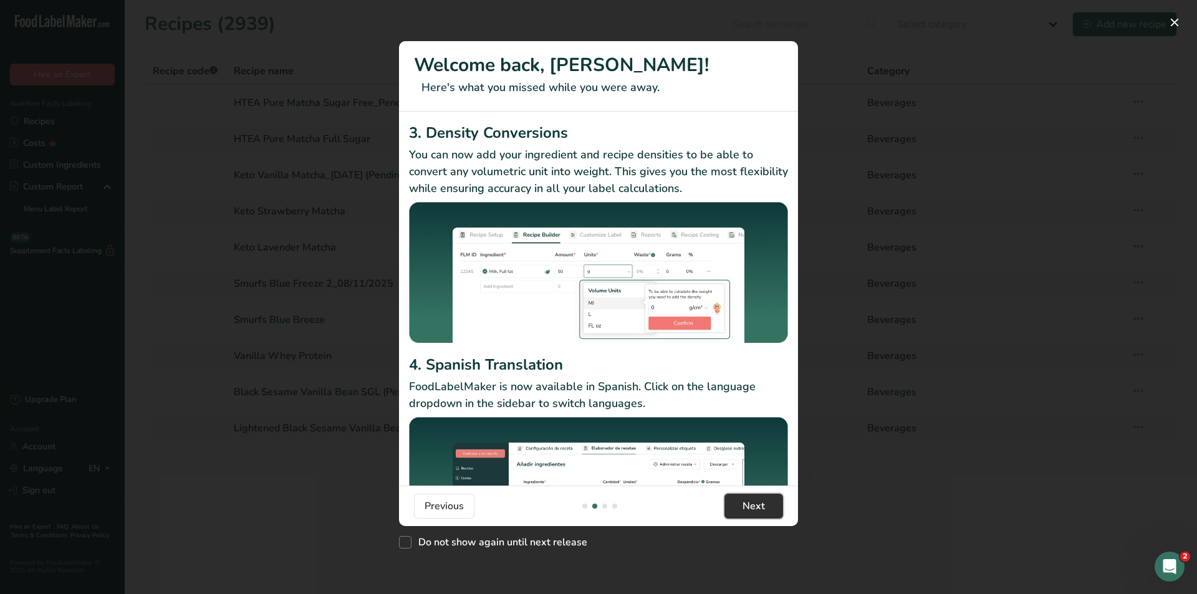
click at [772, 501] on button "Next" at bounding box center [753, 506] width 59 height 25
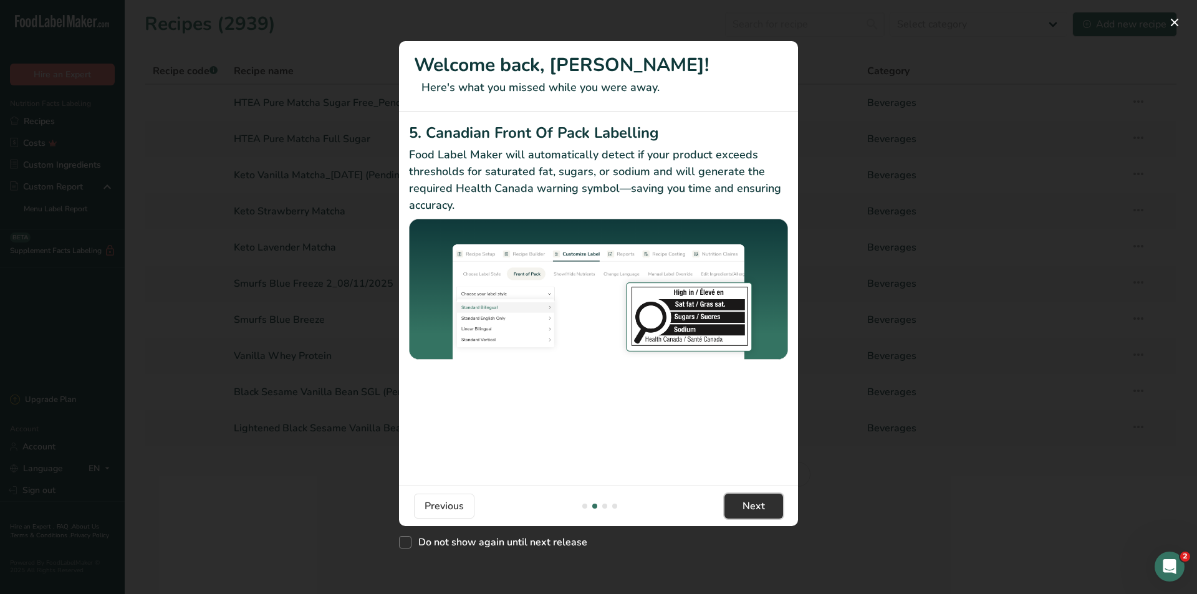
click at [772, 501] on button "Next" at bounding box center [753, 506] width 59 height 25
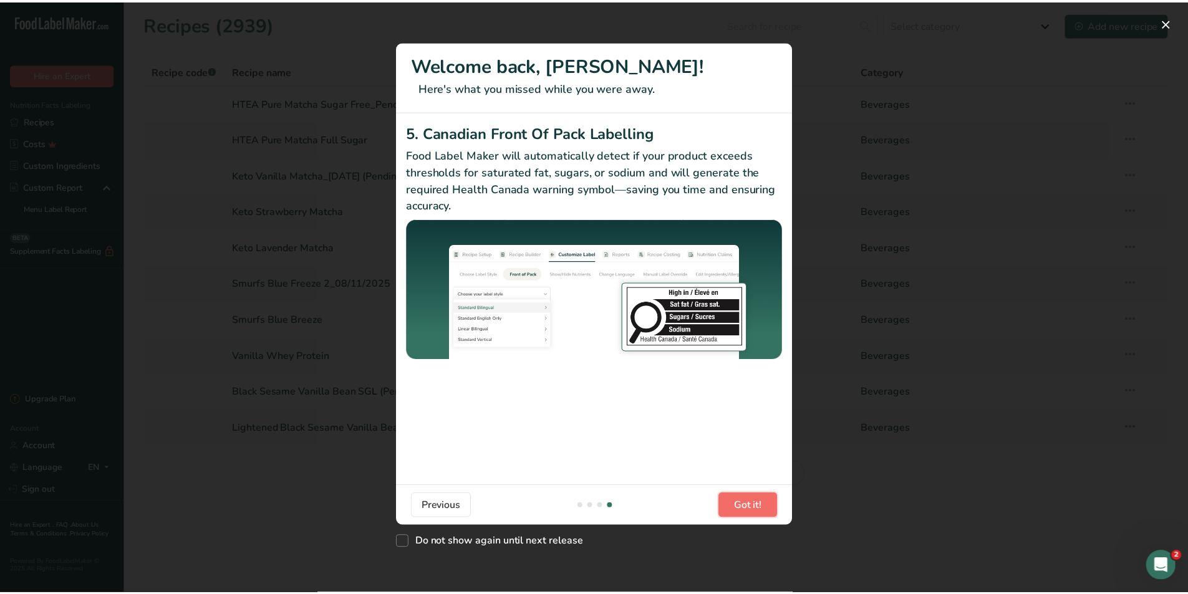
scroll to position [0, 1197]
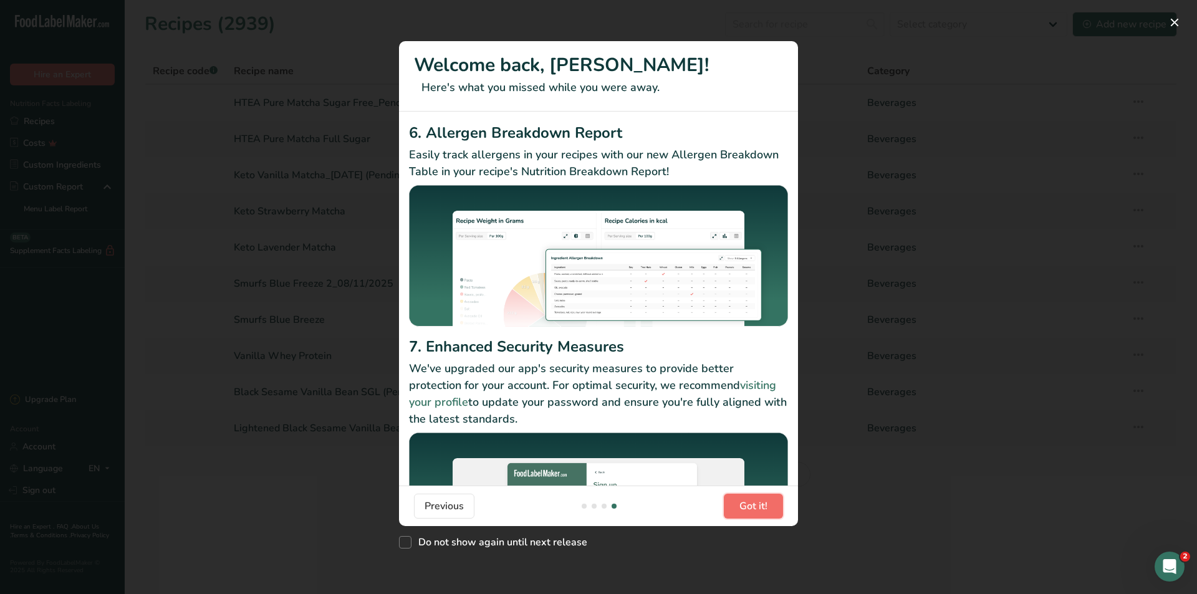
click at [772, 501] on button "Got it!" at bounding box center [753, 506] width 59 height 25
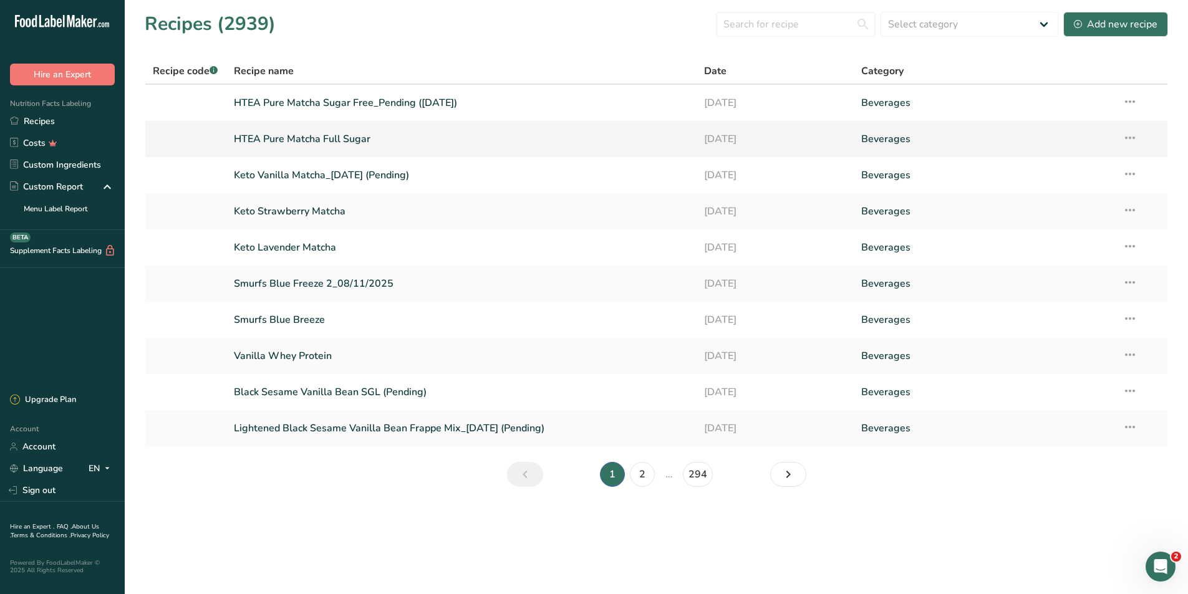
click at [339, 135] on link "HTEA Pure Matcha Full Sugar" at bounding box center [462, 139] width 456 height 26
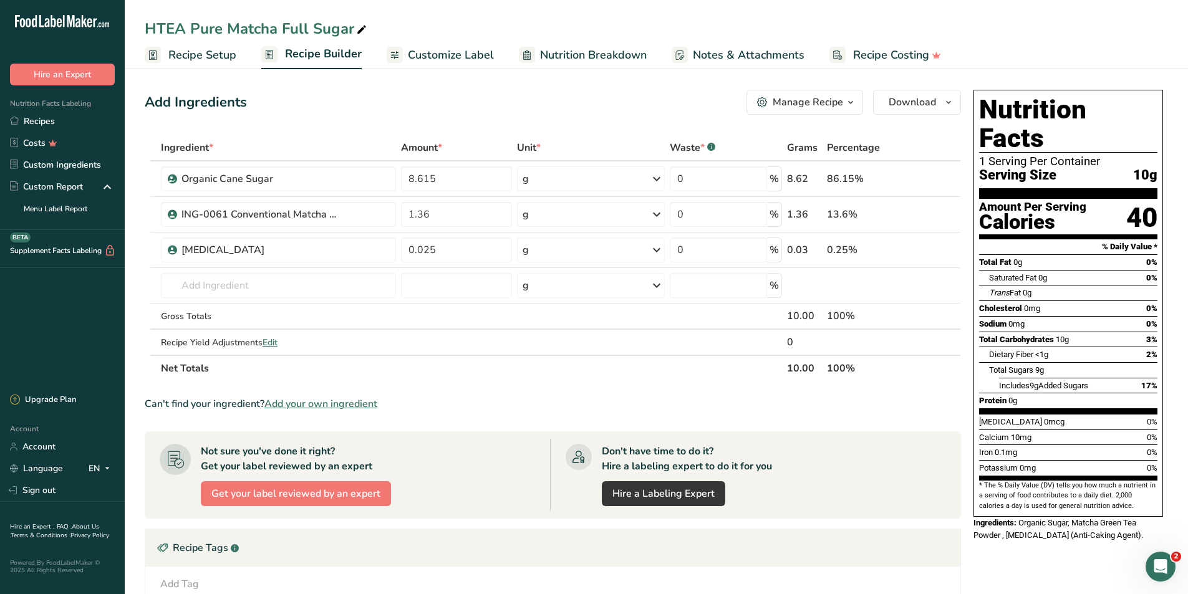
click at [357, 32] on icon at bounding box center [361, 29] width 11 height 17
type input "HTEA Pure Matcha Full Sugar_Pending (08/14/2025)"
click at [216, 61] on span "Recipe Setup" at bounding box center [202, 55] width 68 height 17
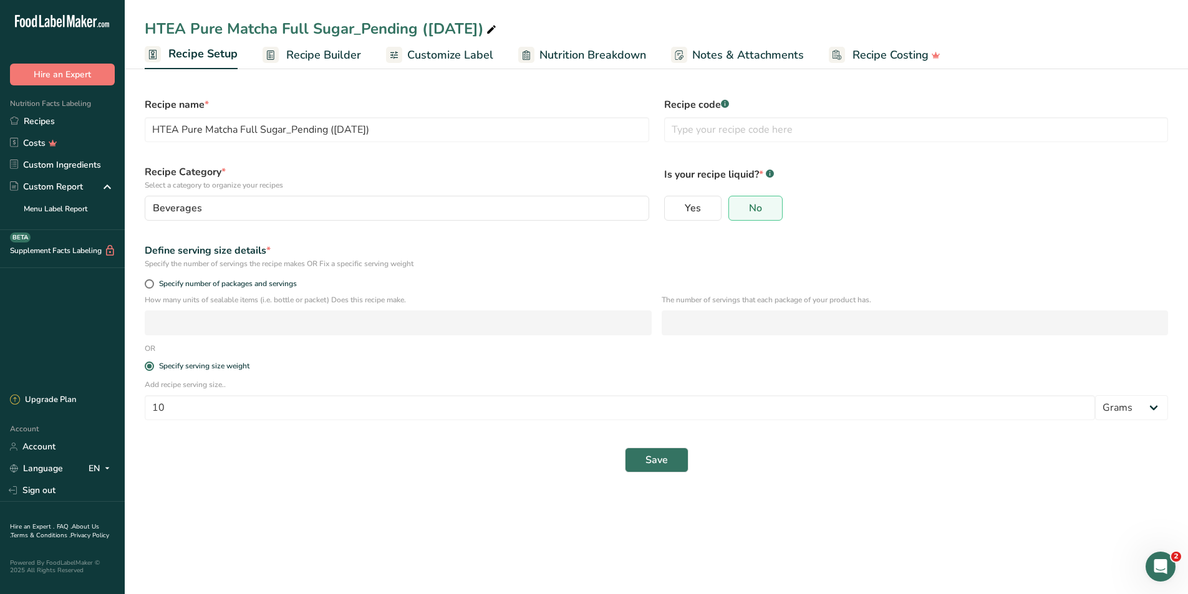
click at [264, 276] on div "Define serving size details * Specify the number of servings the recipe makes O…" at bounding box center [656, 256] width 1038 height 41
click at [234, 284] on span "Specify number of packages and servings" at bounding box center [225, 283] width 143 height 9
click at [153, 284] on input "Specify number of packages and servings" at bounding box center [149, 284] width 8 height 8
radio input "true"
radio input "false"
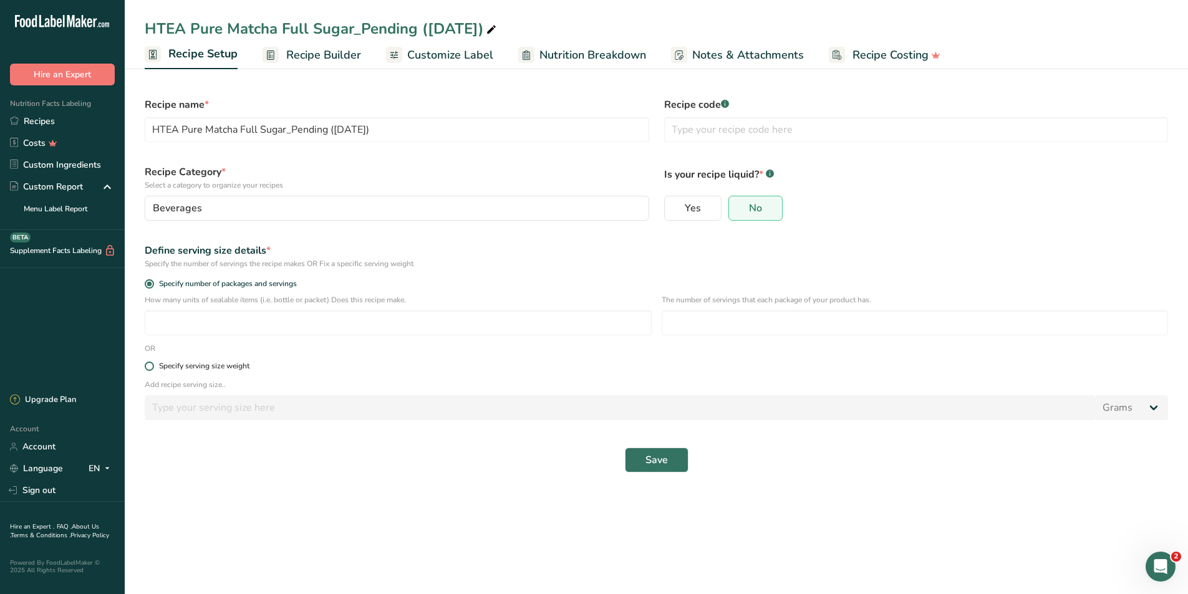
click at [169, 367] on div "Specify serving size weight" at bounding box center [204, 366] width 90 height 9
click at [153, 367] on input "Specify serving size weight" at bounding box center [149, 366] width 8 height 8
radio input "true"
radio input "false"
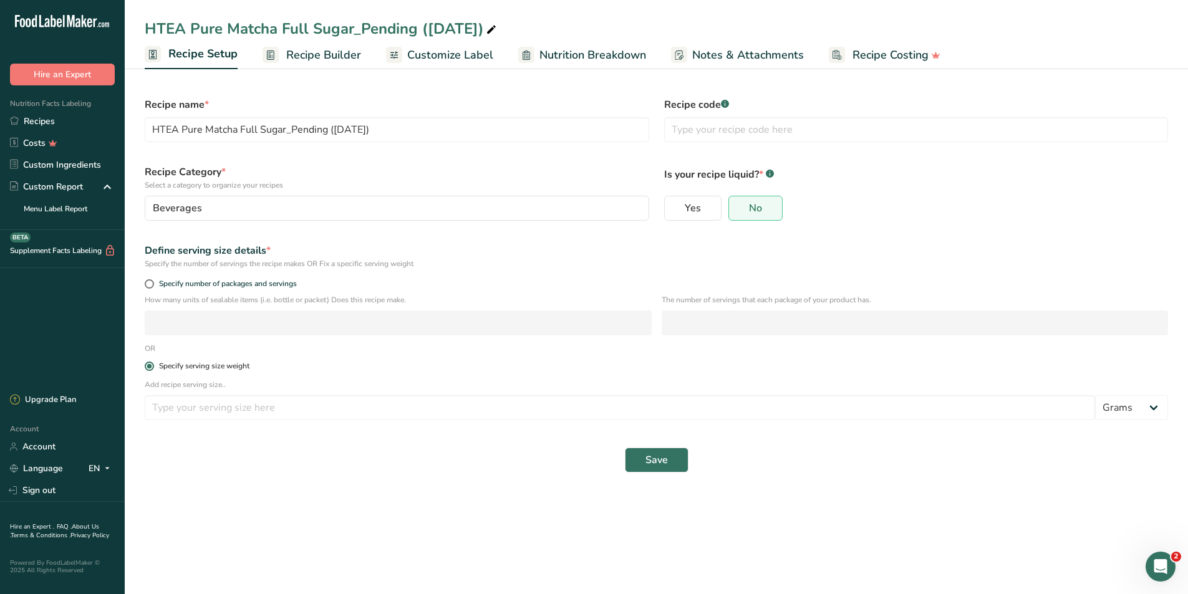
click at [164, 363] on div "Specify serving size weight" at bounding box center [204, 366] width 90 height 9
click at [153, 363] on input "Specify serving size weight" at bounding box center [149, 366] width 8 height 8
click at [275, 52] on rect at bounding box center [270, 55] width 16 height 16
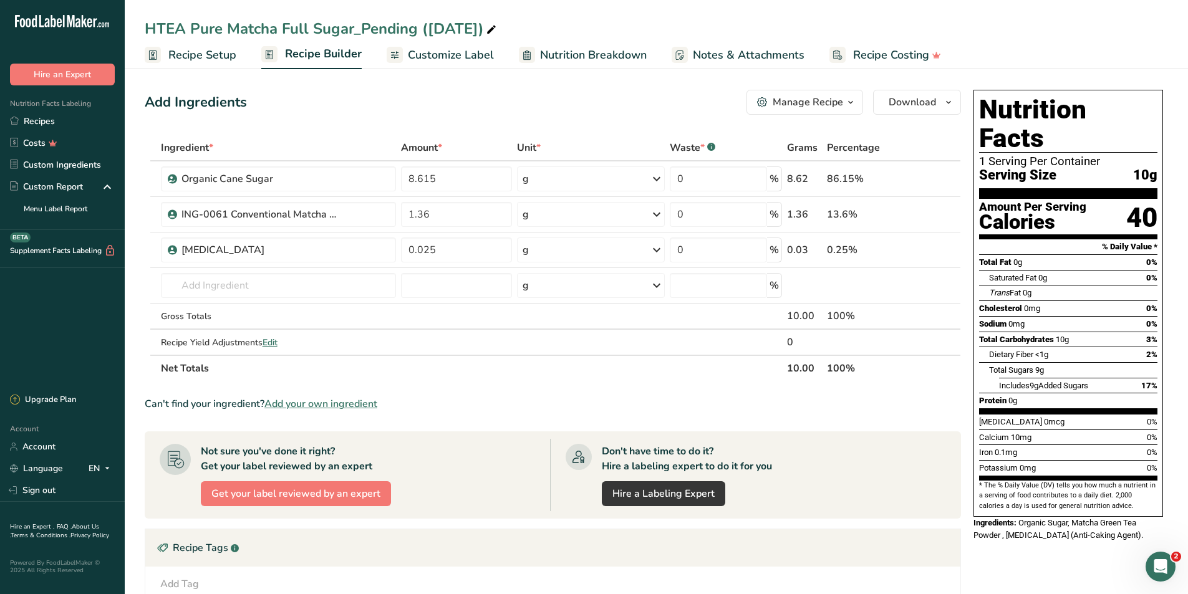
click at [227, 64] on link "Recipe Setup" at bounding box center [191, 55] width 92 height 28
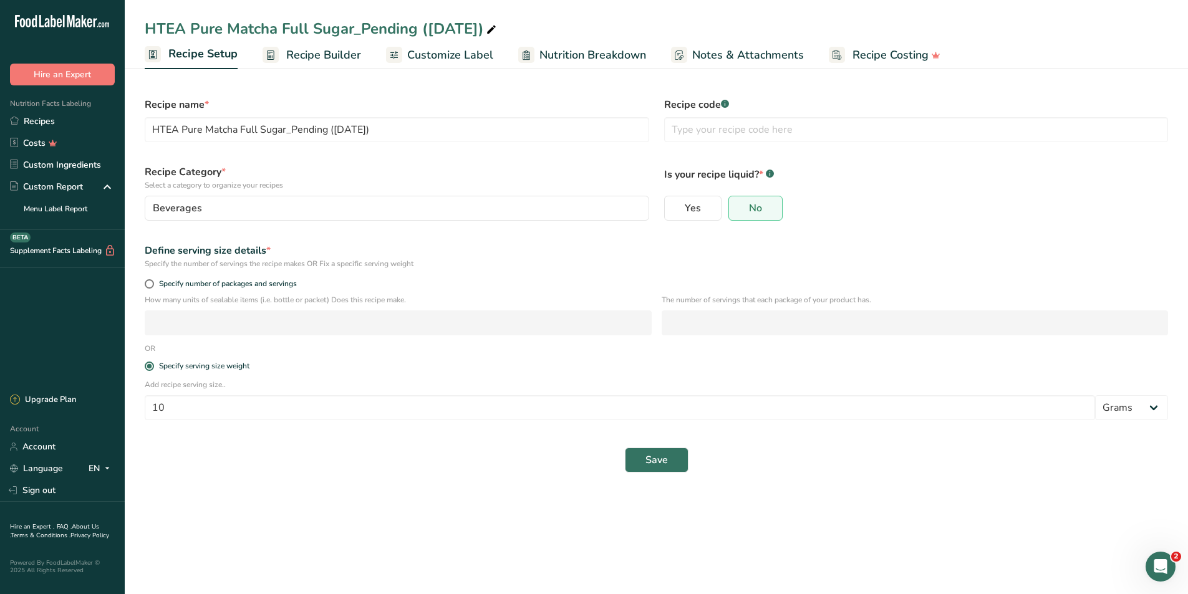
click at [277, 55] on rect at bounding box center [270, 55] width 16 height 16
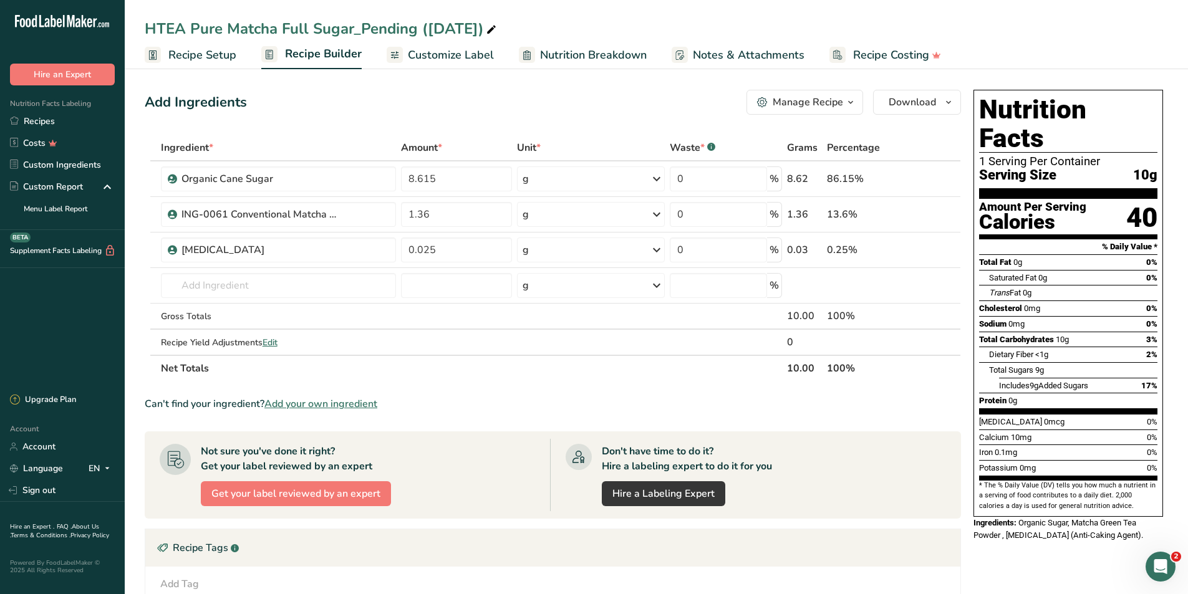
click at [231, 67] on link "Recipe Setup" at bounding box center [191, 55] width 92 height 28
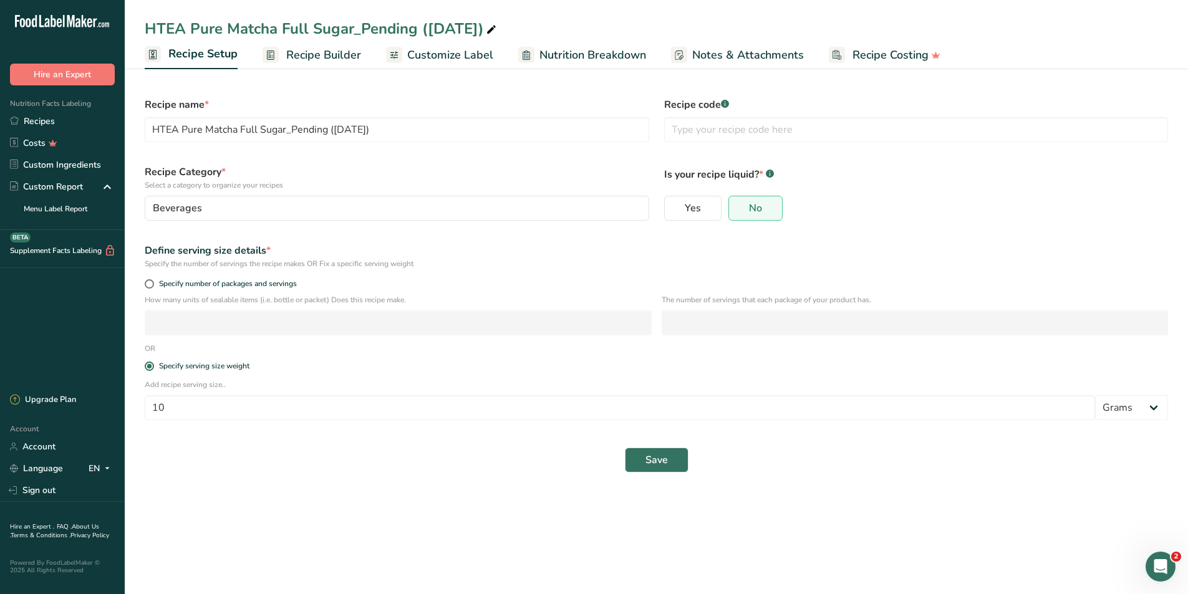
click at [297, 42] on link "Recipe Builder" at bounding box center [311, 55] width 99 height 28
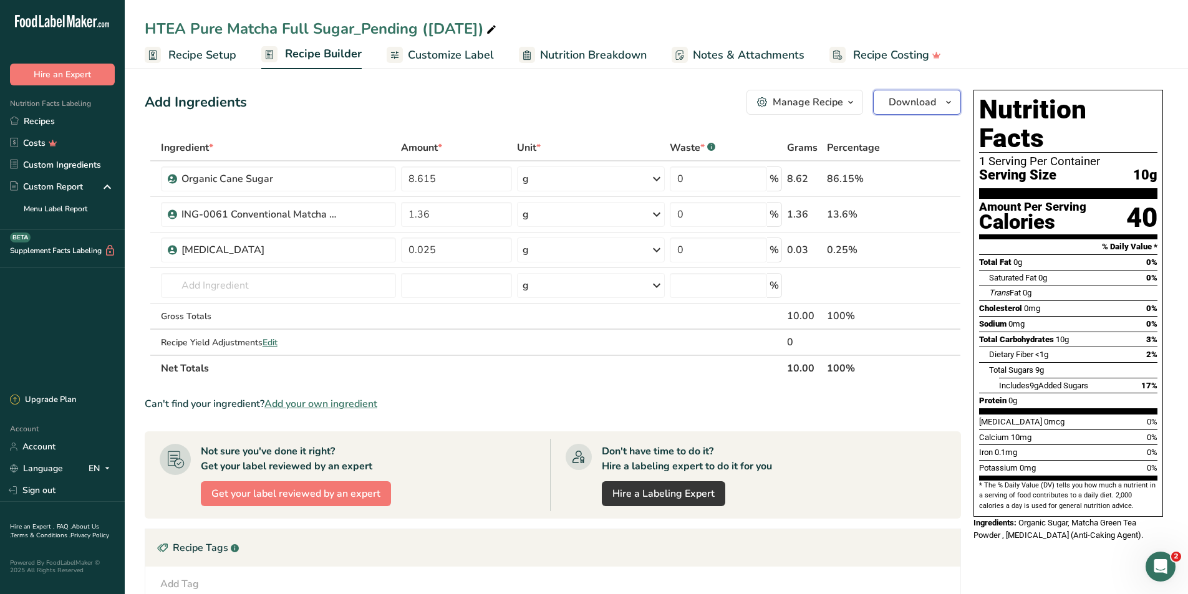
click at [876, 94] on button "Download" at bounding box center [917, 102] width 88 height 25
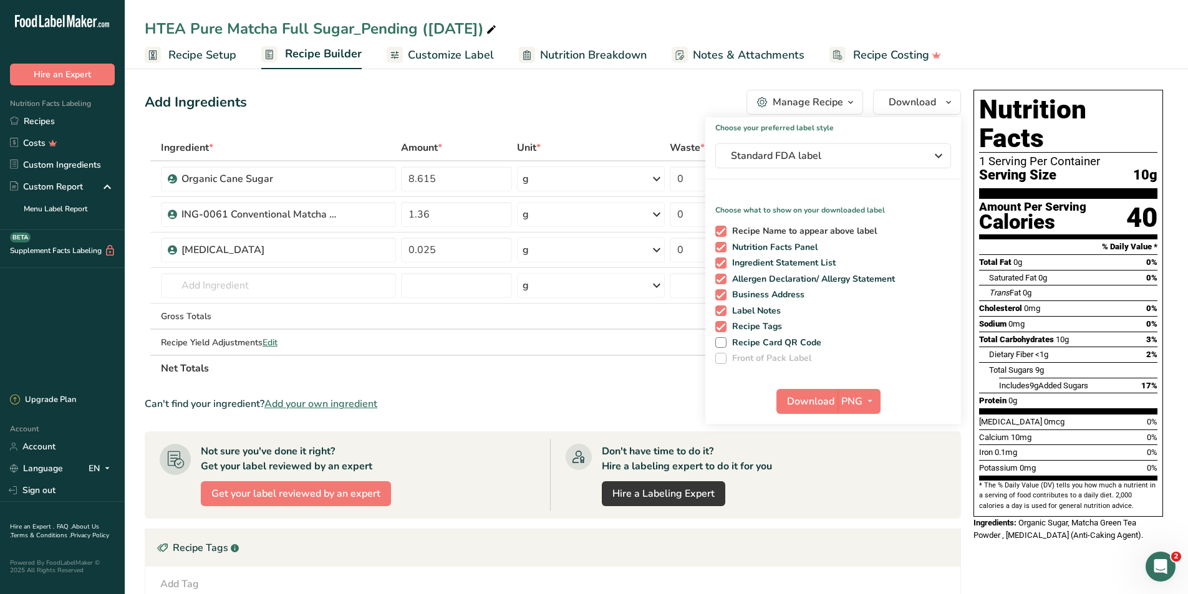
click at [809, 233] on span "Recipe Name to appear above label" at bounding box center [801, 231] width 151 height 11
click at [723, 233] on input "Recipe Name to appear above label" at bounding box center [719, 231] width 8 height 8
checkbox input "false"
click at [800, 264] on span "Ingredient Statement List" at bounding box center [781, 262] width 110 height 11
click at [723, 264] on input "Ingredient Statement List" at bounding box center [719, 263] width 8 height 8
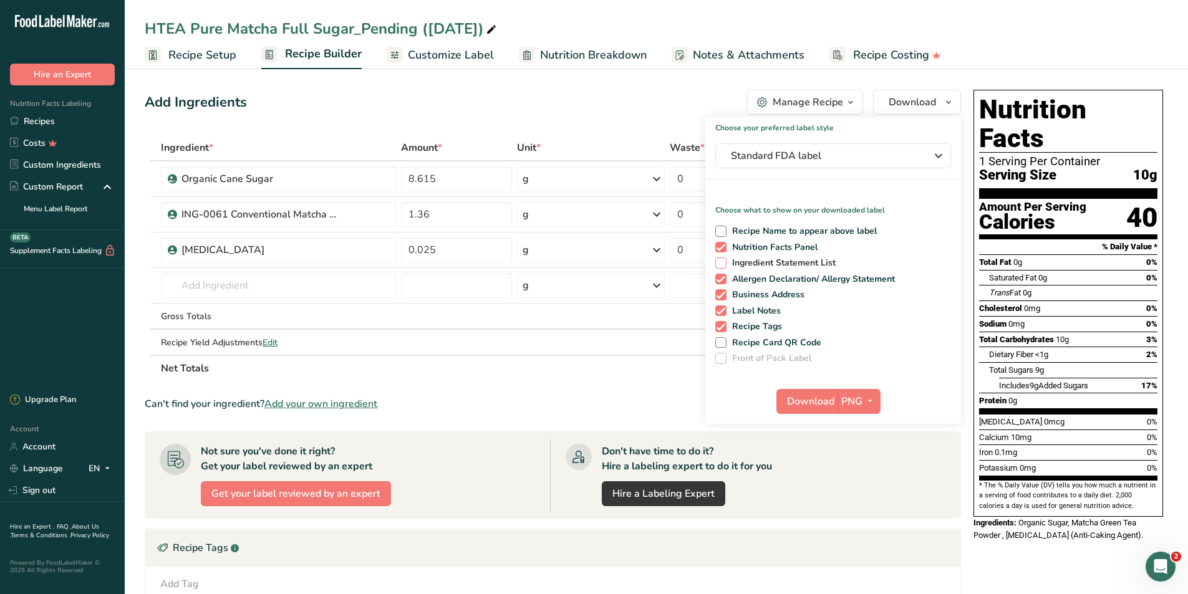
click at [812, 266] on span "Ingredient Statement List" at bounding box center [781, 262] width 110 height 11
click at [723, 266] on input "Ingredient Statement List" at bounding box center [719, 263] width 8 height 8
checkbox input "true"
click at [809, 285] on div "Recipe Name to appear above label Nutrition Facts Panel Ingredient Statement Li…" at bounding box center [833, 292] width 256 height 143
click at [755, 292] on span "Business Address" at bounding box center [765, 294] width 79 height 11
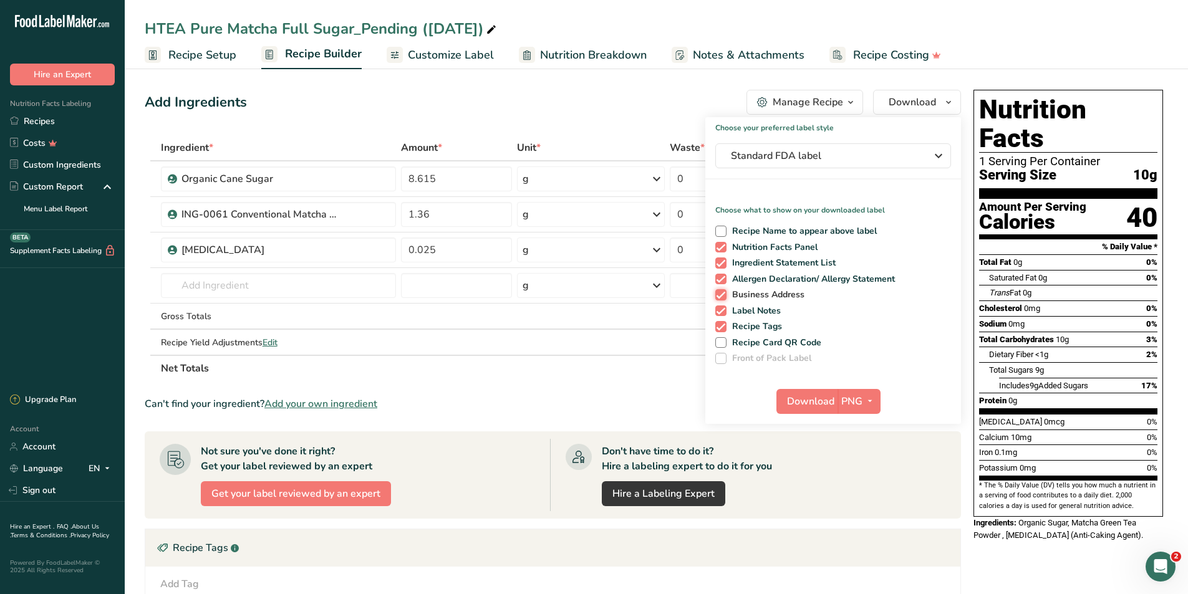
click at [723, 292] on input "Business Address" at bounding box center [719, 295] width 8 height 8
checkbox input "false"
click at [754, 282] on span "Allergen Declaration/ Allergy Statement" at bounding box center [810, 279] width 169 height 11
click at [723, 282] on input "Allergen Declaration/ Allergy Statement" at bounding box center [719, 279] width 8 height 8
checkbox input "false"
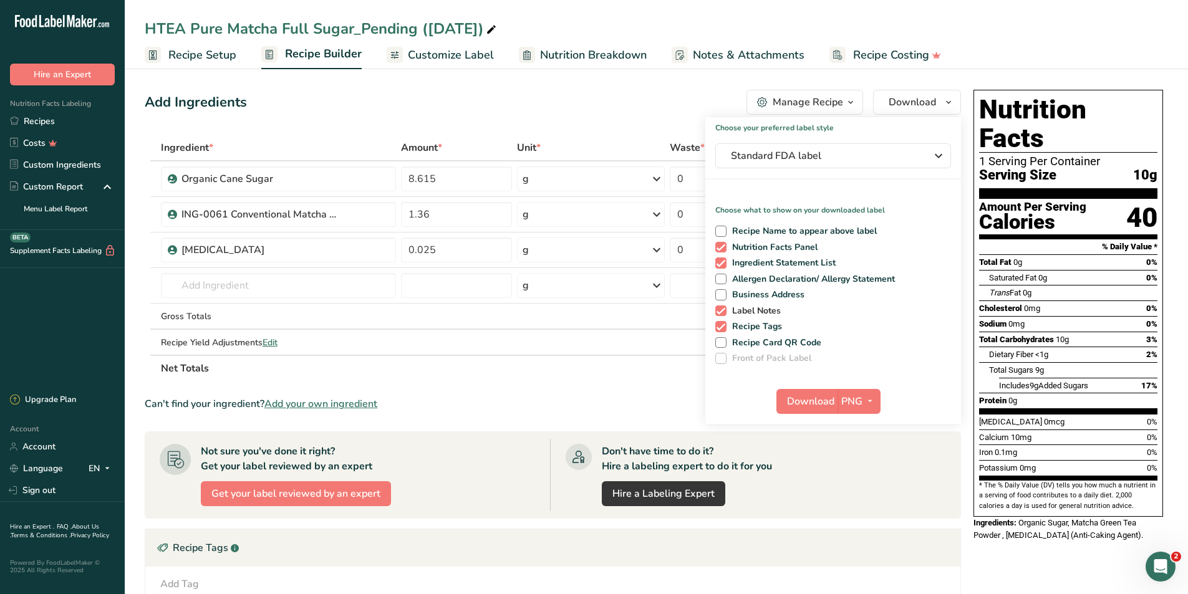
click at [747, 307] on span "Label Notes" at bounding box center [753, 310] width 55 height 11
click at [723, 307] on input "Label Notes" at bounding box center [719, 311] width 8 height 8
checkbox input "false"
click at [738, 328] on span "Recipe Tags" at bounding box center [754, 326] width 56 height 11
click at [723, 328] on input "Recipe Tags" at bounding box center [719, 326] width 8 height 8
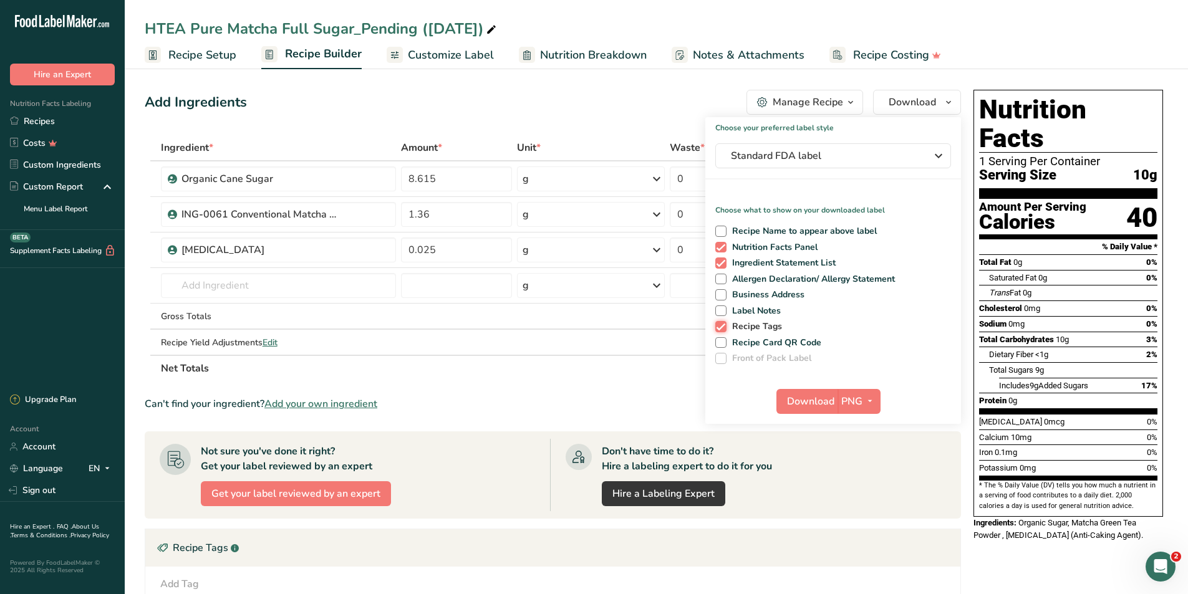
checkbox input "false"
click at [799, 393] on button "Download" at bounding box center [806, 401] width 61 height 25
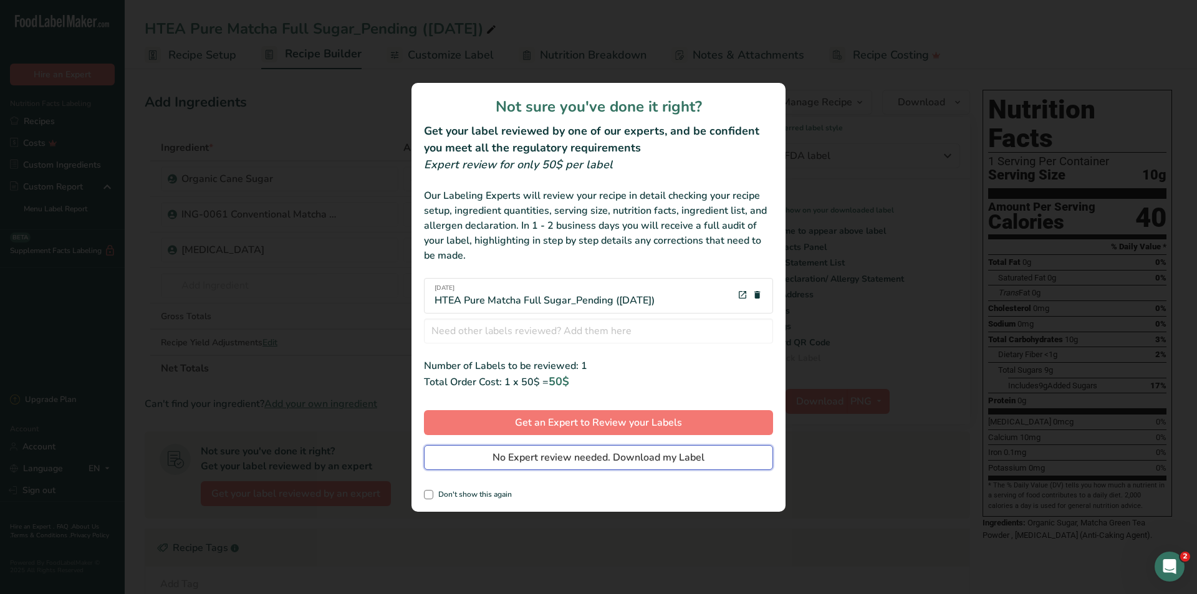
click at [660, 456] on span "No Expert review needed. Download my Label" at bounding box center [599, 457] width 212 height 15
